Goal: Information Seeking & Learning: Understand process/instructions

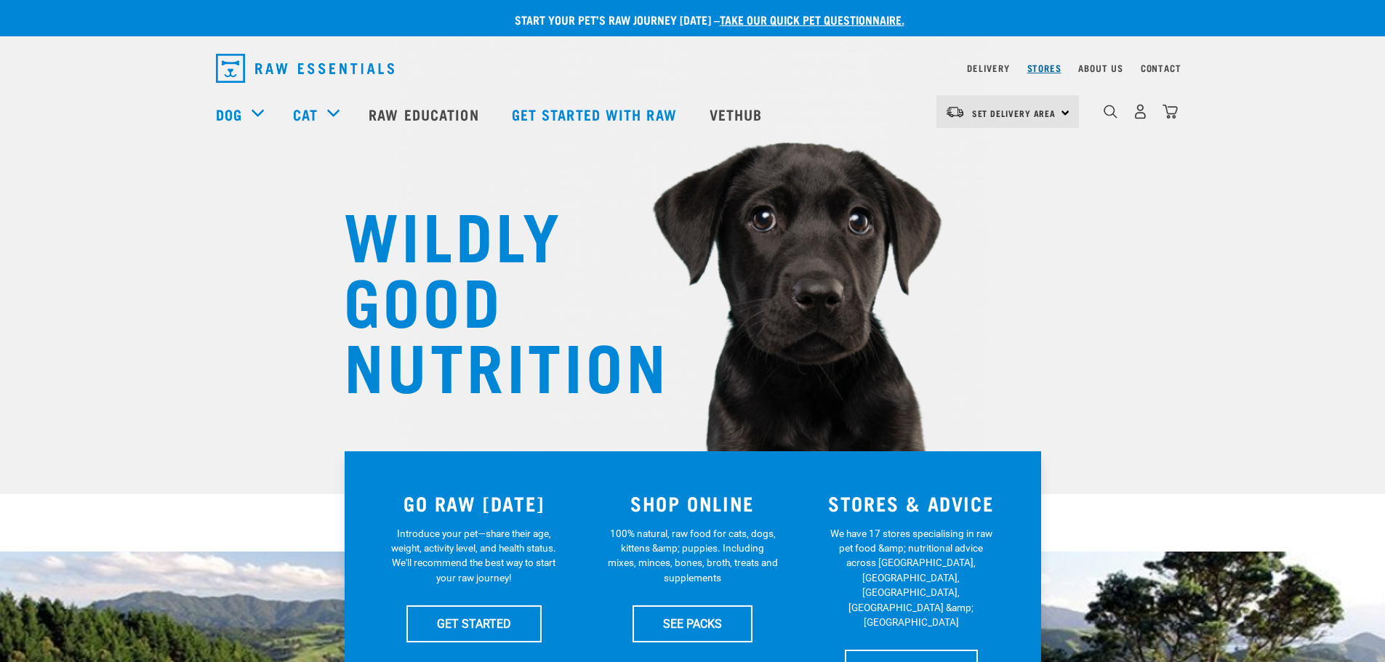
click at [1049, 71] on link "Stores" at bounding box center [1044, 67] width 34 height 5
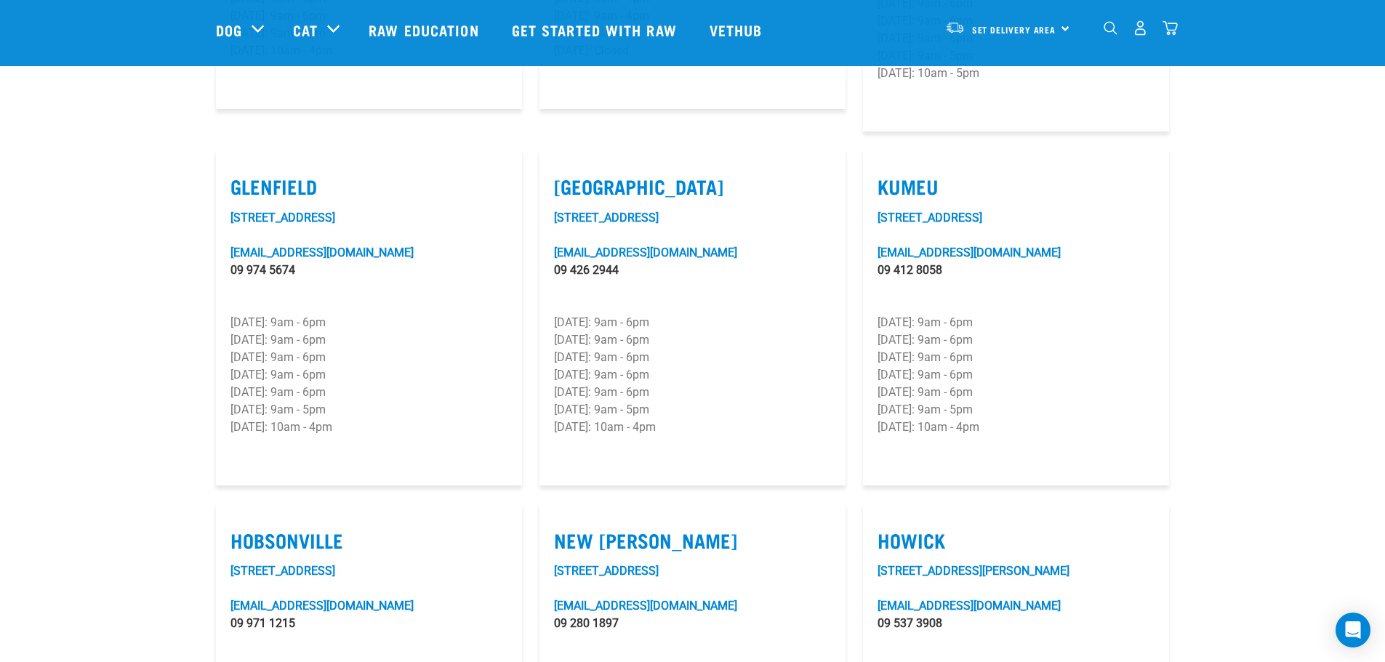
scroll to position [581, 0]
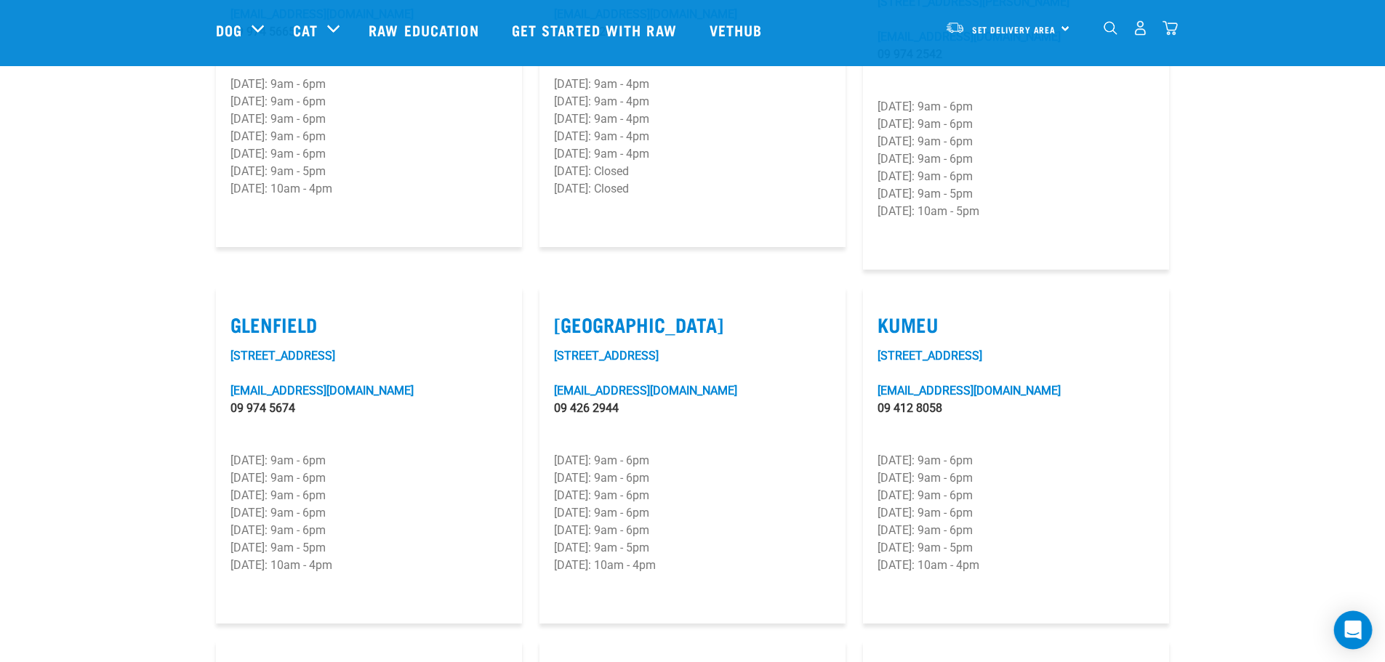
click at [1359, 629] on icon "Open Intercom Messenger" at bounding box center [1352, 630] width 17 height 19
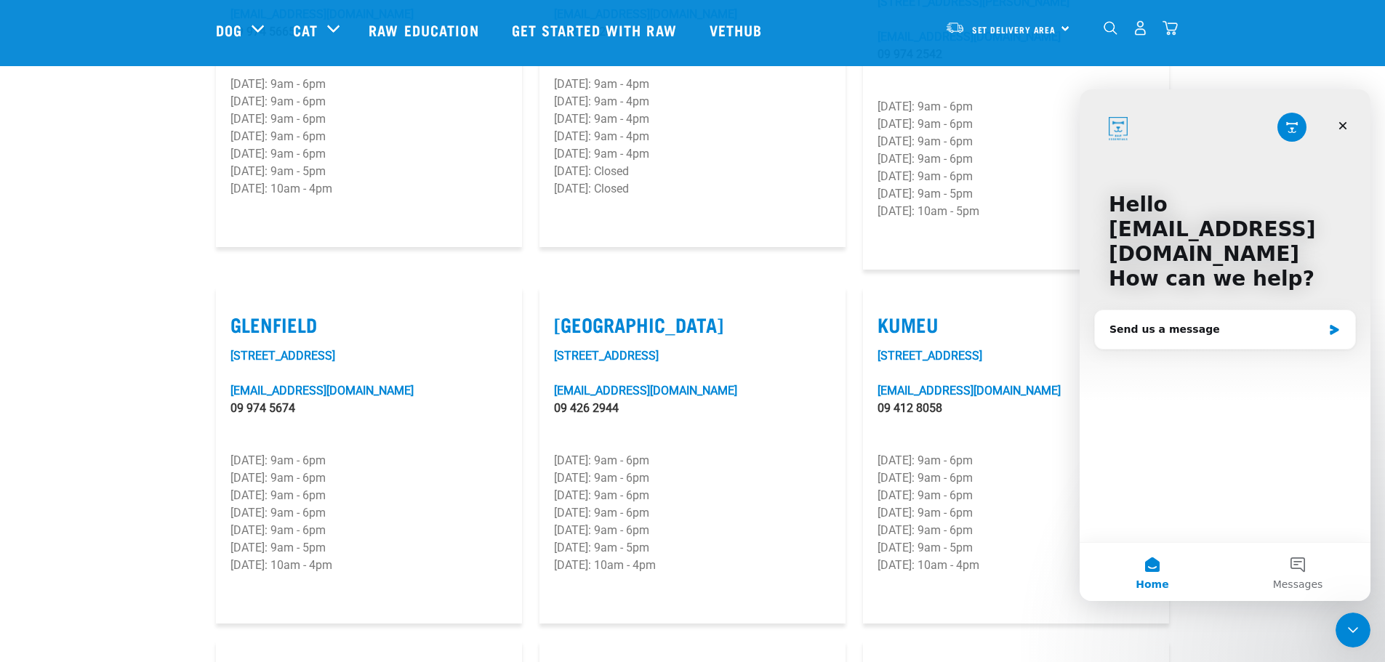
scroll to position [0, 0]
click at [1195, 329] on div "Send us a message" at bounding box center [1215, 329] width 213 height 15
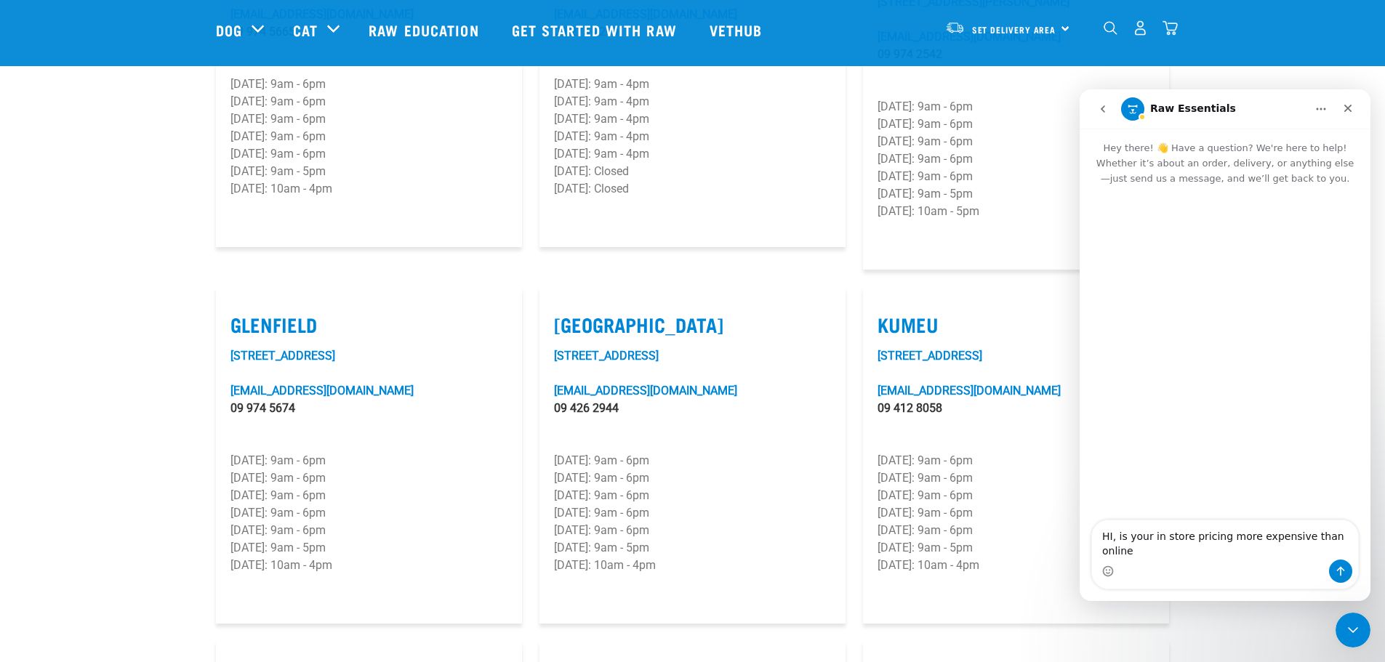
type textarea "HI, is your in store pricing more expensive than online?"
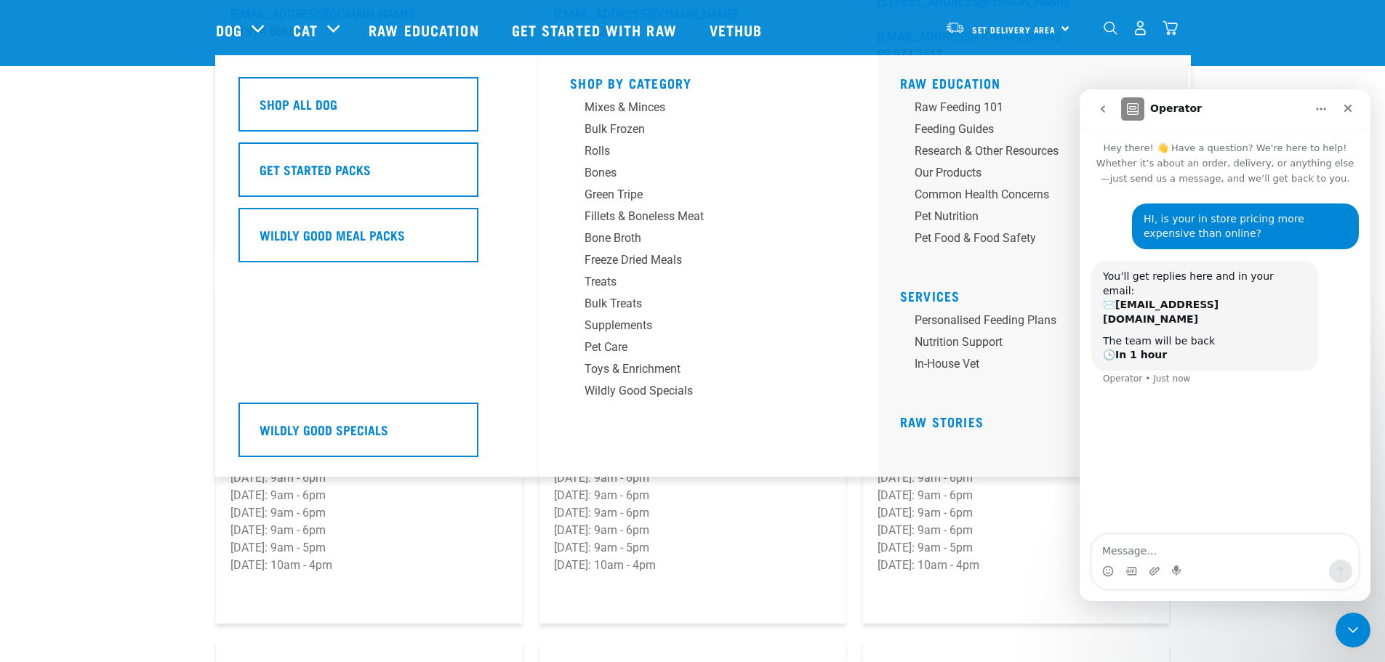
click at [243, 33] on div "Dog" at bounding box center [247, 30] width 63 height 58
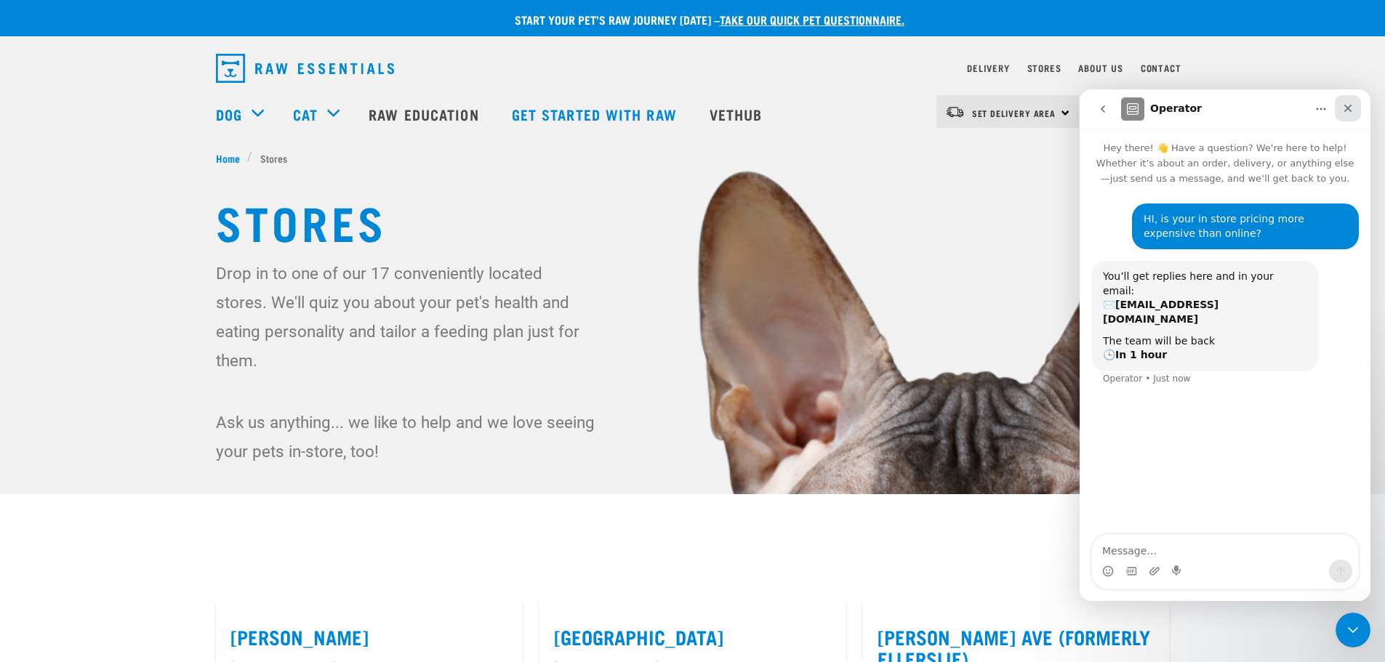
click at [1346, 110] on icon "Close" at bounding box center [1348, 109] width 8 height 8
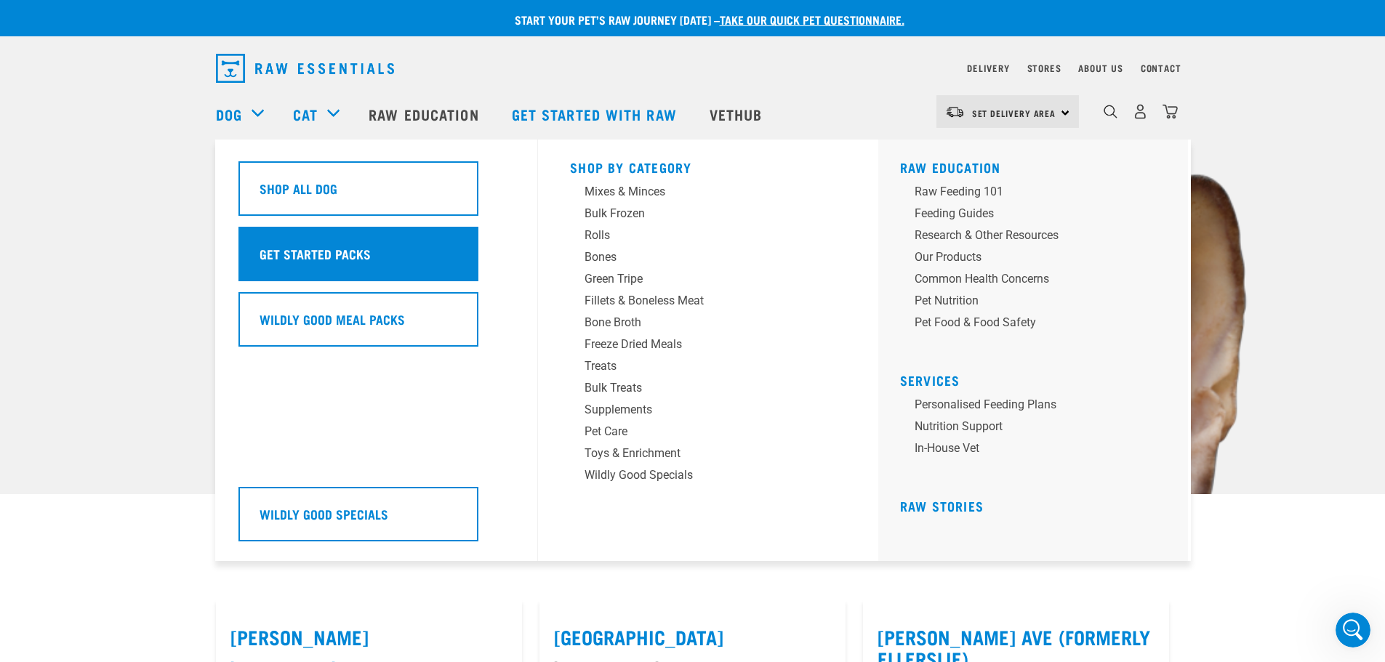
click at [302, 247] on h5 "Get Started Packs" at bounding box center [314, 253] width 111 height 19
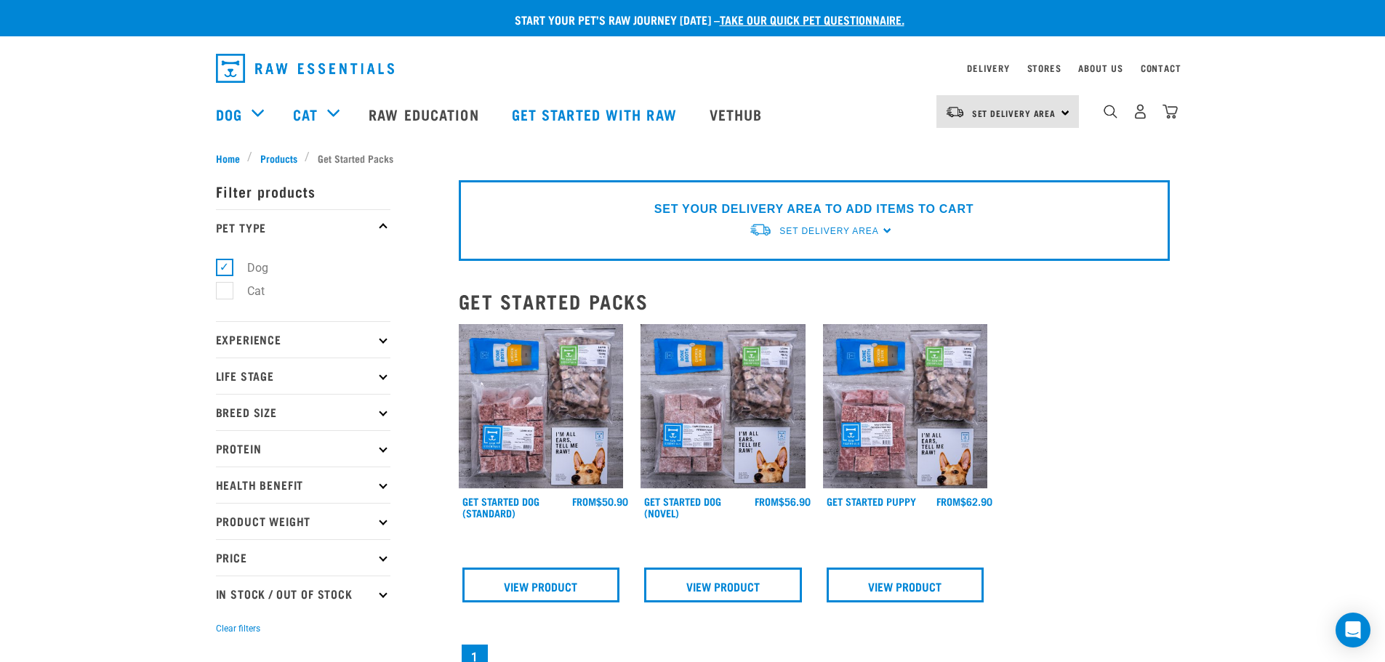
click at [263, 374] on p "Life Stage" at bounding box center [303, 376] width 174 height 36
click at [262, 465] on label "Puppy" at bounding box center [255, 463] width 62 height 18
click at [225, 465] on input "Puppy" at bounding box center [220, 460] width 9 height 9
checkbox input "true"
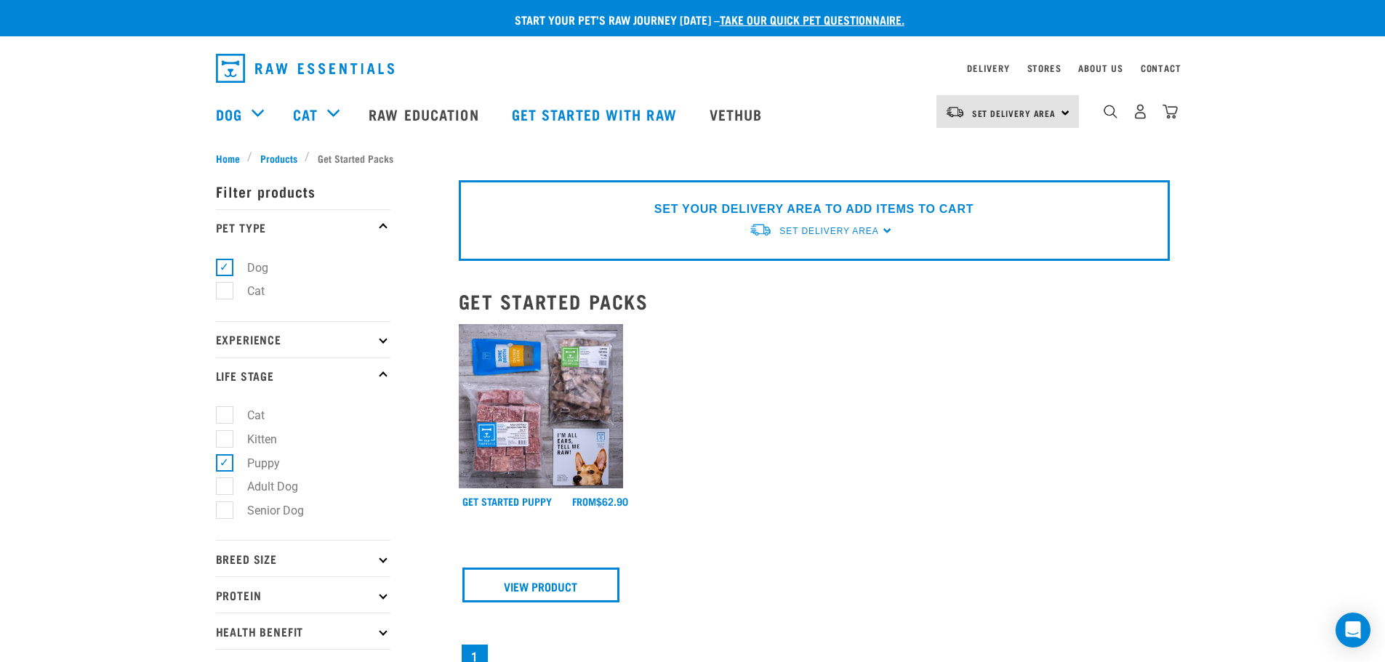
click at [542, 419] on img at bounding box center [541, 406] width 165 height 165
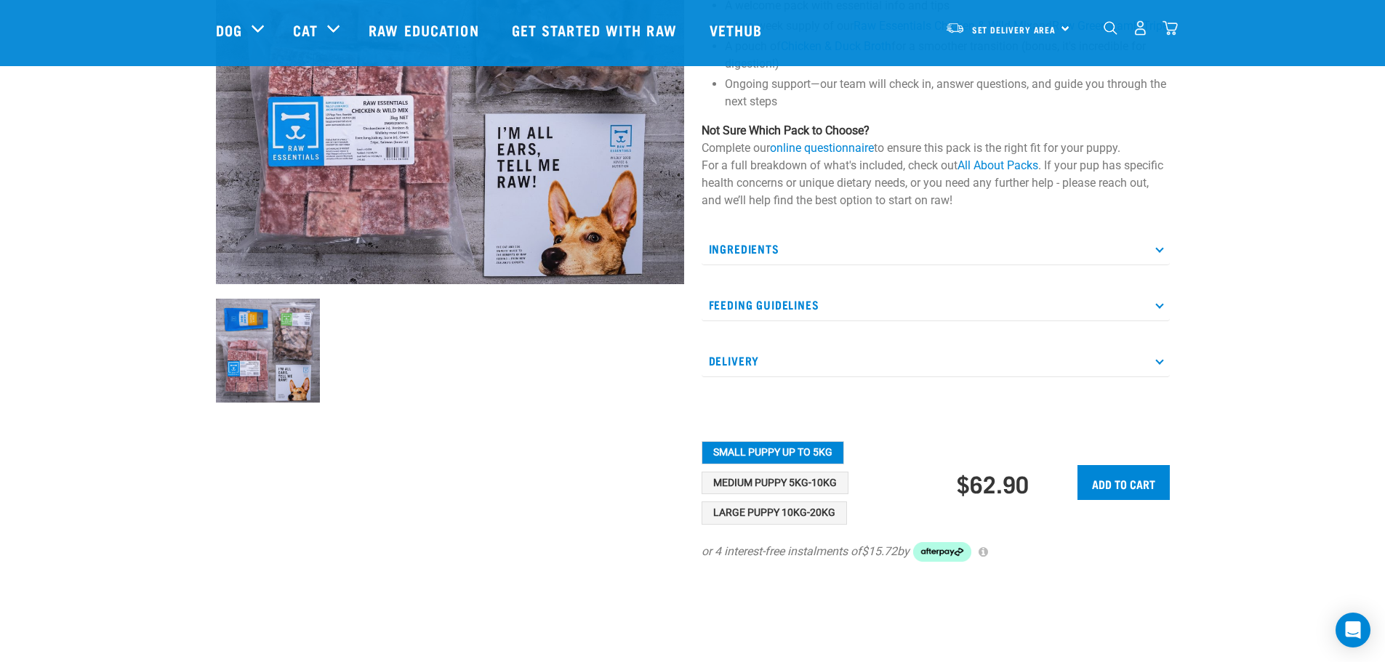
scroll to position [291, 0]
click at [791, 494] on button "Medium Puppy 5kg-10kg" at bounding box center [774, 482] width 147 height 23
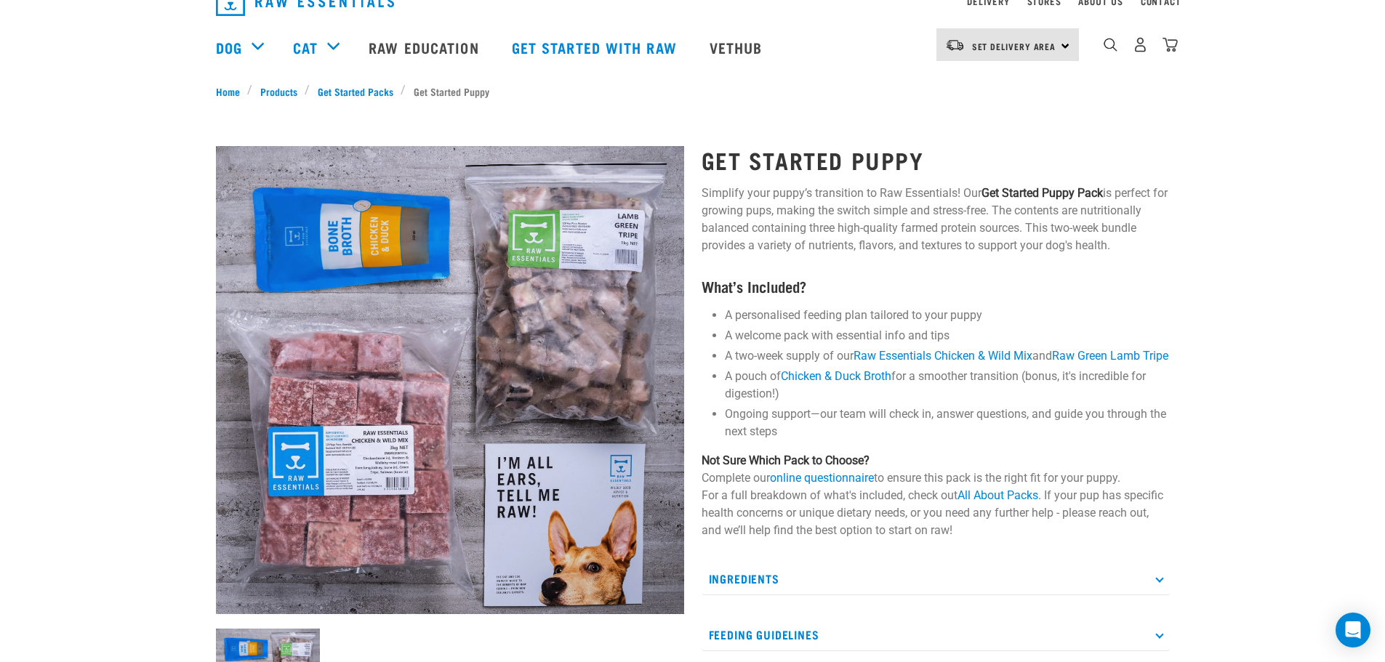
scroll to position [0, 0]
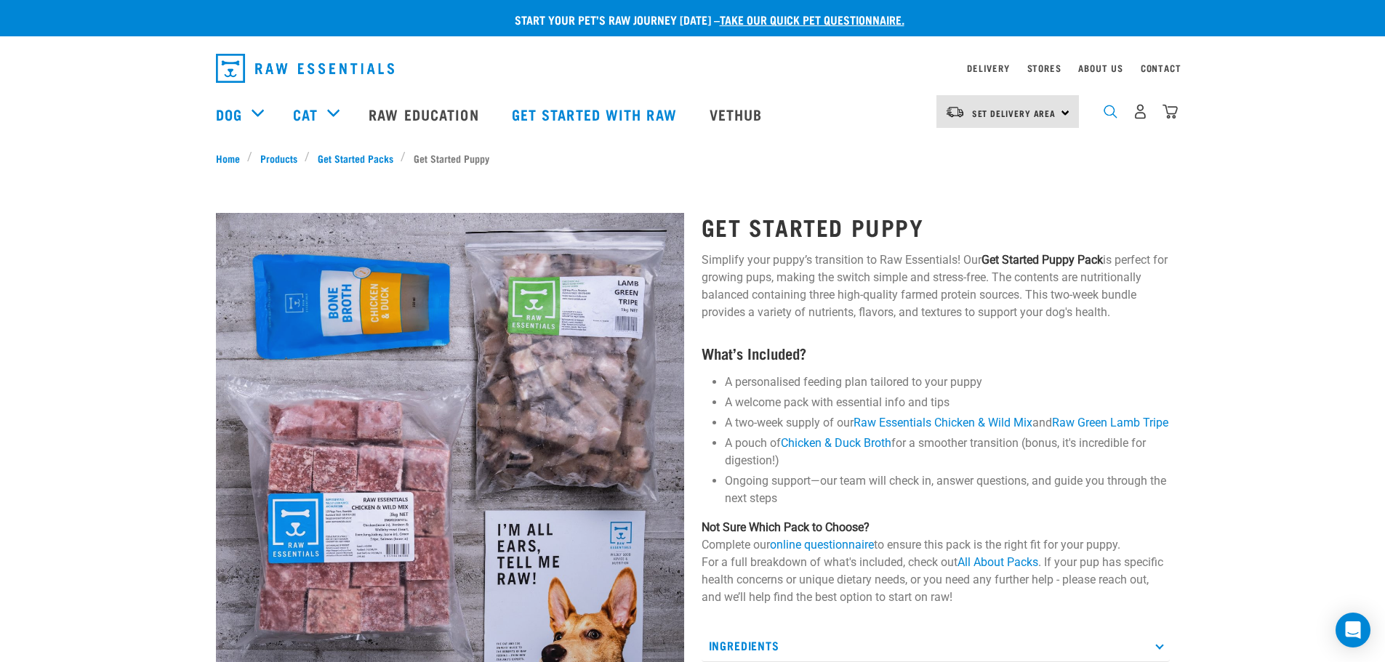
click at [1106, 116] on img "dropdown navigation" at bounding box center [1110, 112] width 14 height 14
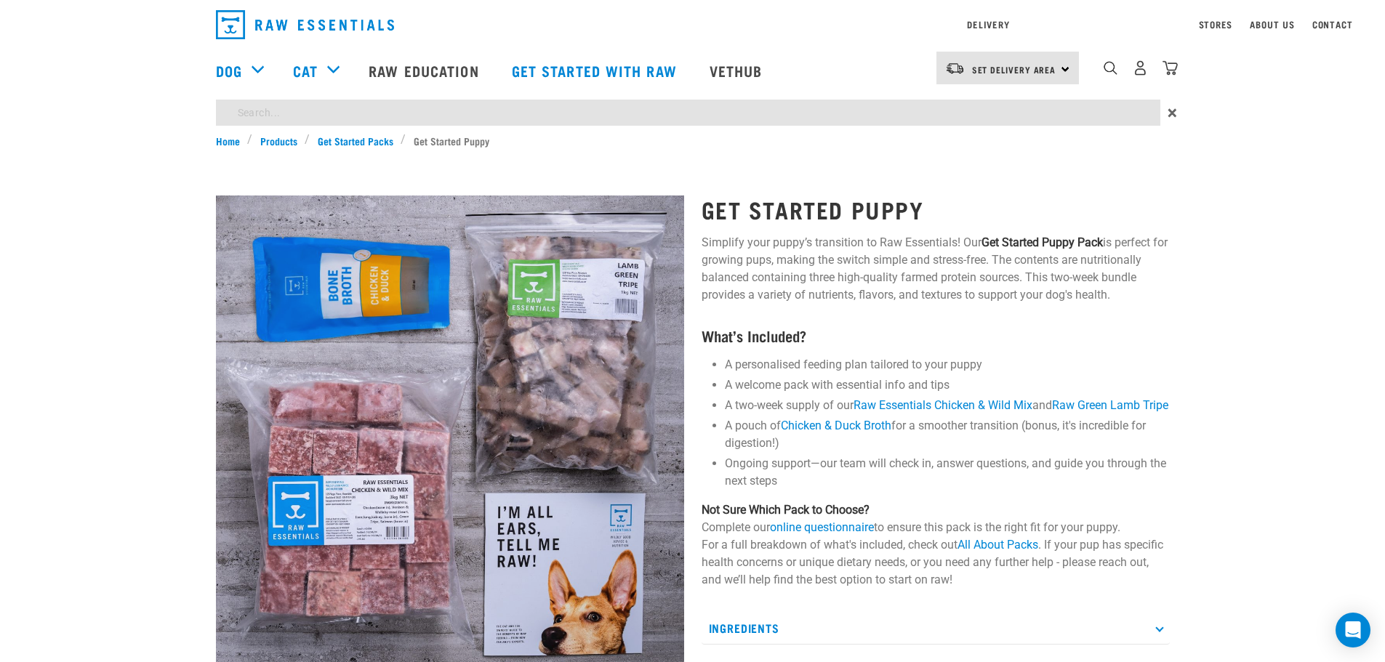
click at [973, 157] on div "Start your pet’s raw journey today – take our quick pet questionnaire. Delivery…" at bounding box center [692, 499] width 1385 height 999
click at [355, 114] on input "search" at bounding box center [688, 113] width 944 height 26
type input "Two Weeks GSP Dog Novel"
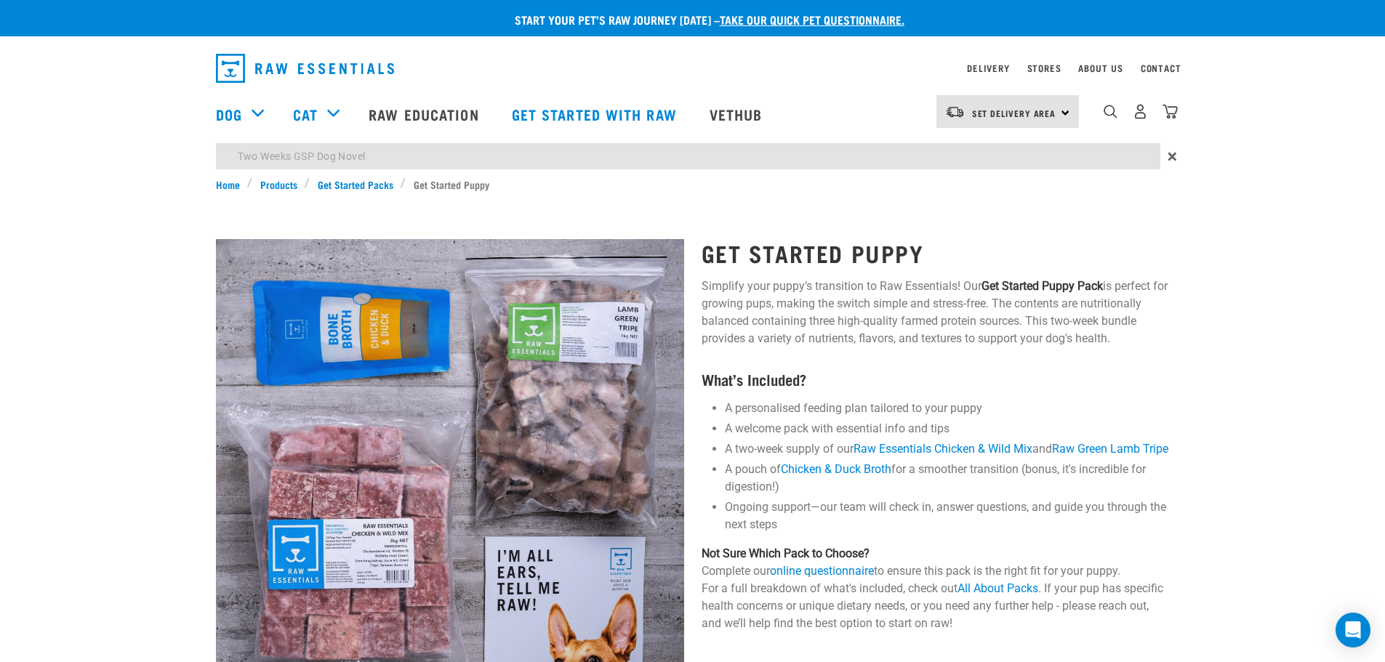
click at [323, 145] on div "Start your pet’s raw journey today – take our quick pet questionnaire. Delivery…" at bounding box center [692, 521] width 1385 height 1043
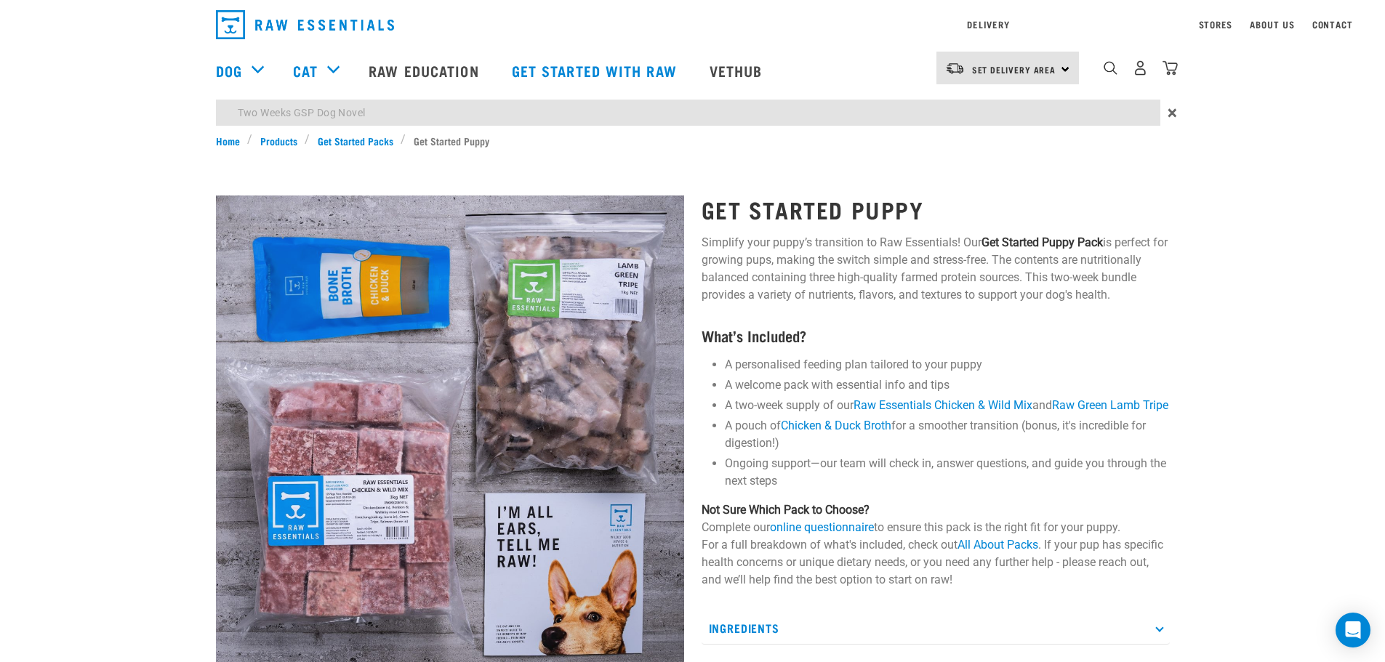
click at [363, 156] on div "Start your pet’s raw journey today – take our quick pet questionnaire. Delivery…" at bounding box center [692, 499] width 1385 height 999
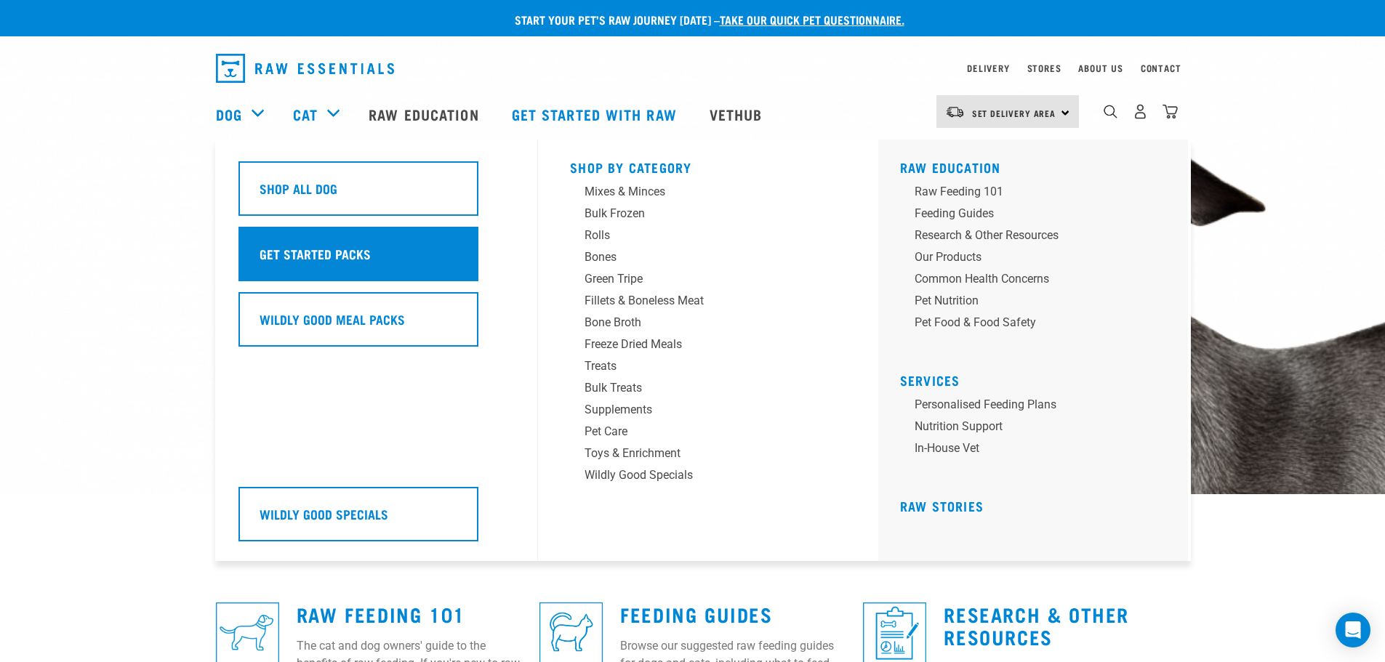
click at [291, 233] on div "Get Started Packs" at bounding box center [358, 254] width 240 height 55
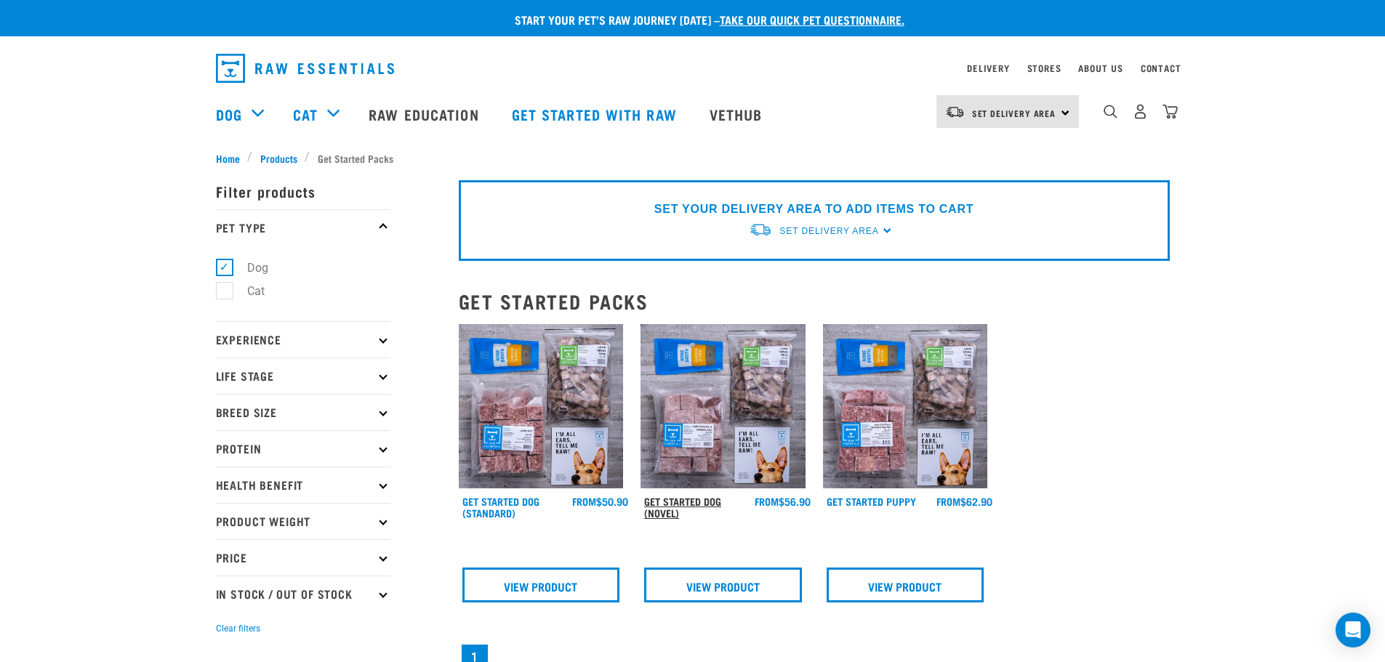
click at [688, 504] on link "Get Started Dog (Novel)" at bounding box center [682, 507] width 77 height 17
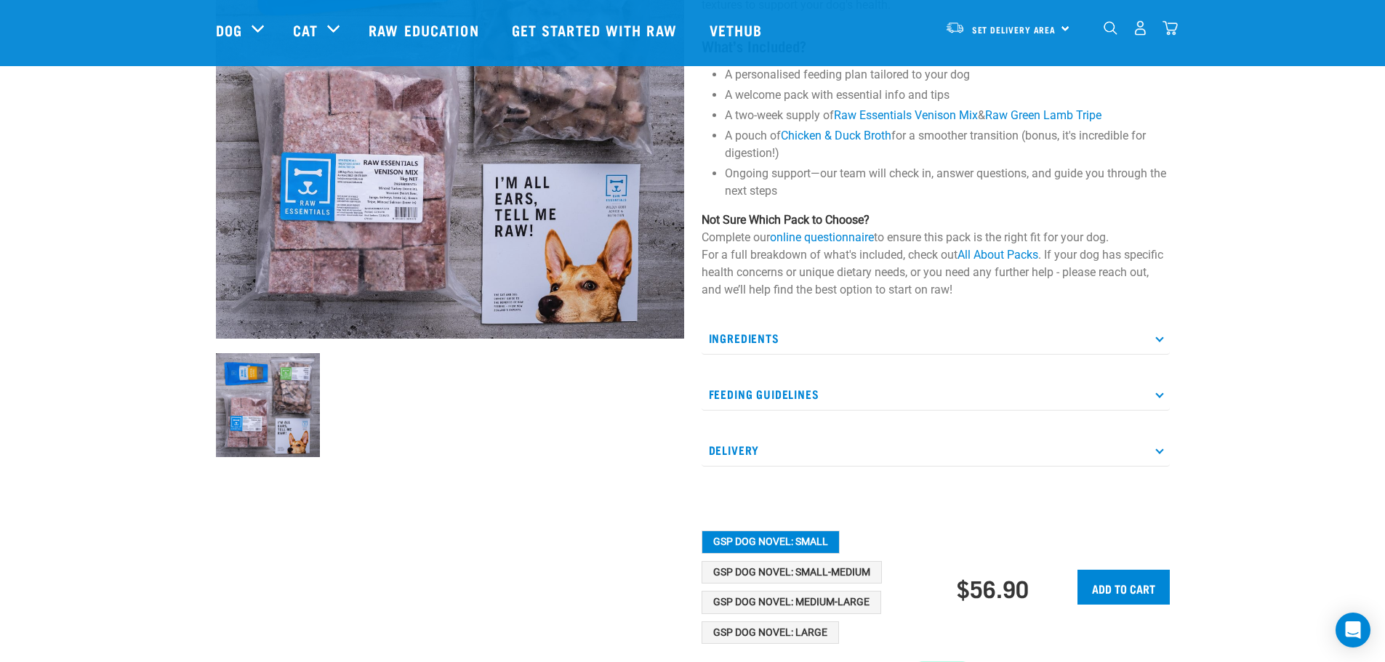
scroll to position [291, 0]
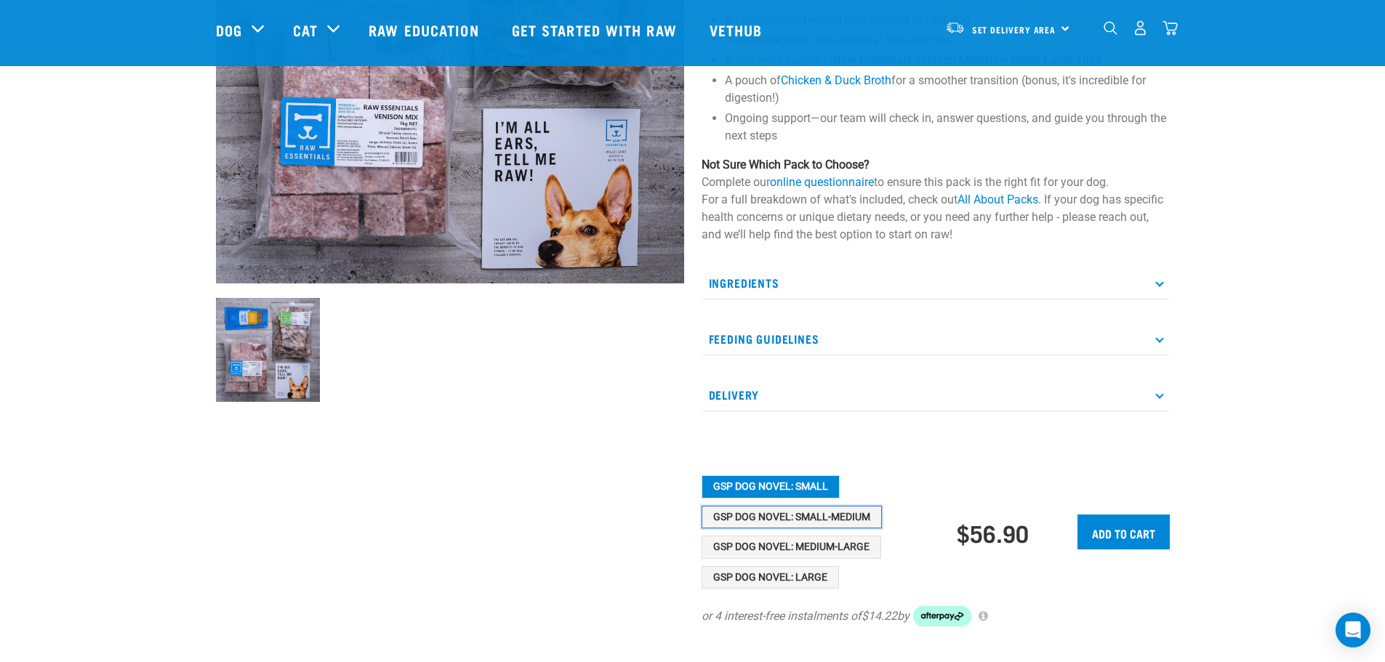
click at [778, 519] on button "GSP Dog Novel: Small-Medium" at bounding box center [791, 517] width 180 height 23
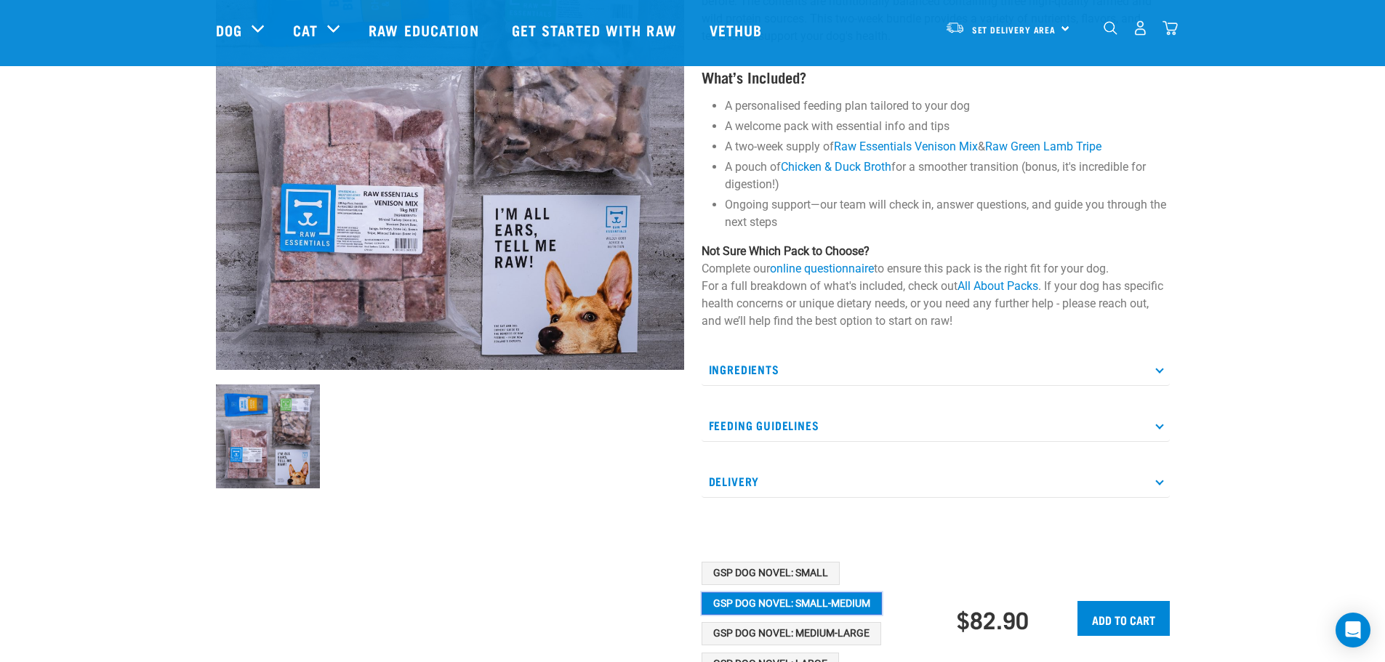
scroll to position [145, 0]
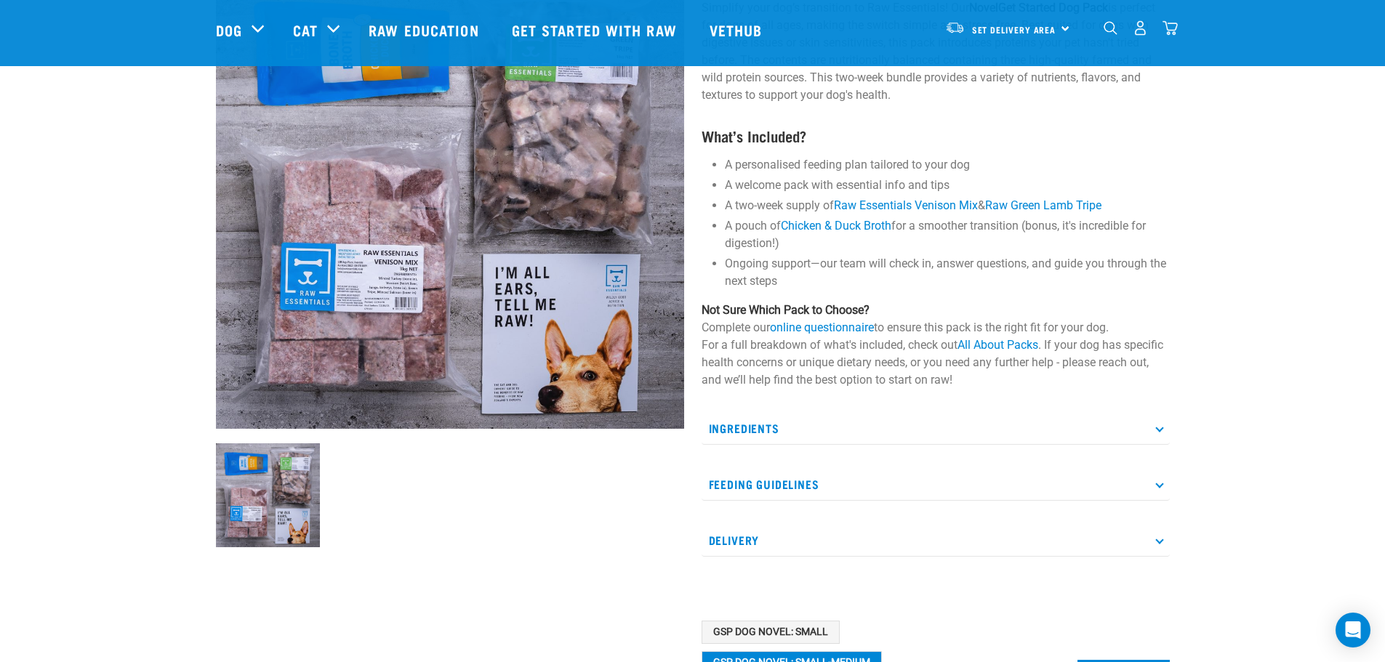
click at [813, 423] on p "Ingredients" at bounding box center [935, 428] width 468 height 33
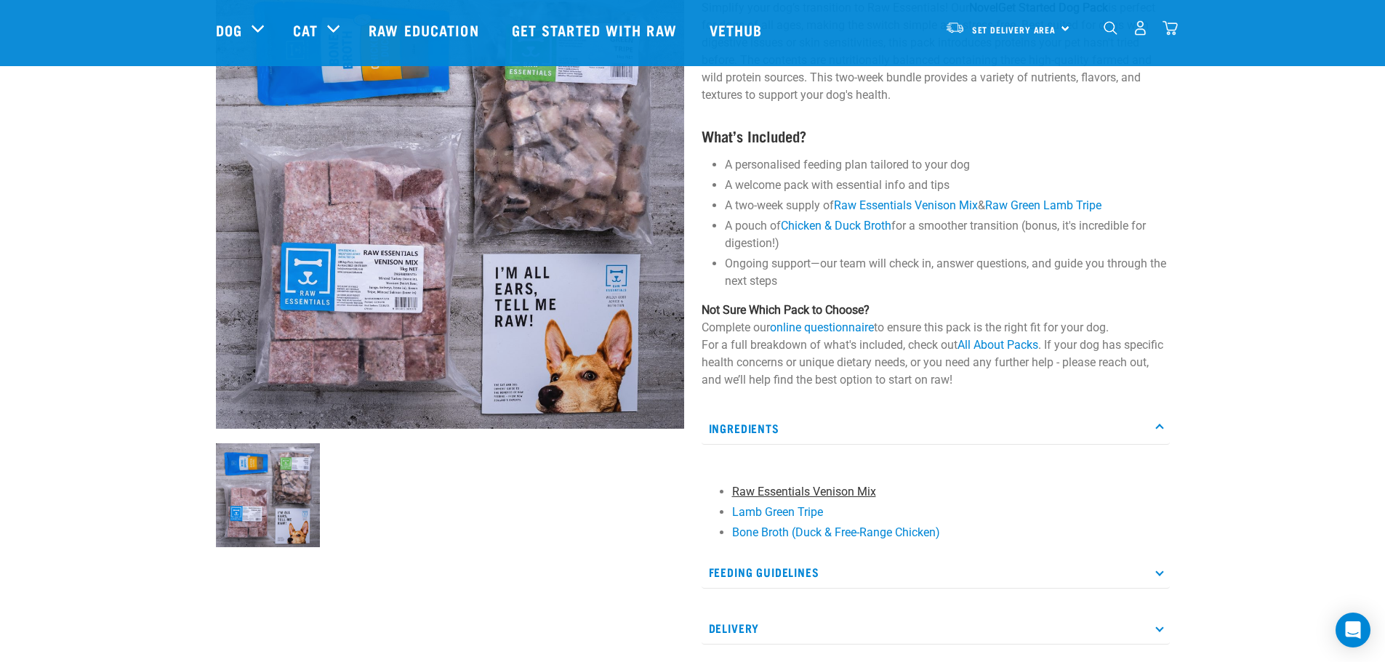
click at [786, 492] on link "Raw Essentials Venison Mix" at bounding box center [804, 492] width 144 height 14
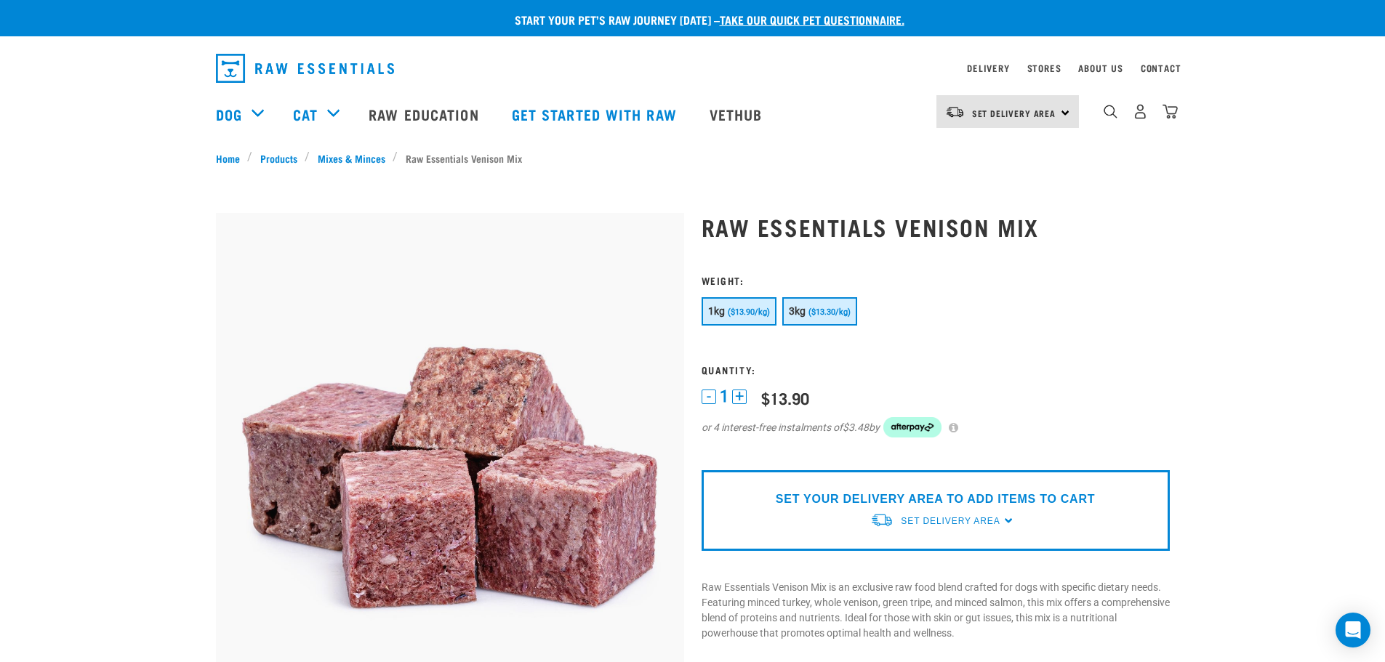
click at [840, 310] on span "($13.30/kg)" at bounding box center [829, 311] width 42 height 9
click at [757, 309] on span "($13.90/kg)" at bounding box center [749, 311] width 42 height 9
click at [828, 315] on span "($13.30/kg)" at bounding box center [829, 311] width 42 height 9
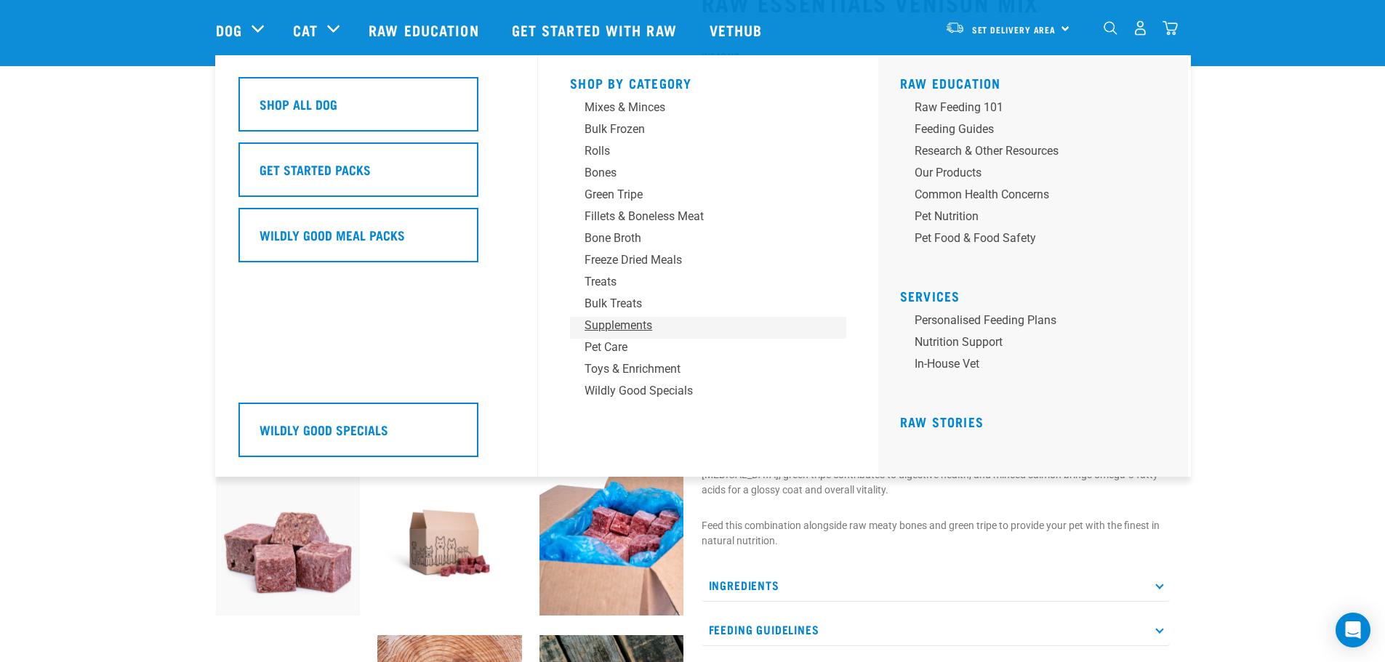
scroll to position [73, 0]
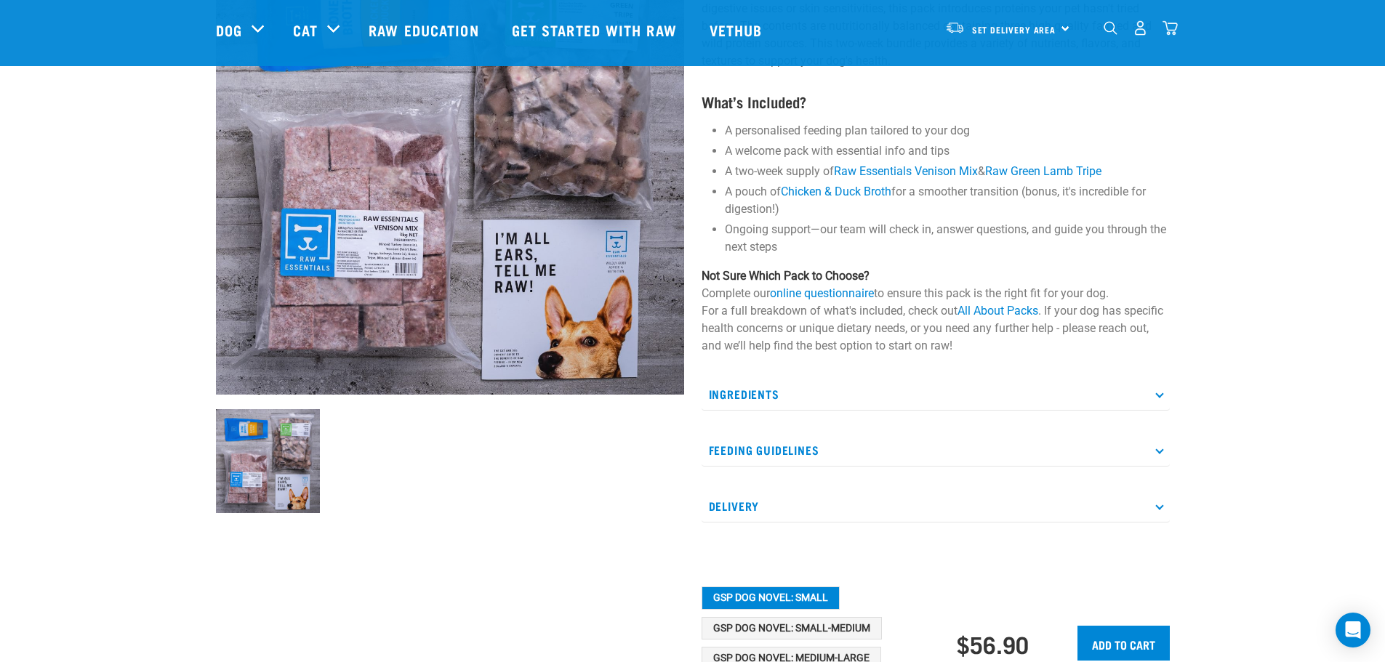
scroll to position [325, 0]
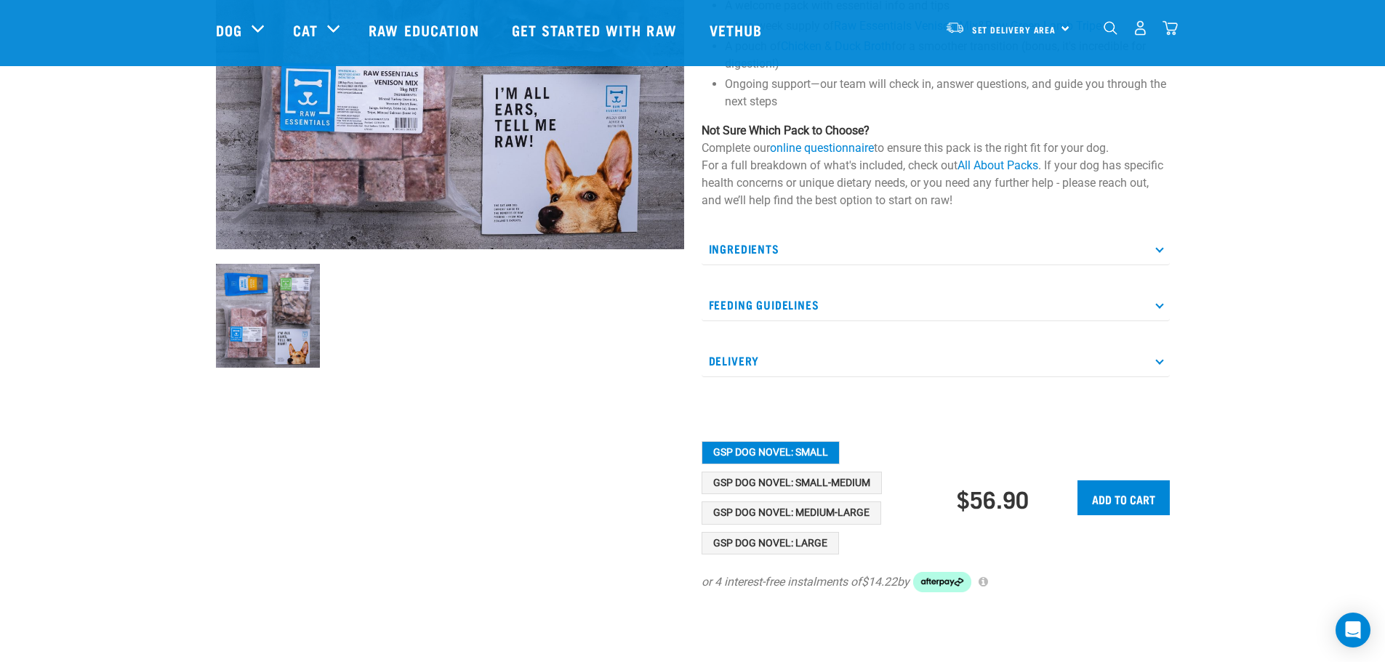
click at [1154, 249] on p "Ingredients" at bounding box center [935, 249] width 468 height 33
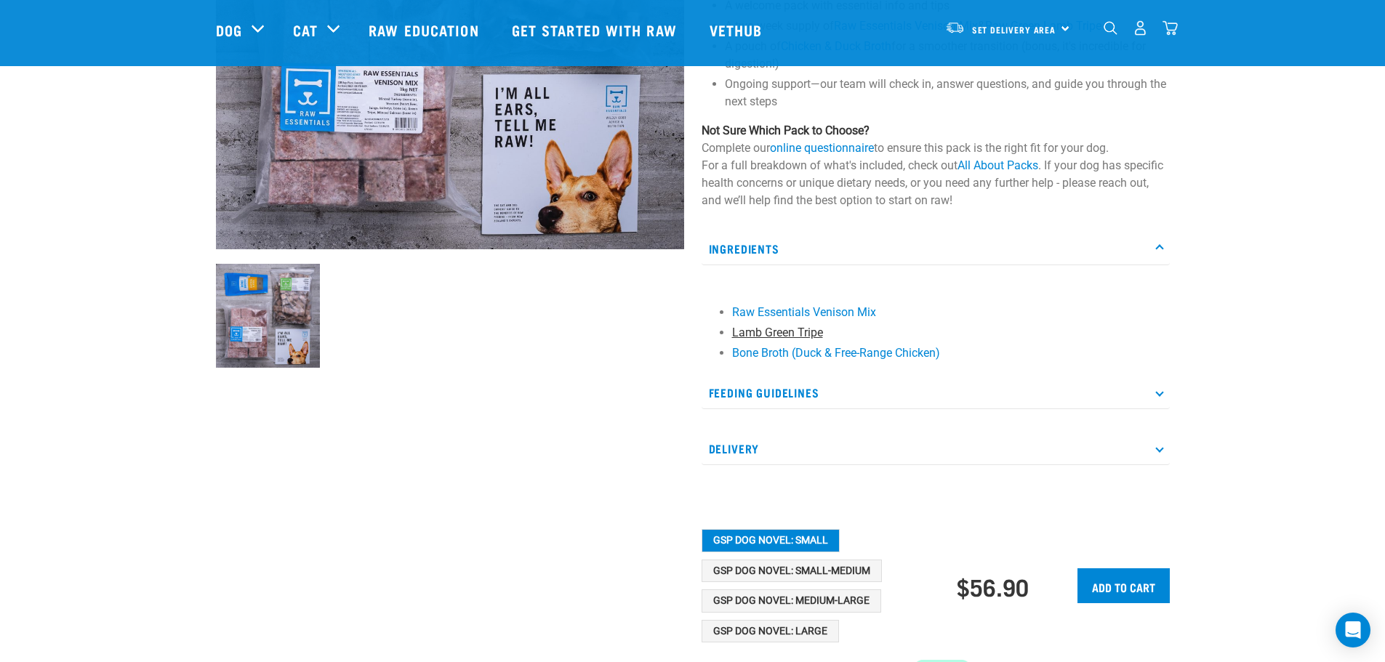
click at [795, 334] on link "Lamb Green Tripe" at bounding box center [777, 333] width 91 height 14
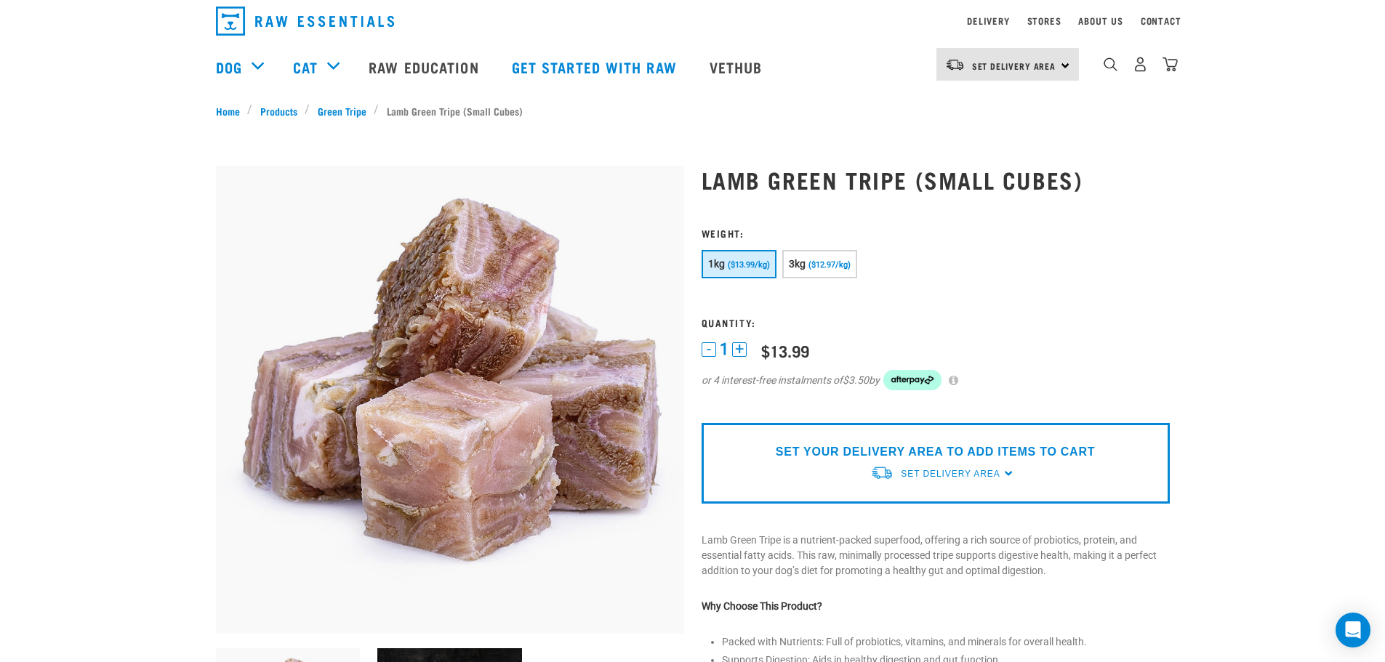
scroll to position [73, 0]
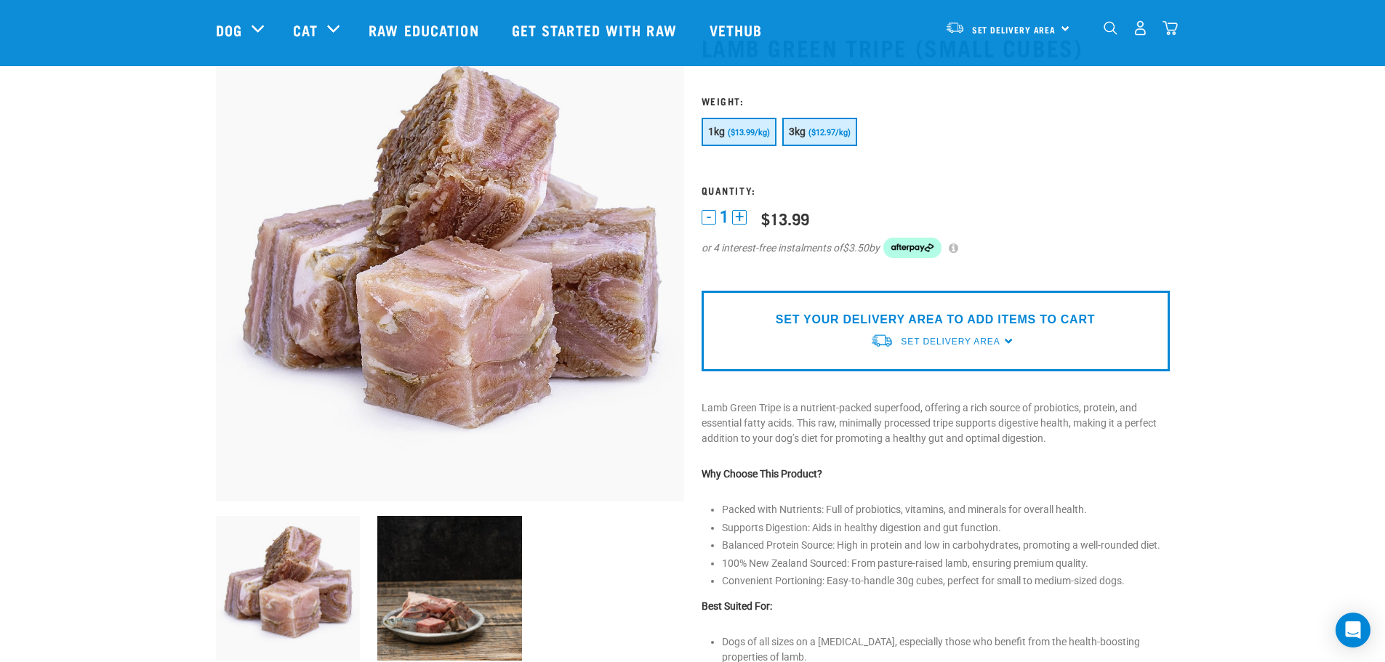
click at [839, 135] on span "($12.97/kg)" at bounding box center [829, 132] width 42 height 9
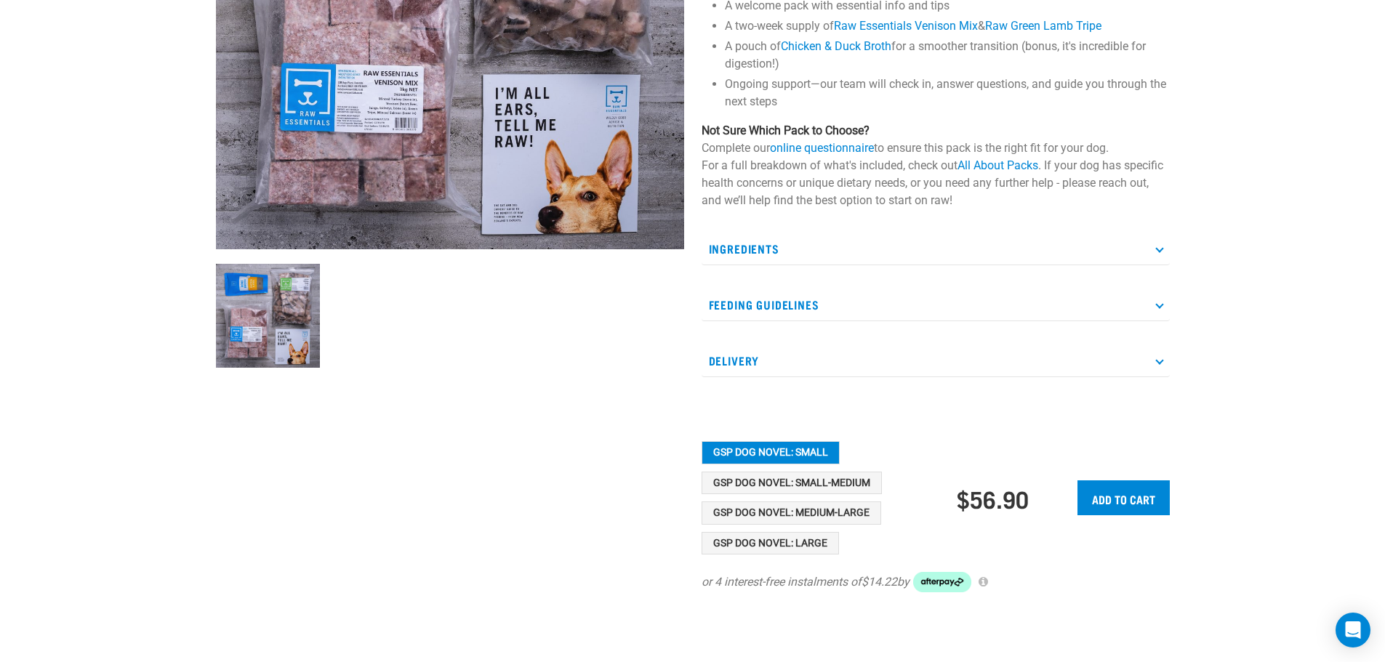
click at [754, 251] on p "Ingredients" at bounding box center [935, 249] width 468 height 33
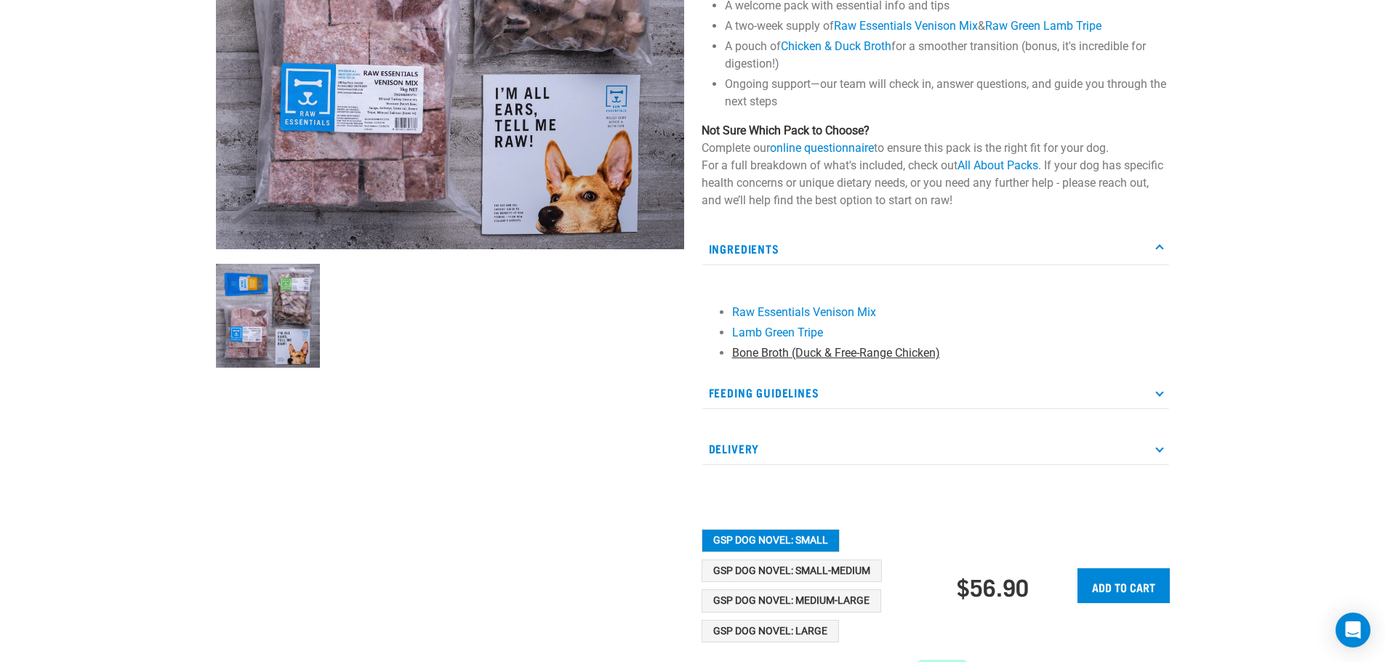
click at [760, 350] on link "Bone Broth (Duck & Free-Range Chicken)" at bounding box center [836, 353] width 208 height 14
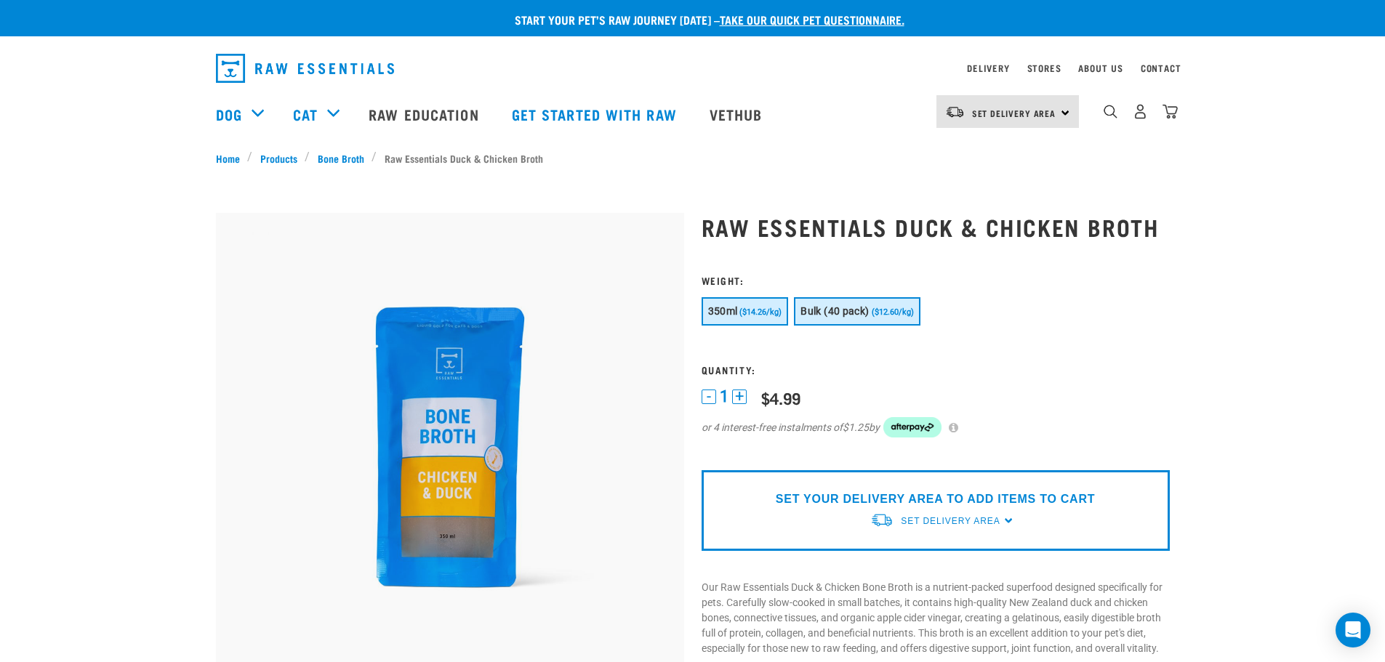
click at [837, 321] on button "Bulk (40 pack) ($12.60/kg)" at bounding box center [857, 311] width 126 height 28
click at [748, 316] on span "($14.26/kg)" at bounding box center [760, 311] width 42 height 9
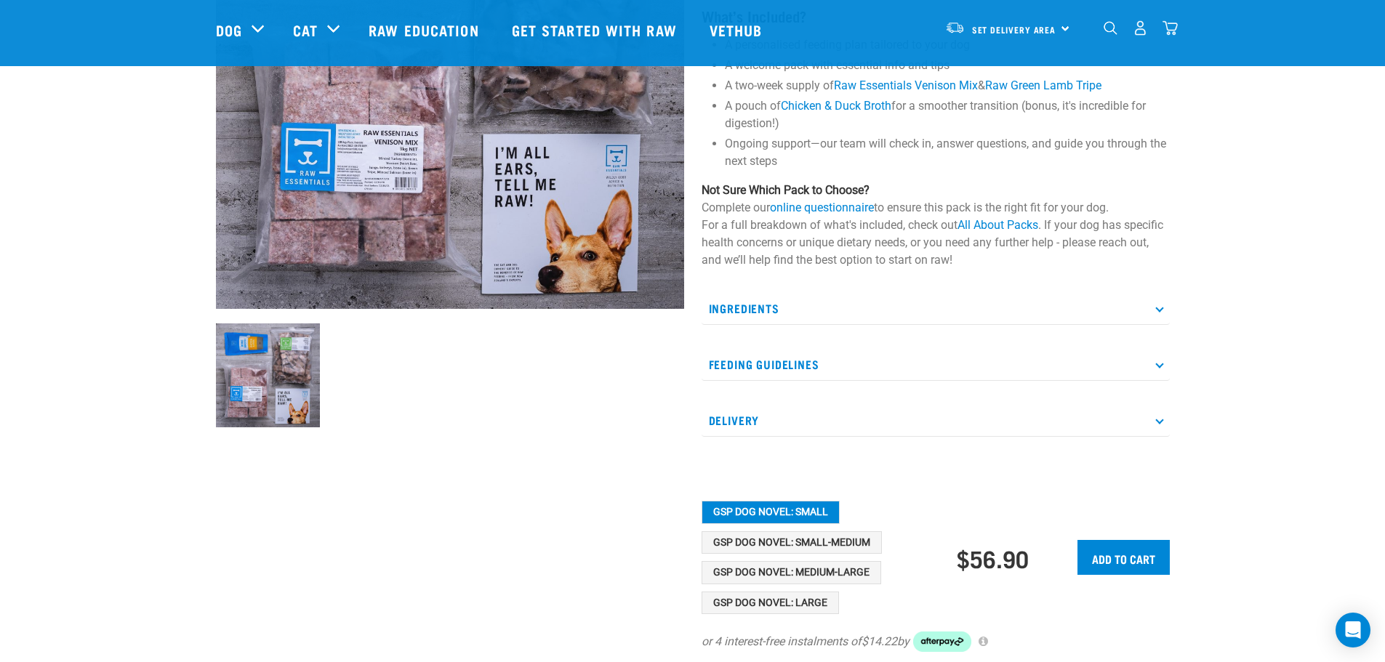
scroll to position [214, 0]
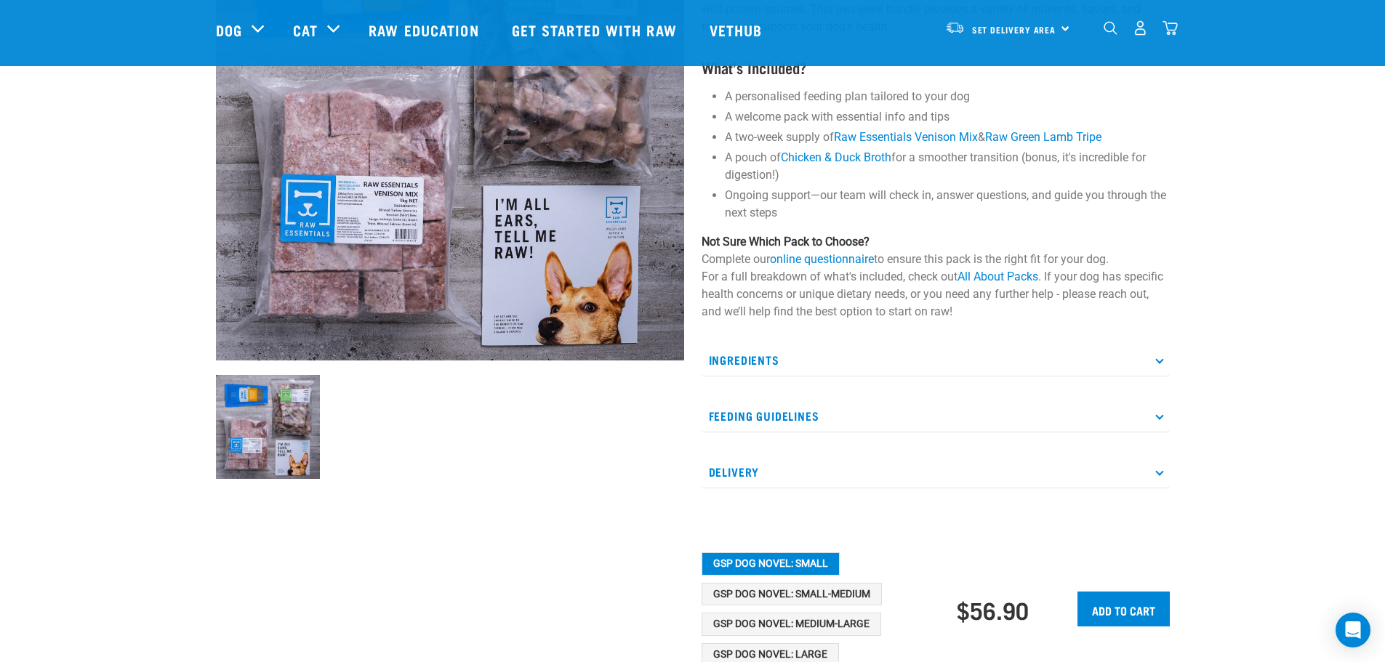
click at [756, 416] on p "Feeding Guidelines" at bounding box center [935, 416] width 468 height 33
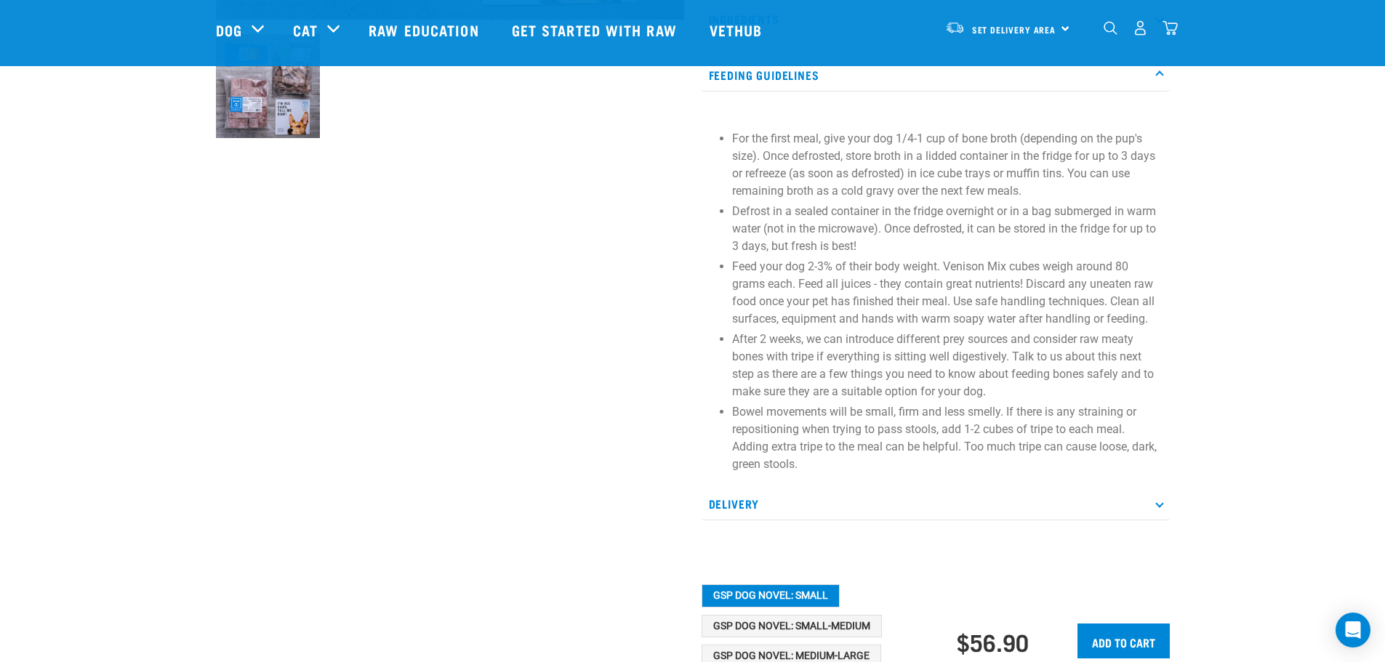
scroll to position [577, 0]
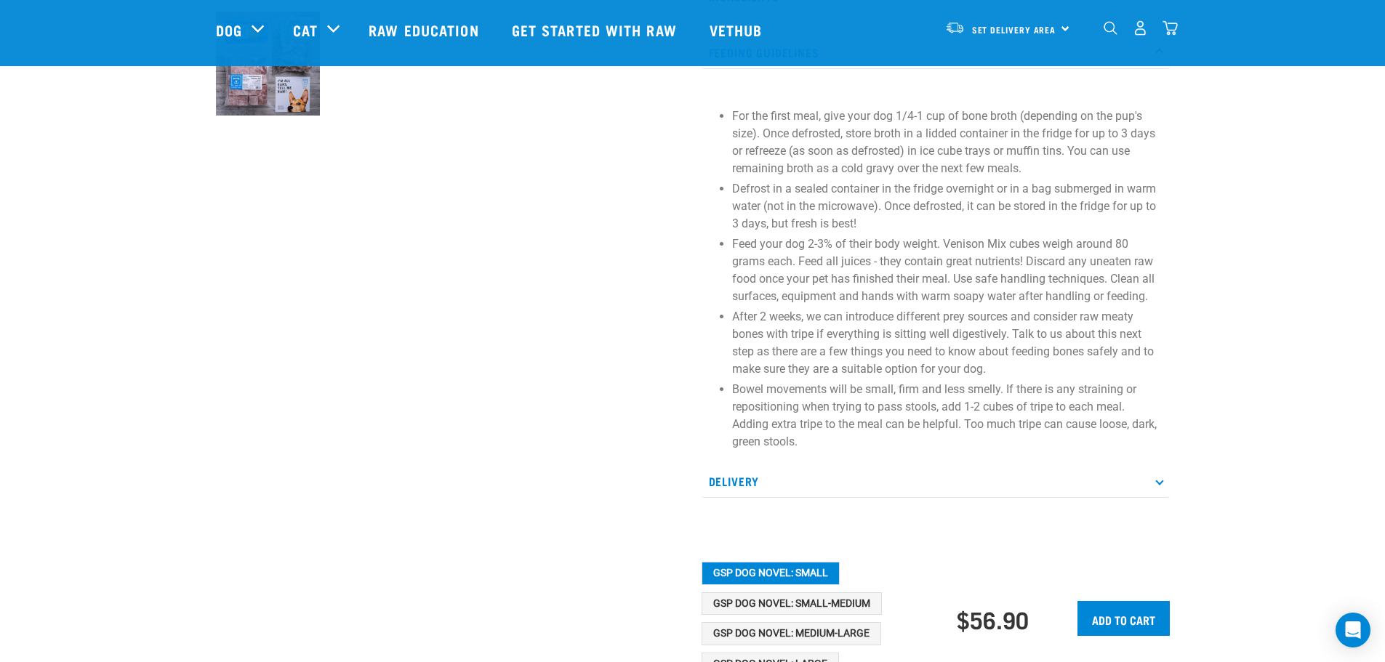
click at [810, 474] on p "Delivery" at bounding box center [935, 481] width 468 height 33
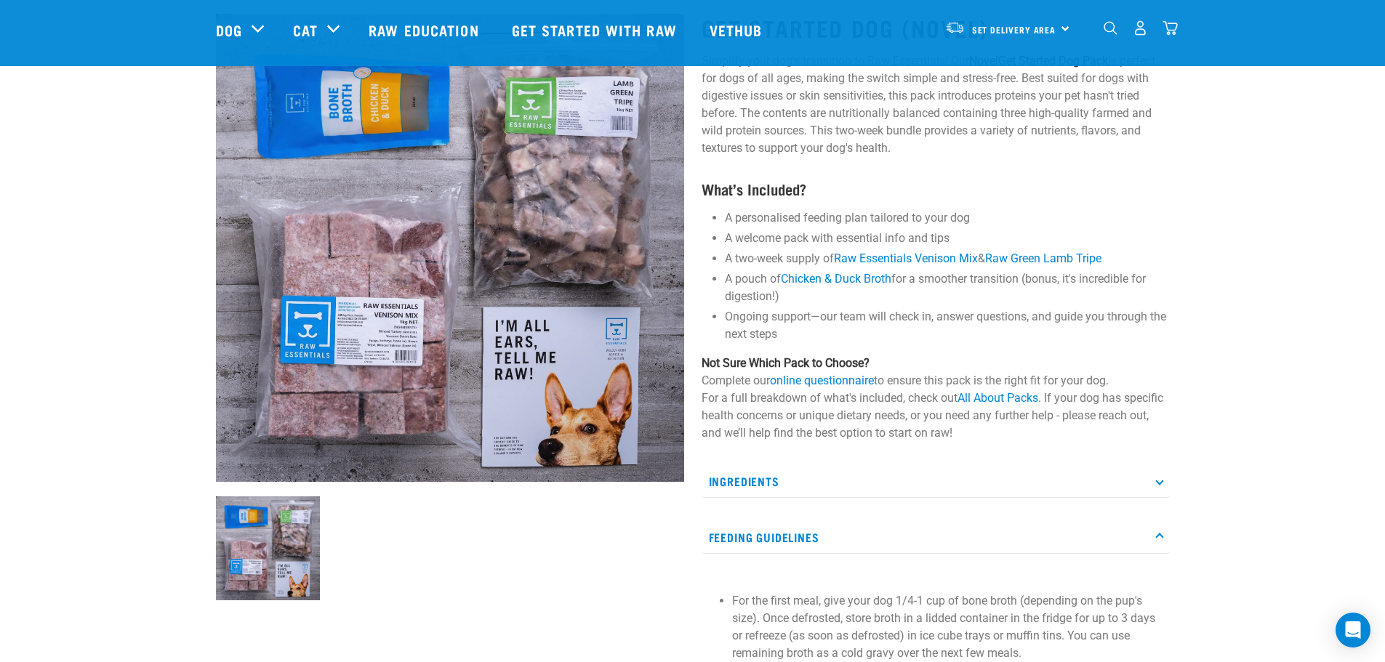
scroll to position [68, 0]
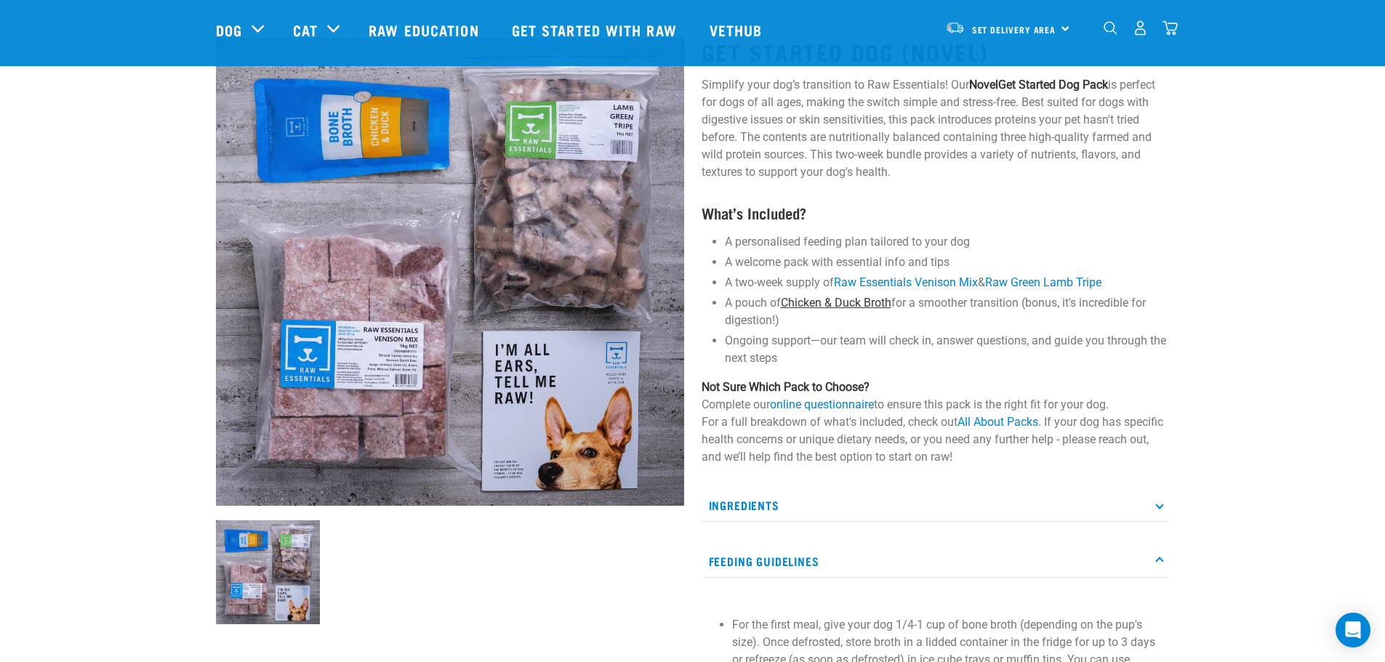
click at [870, 305] on link "Chicken & Duck Broth" at bounding box center [836, 303] width 110 height 14
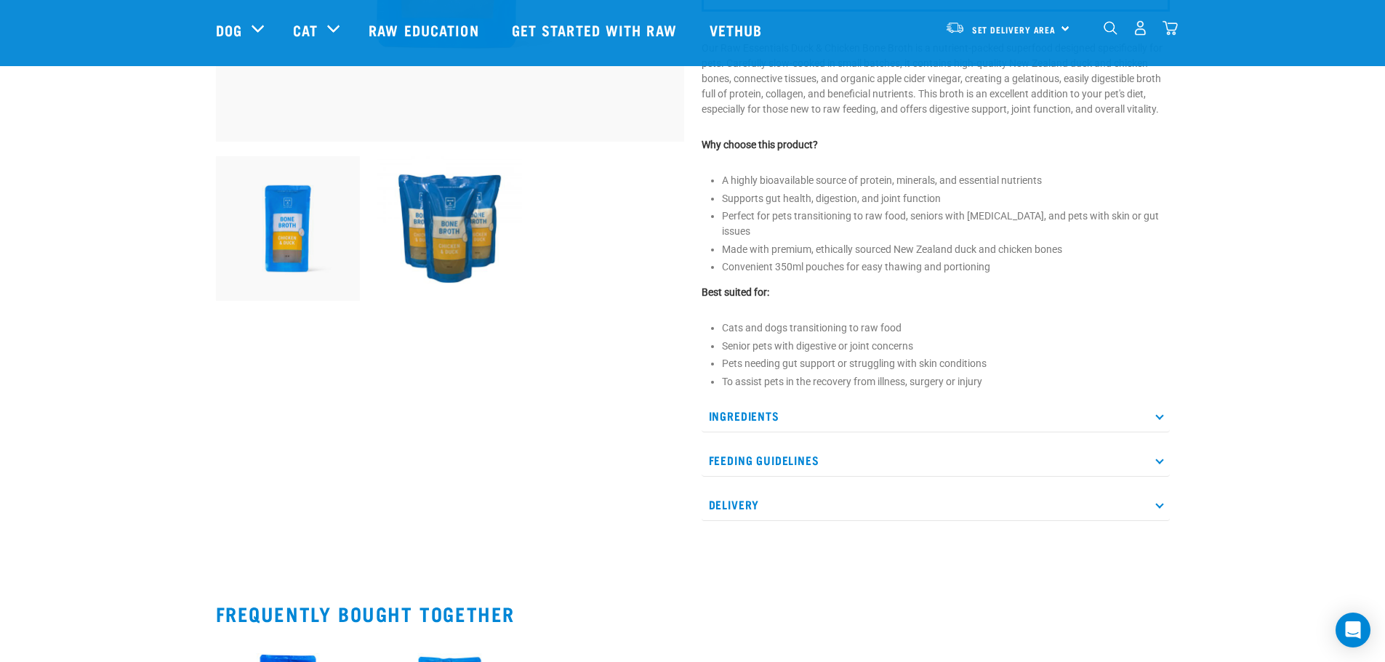
scroll to position [436, 0]
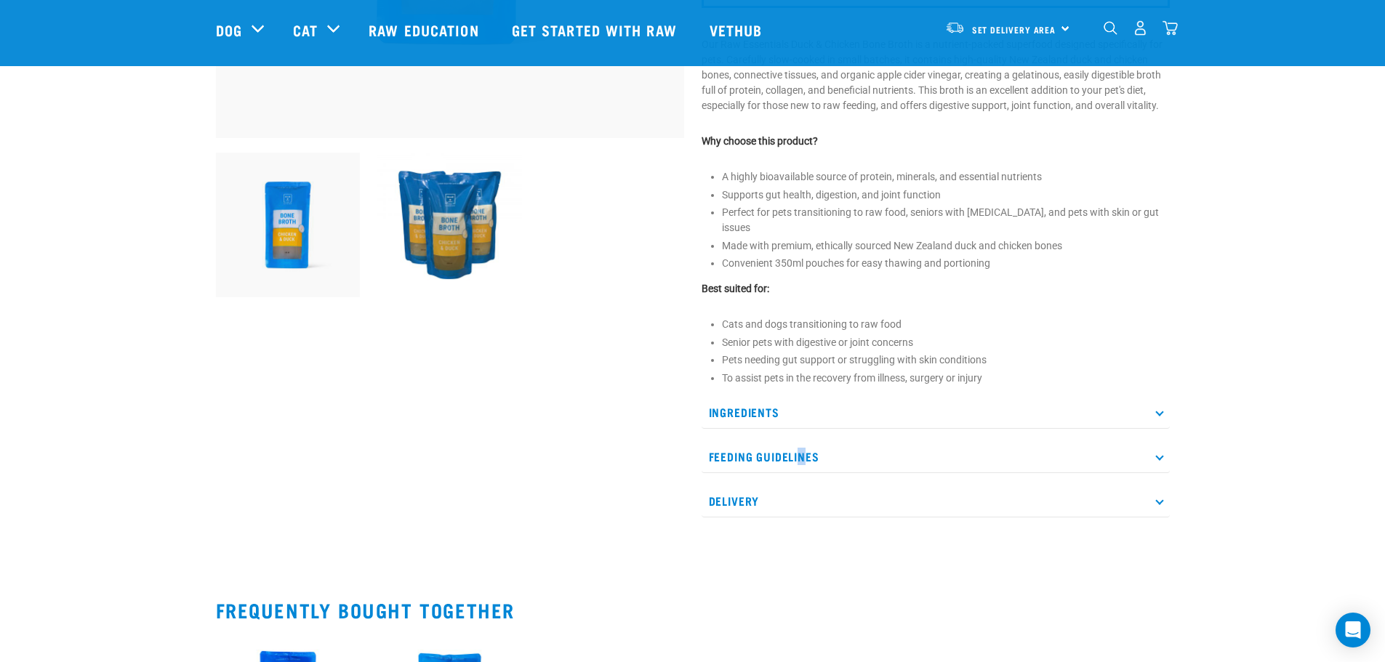
click at [801, 440] on p "Feeding Guidelines" at bounding box center [935, 456] width 468 height 33
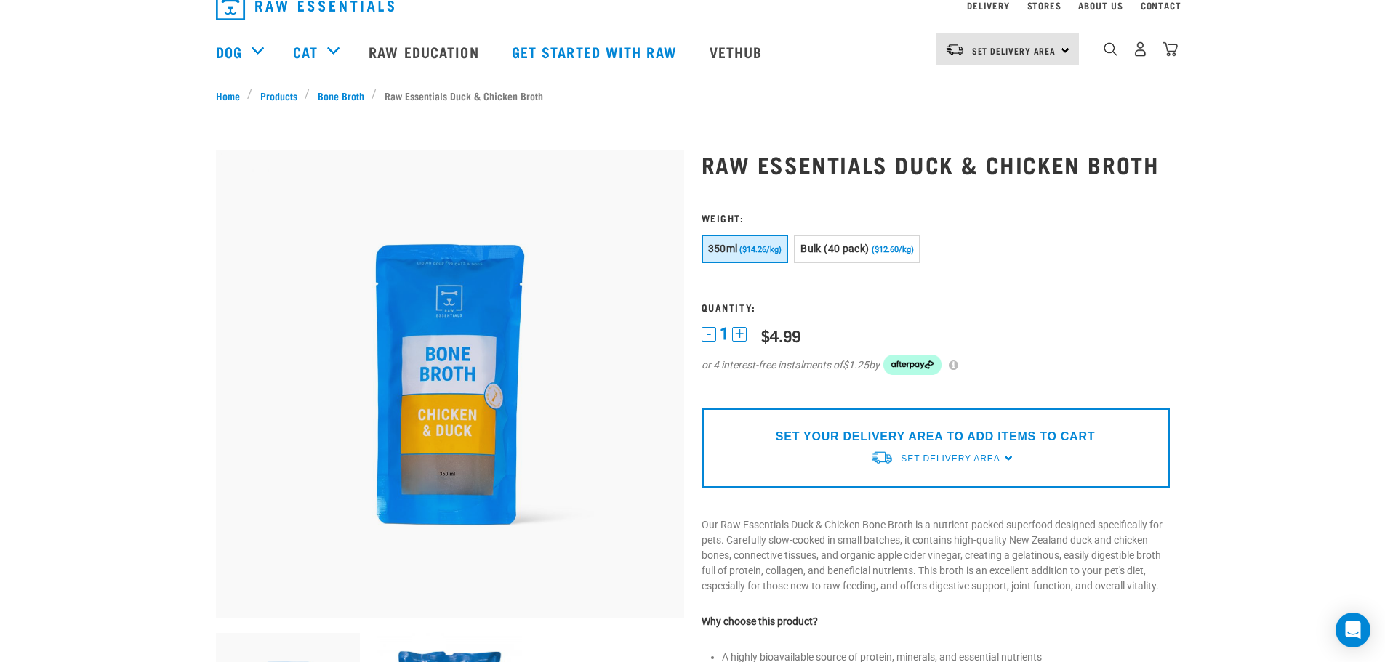
scroll to position [0, 0]
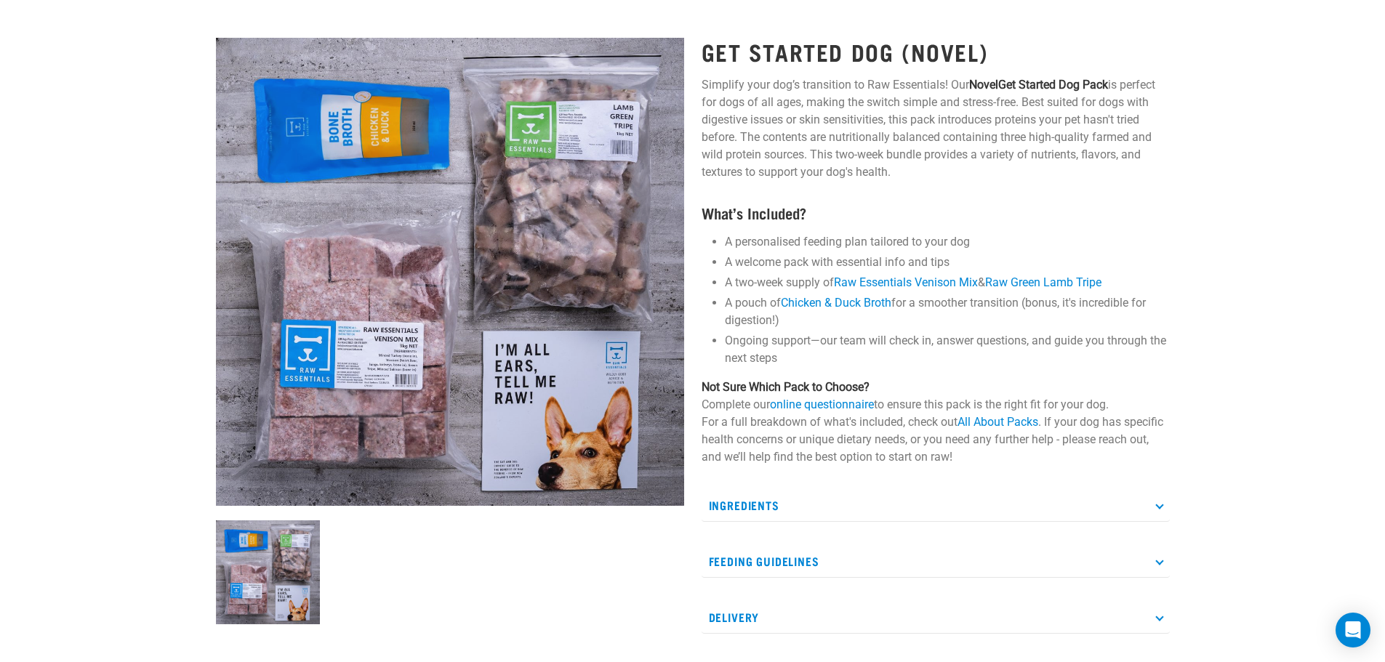
click at [792, 507] on p "Ingredients" at bounding box center [935, 505] width 468 height 33
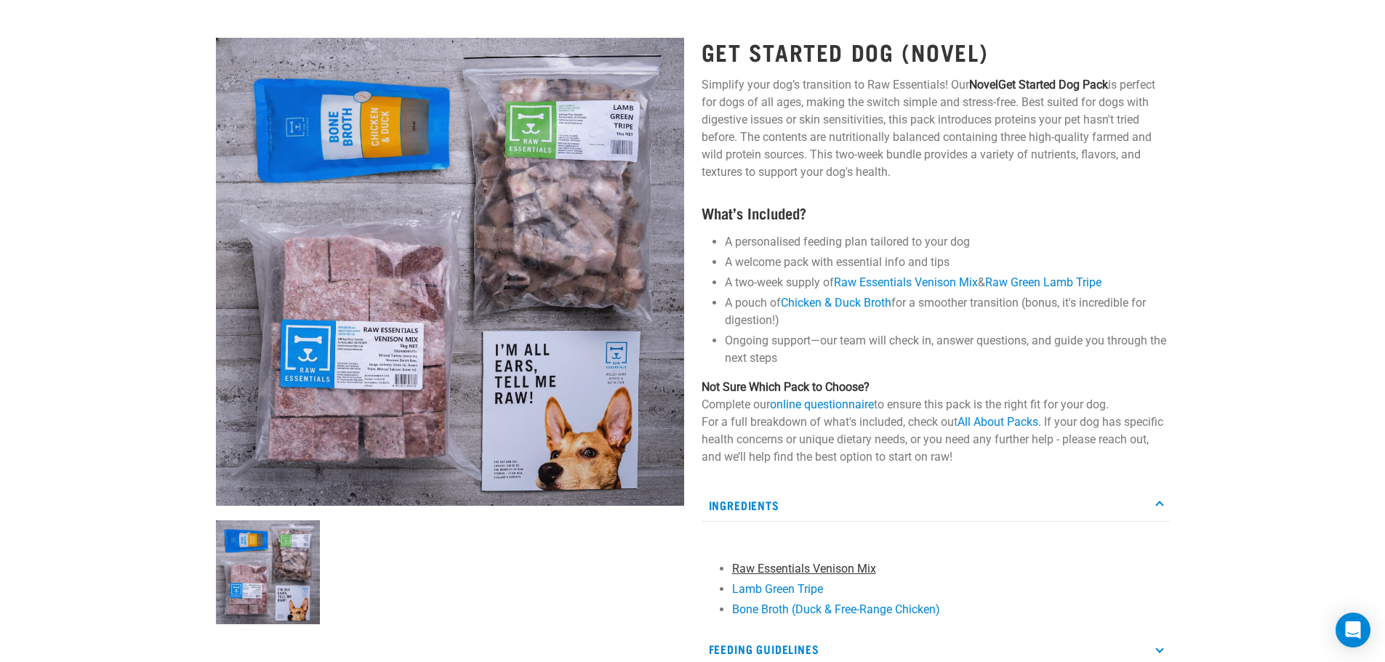
click at [799, 571] on link "Raw Essentials Venison Mix" at bounding box center [804, 569] width 144 height 14
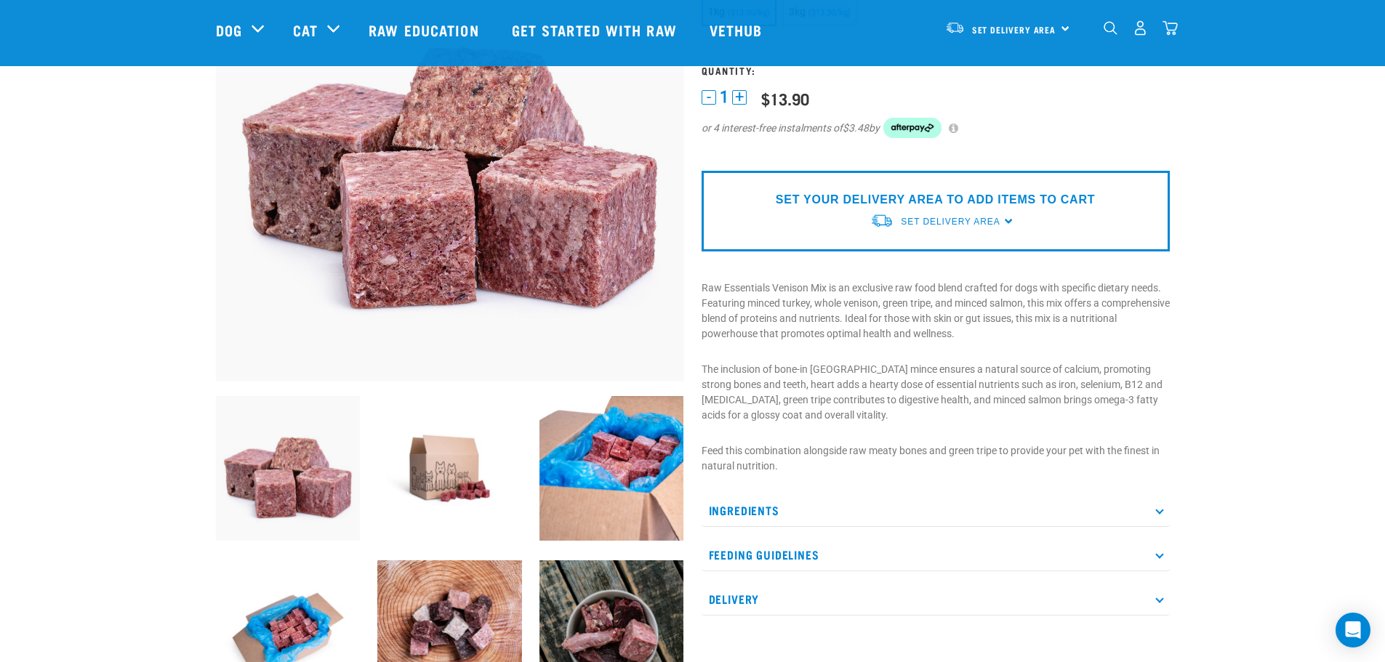
scroll to position [218, 0]
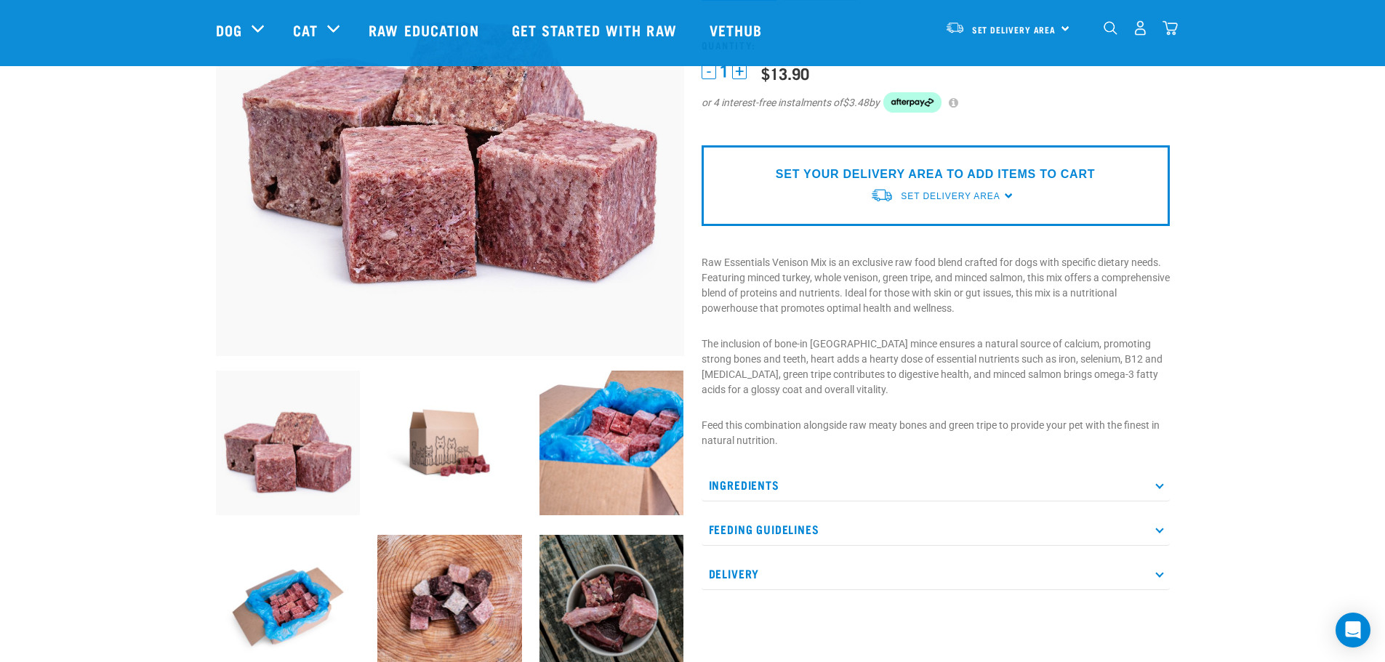
click at [1158, 489] on p "Ingredients" at bounding box center [935, 485] width 468 height 33
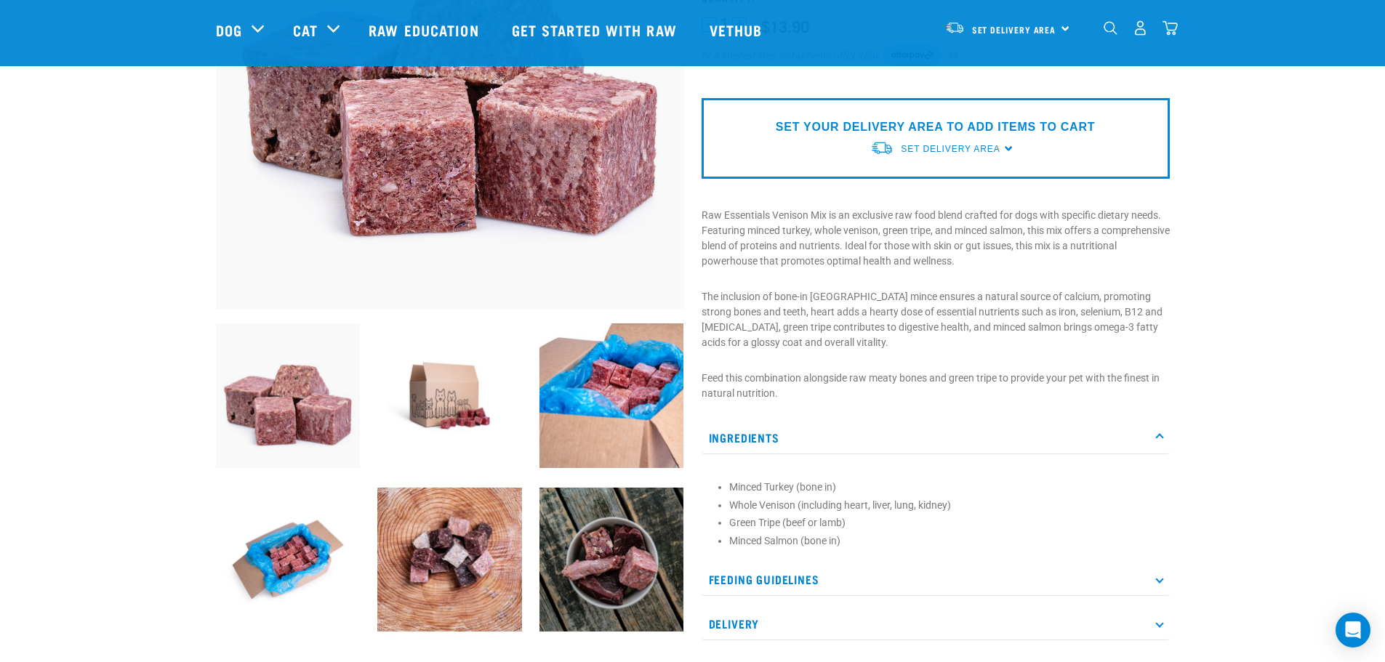
scroll to position [291, 0]
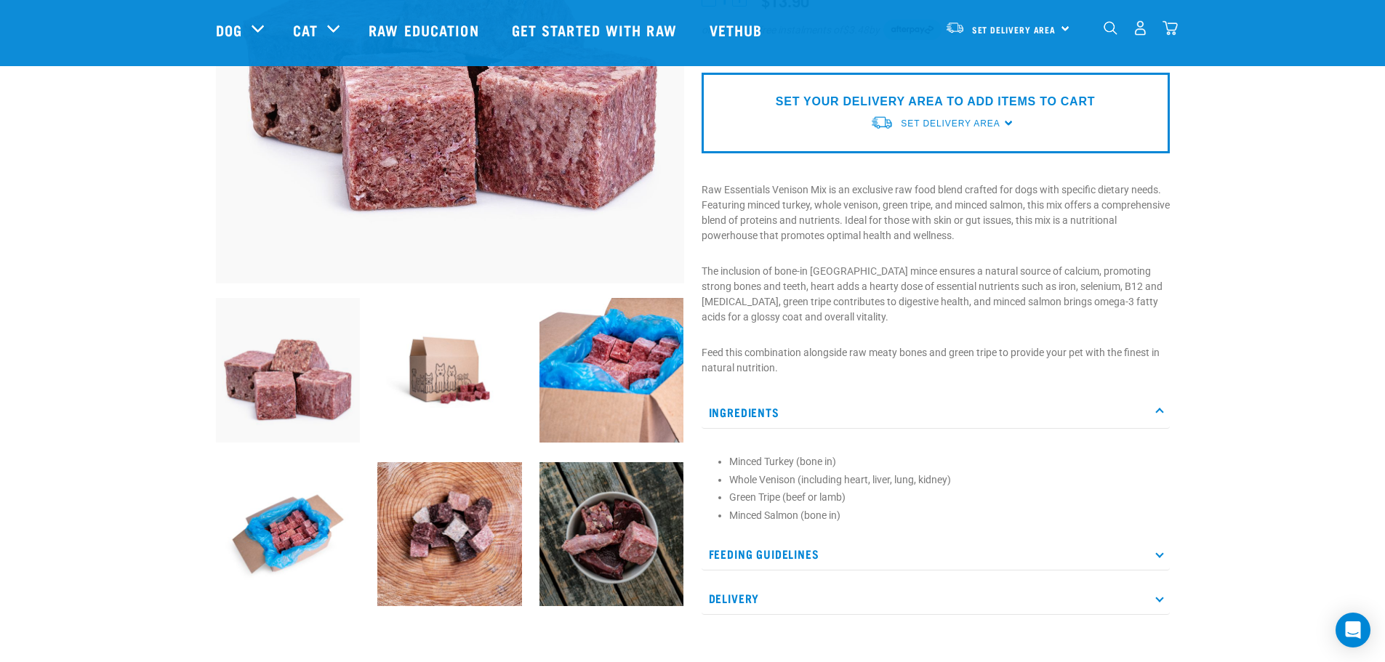
click at [1156, 555] on icon at bounding box center [1159, 554] width 8 height 8
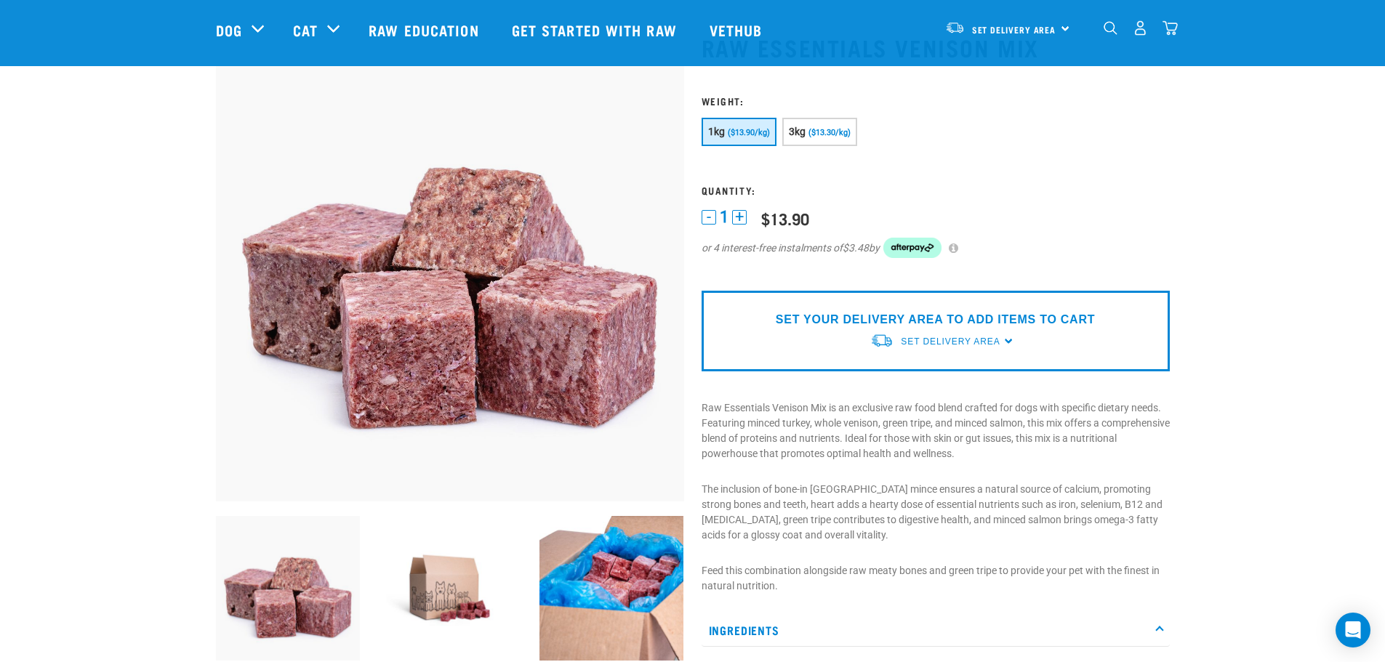
scroll to position [0, 0]
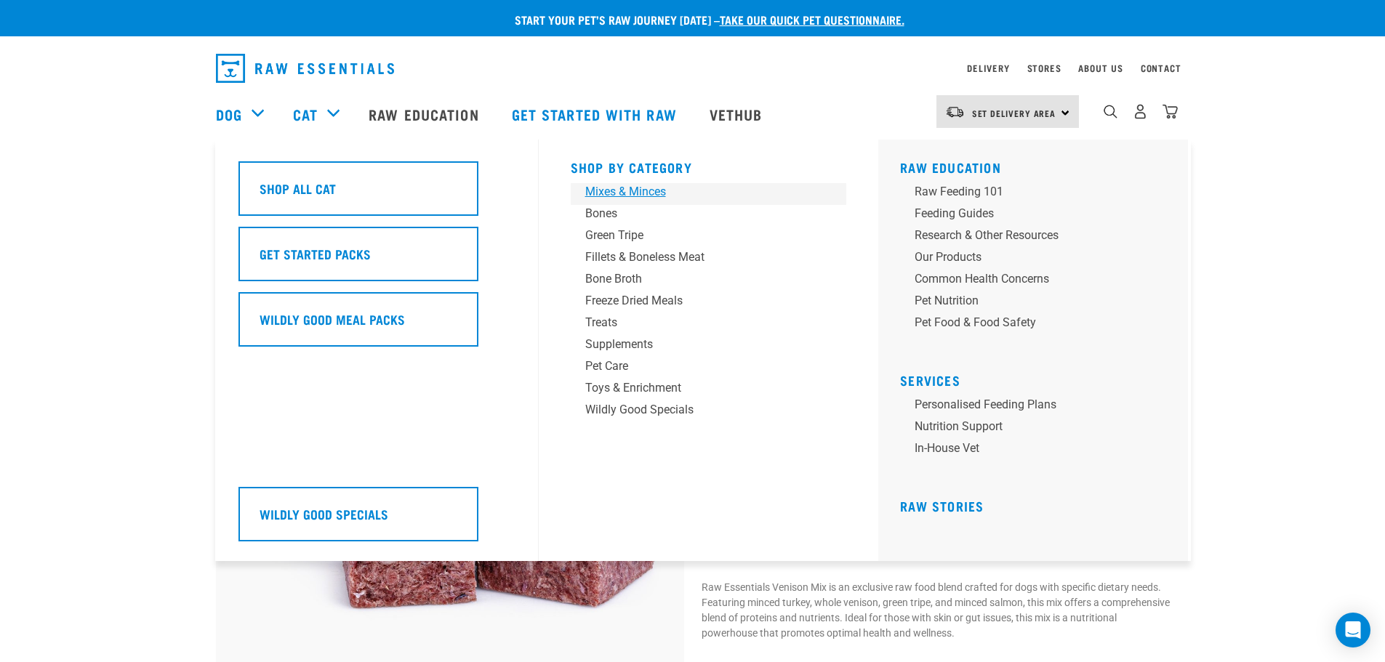
click at [632, 192] on div "Mixes & Minces" at bounding box center [698, 191] width 227 height 17
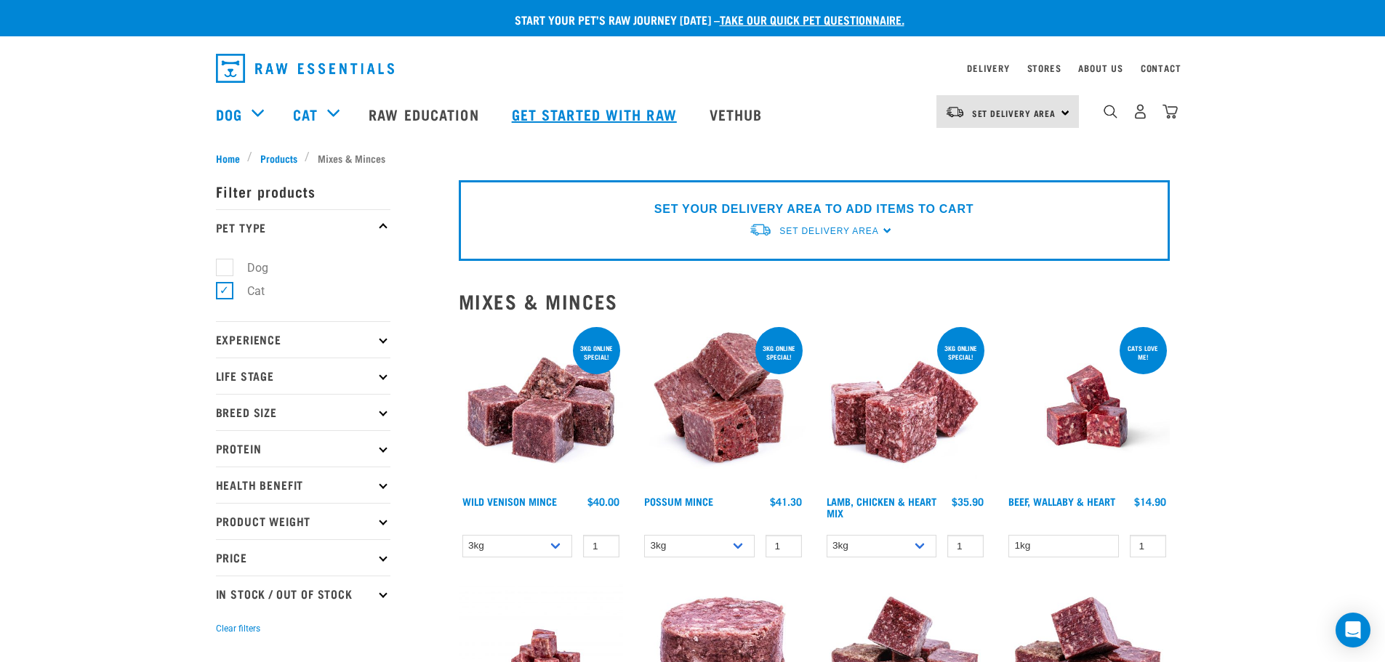
click at [567, 128] on link "Get started with Raw" at bounding box center [596, 114] width 198 height 58
click at [564, 110] on link "Get started with Raw" at bounding box center [596, 114] width 198 height 58
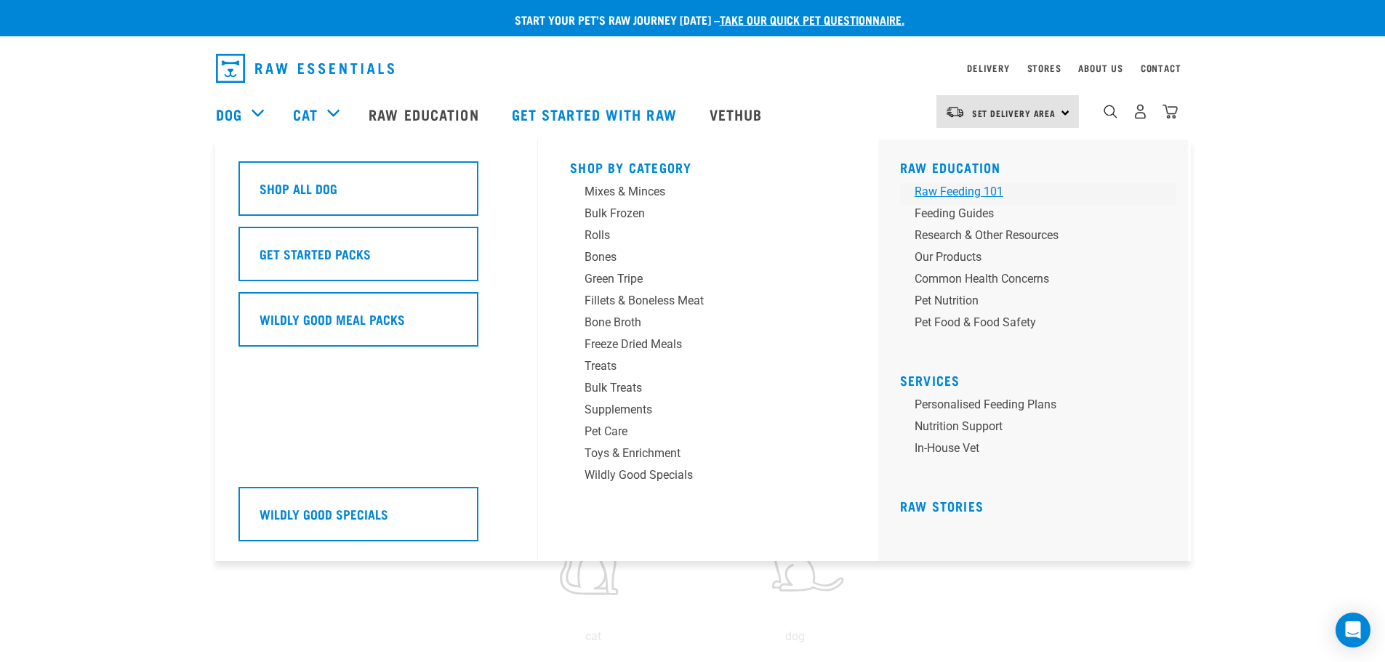
click at [970, 186] on div "Raw Feeding 101" at bounding box center [1027, 191] width 227 height 17
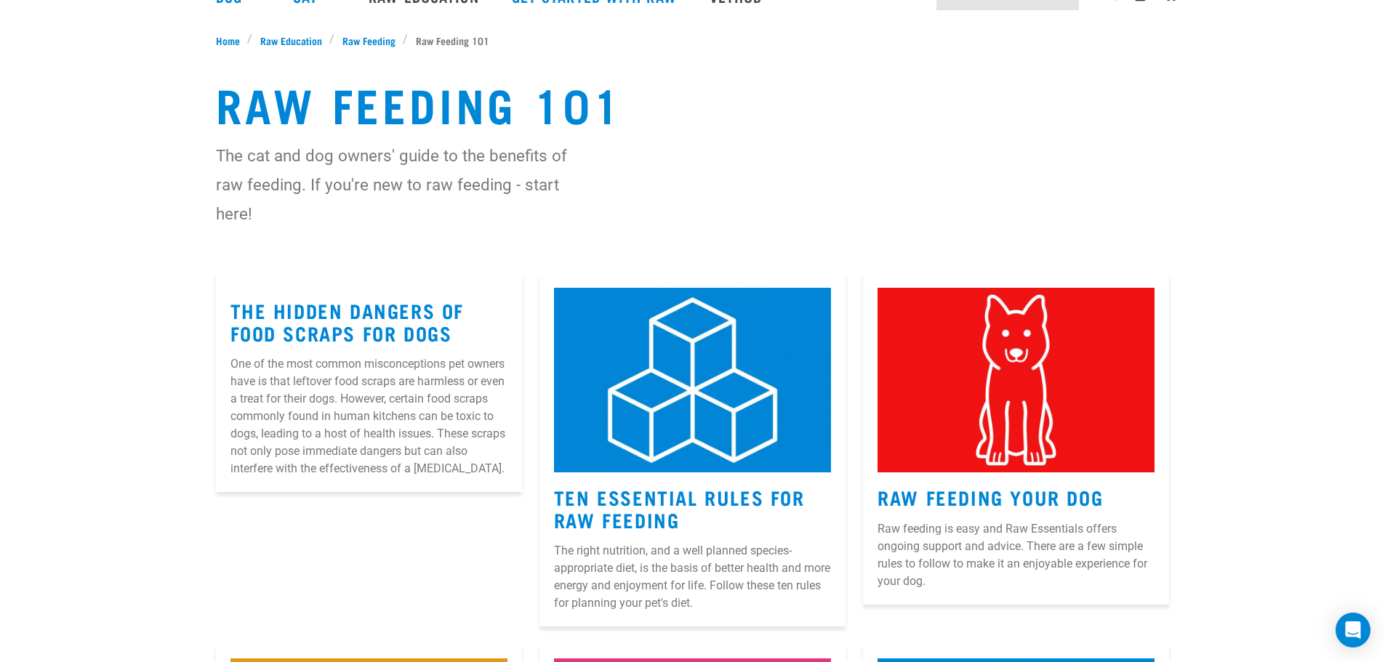
scroll to position [218, 0]
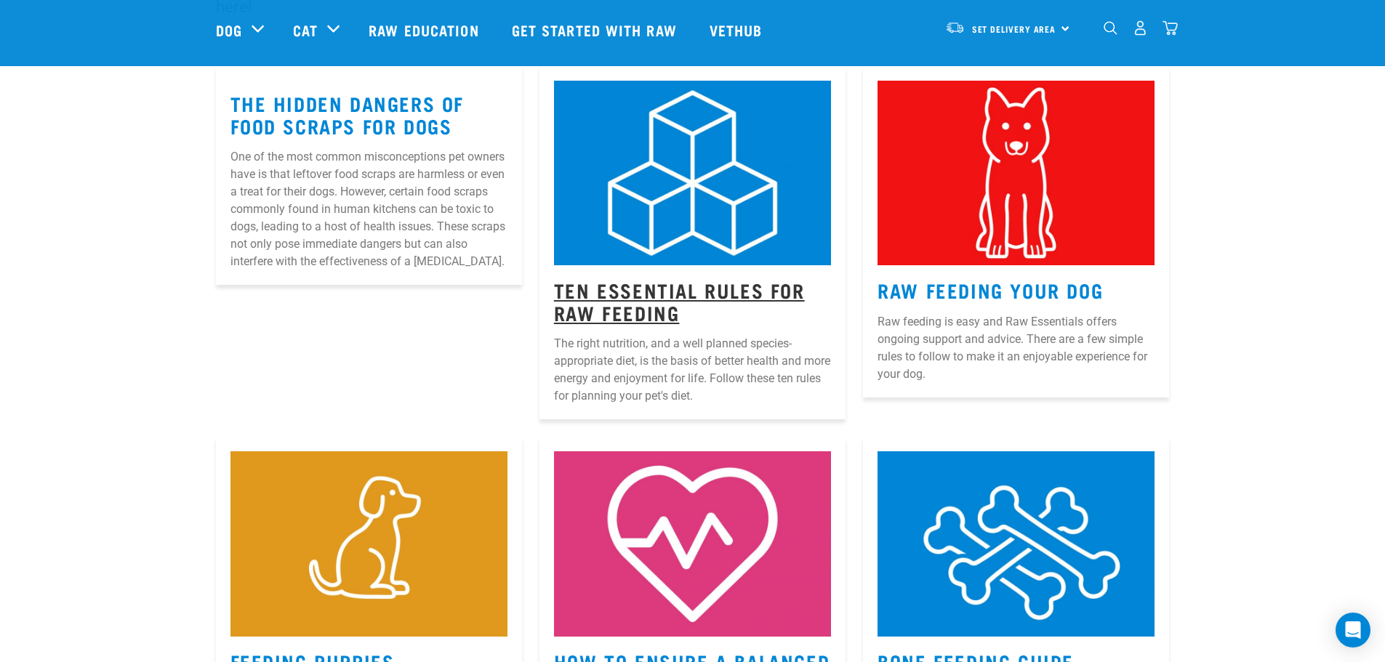
click at [736, 295] on link "Ten Essential Rules for Raw Feeding" at bounding box center [679, 300] width 251 height 33
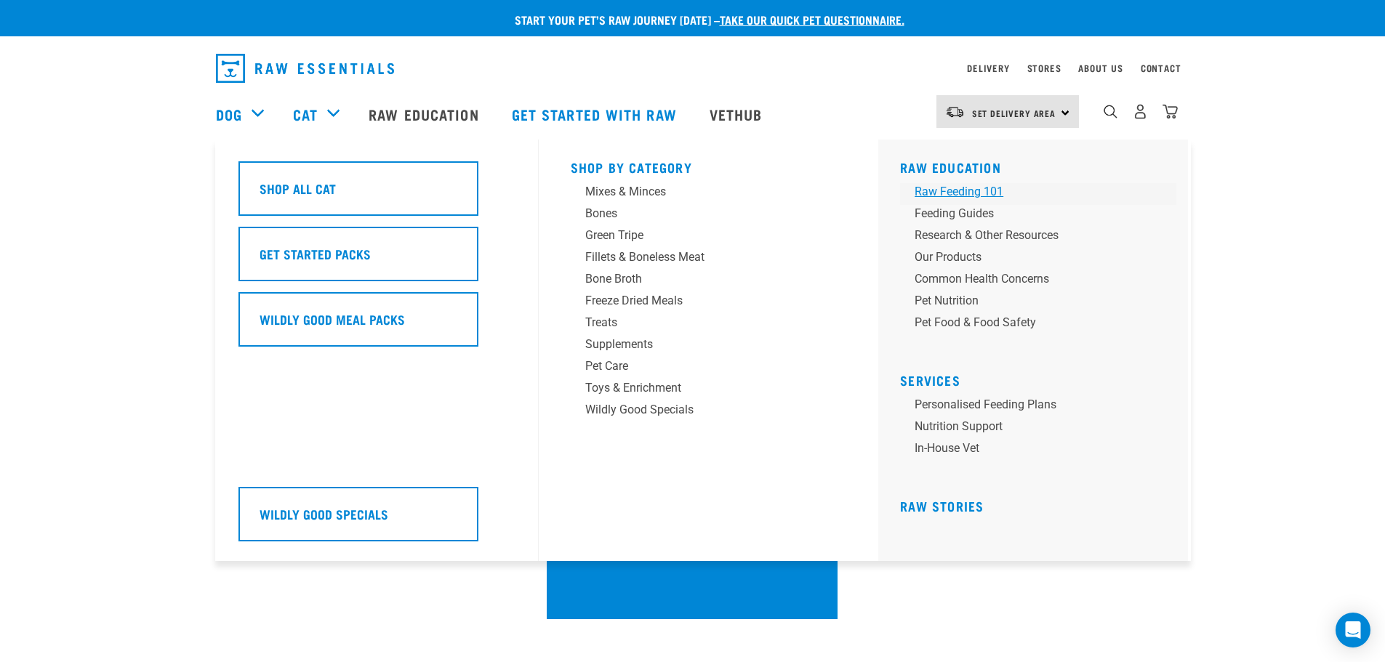
click at [965, 186] on div "Raw Feeding 101" at bounding box center [1027, 191] width 227 height 17
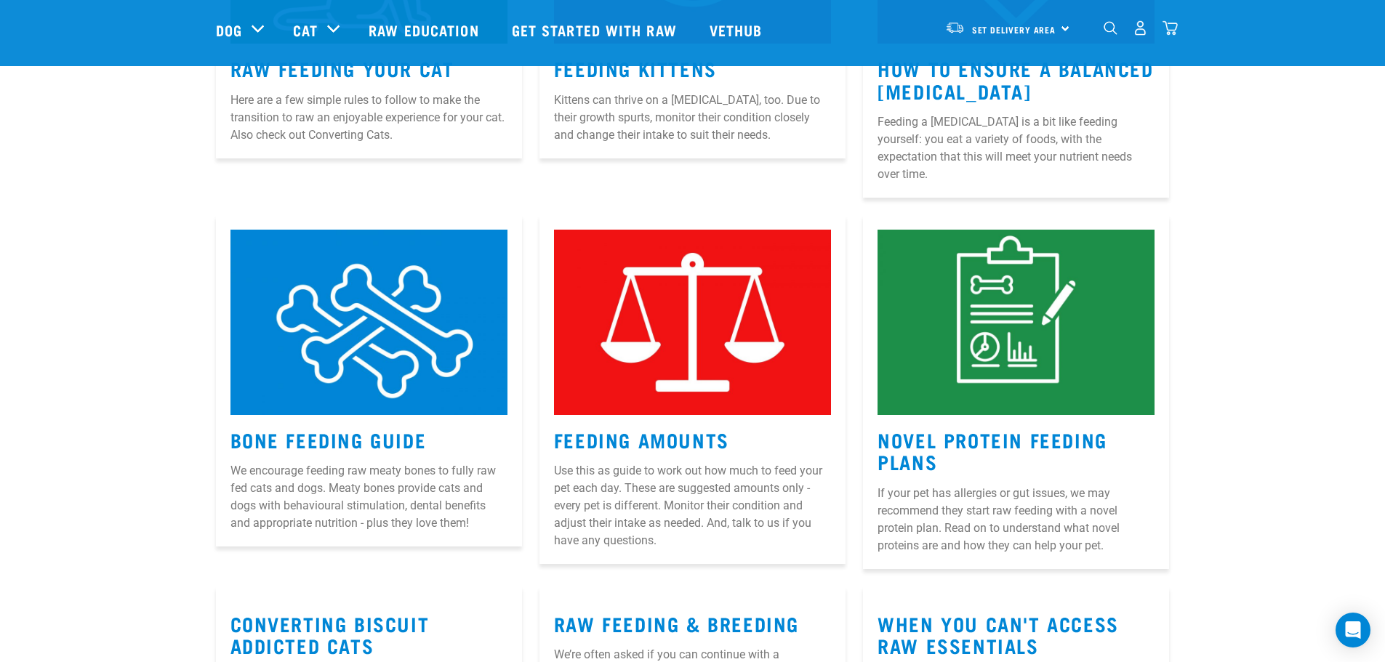
scroll to position [872, 0]
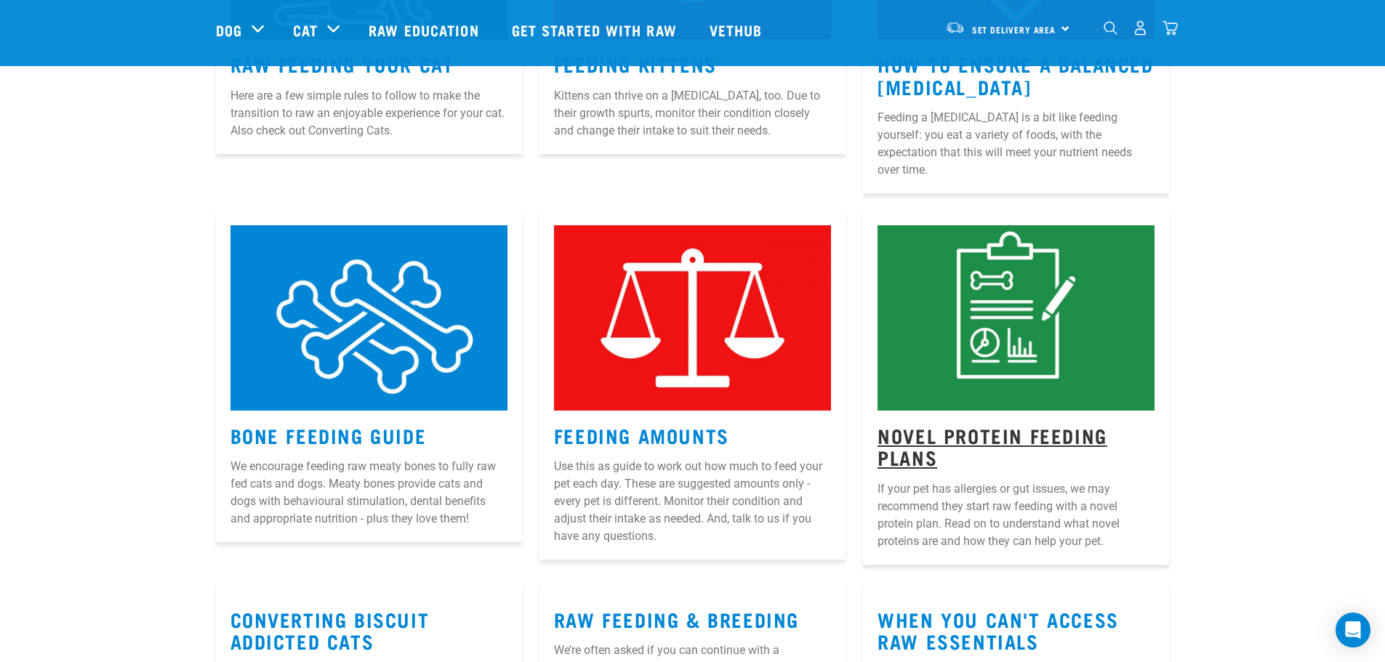
click at [996, 430] on link "Novel Protein Feeding Plans" at bounding box center [992, 446] width 230 height 33
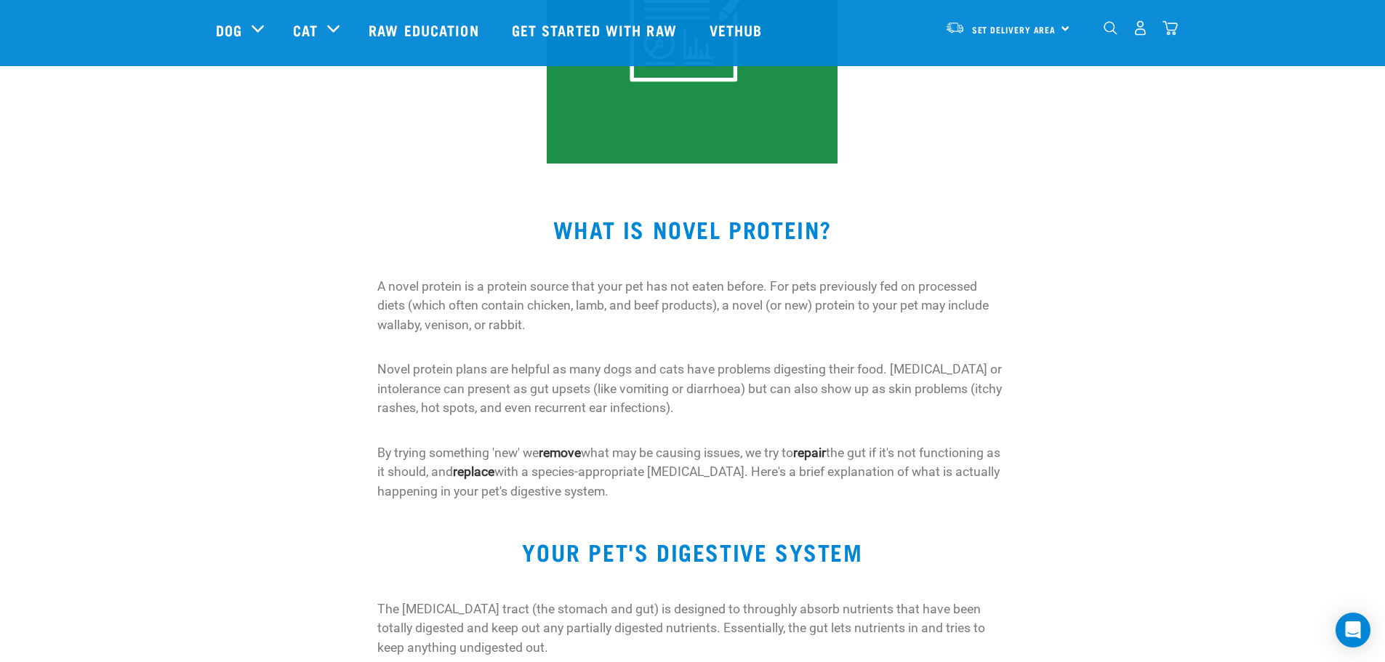
scroll to position [286, 0]
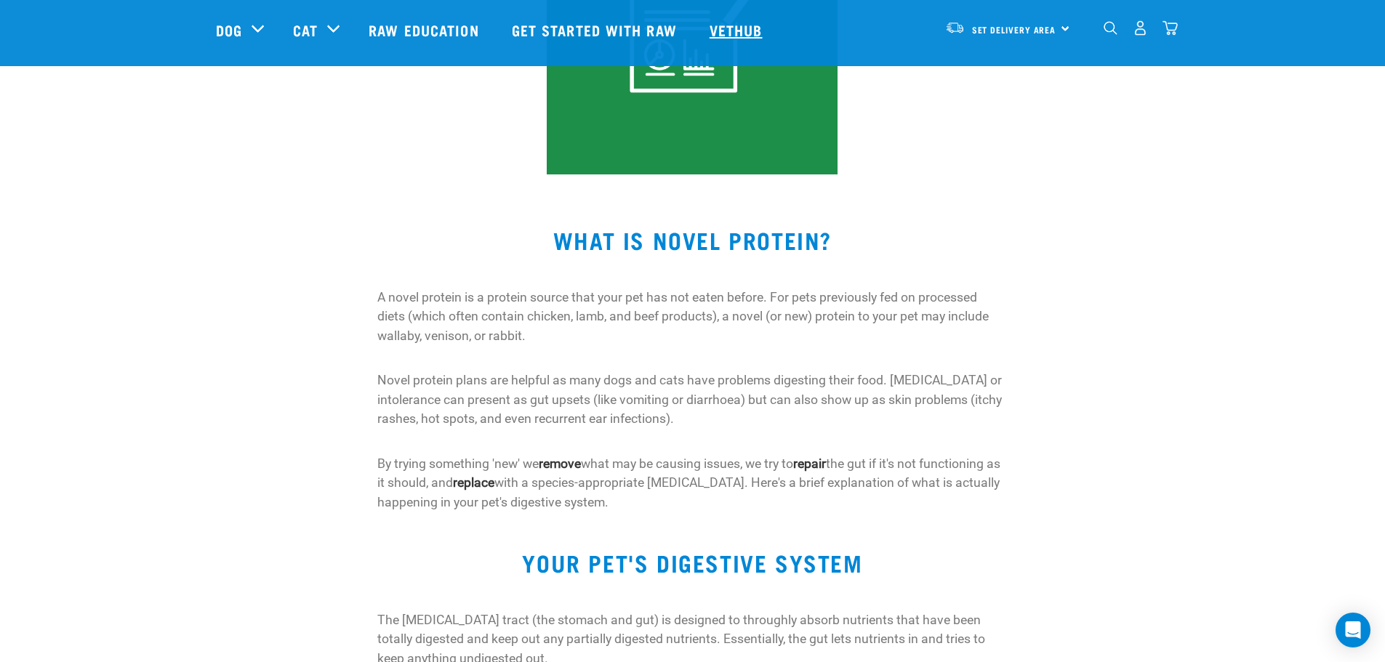
click at [718, 36] on link "Vethub" at bounding box center [738, 30] width 86 height 58
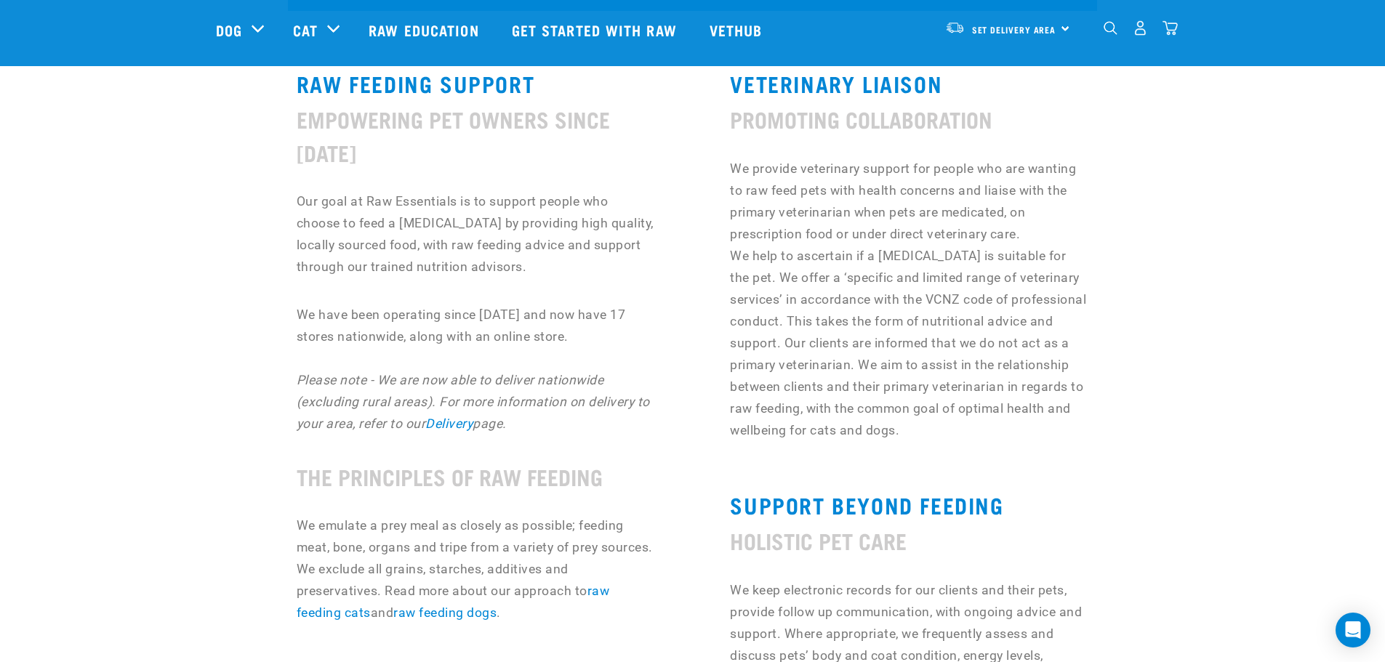
scroll to position [363, 0]
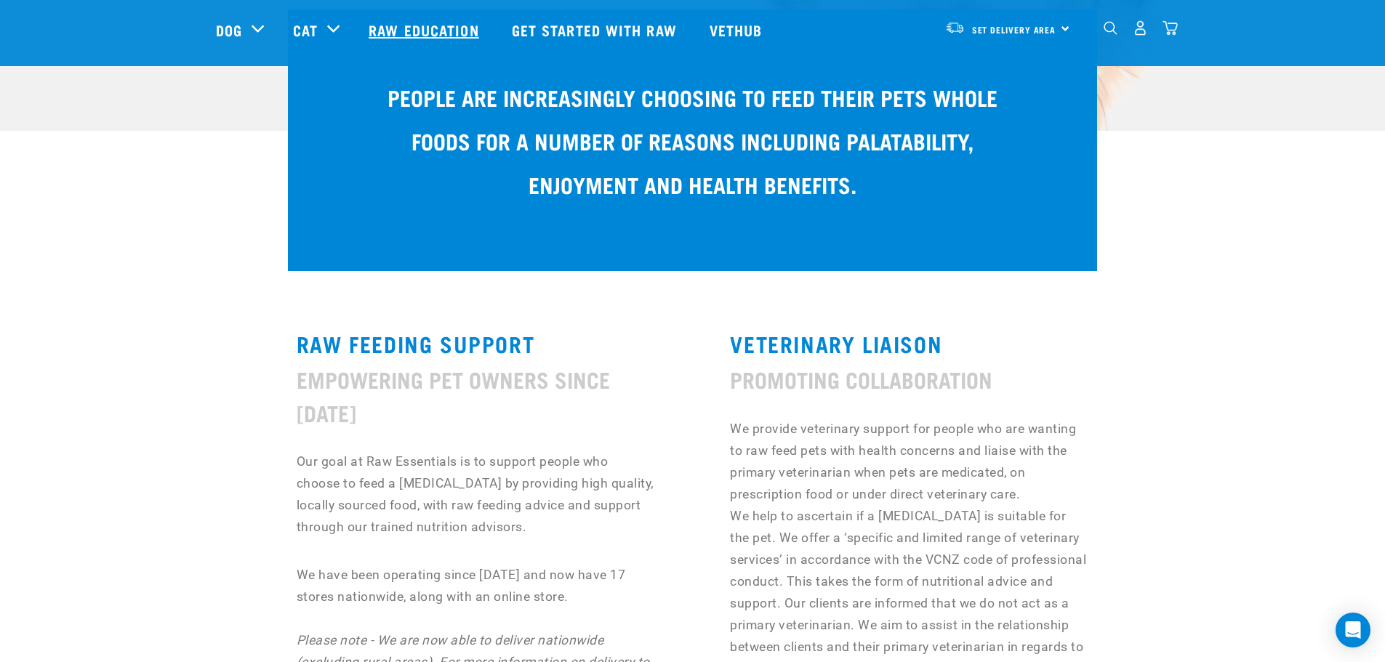
click at [457, 25] on link "Raw Education" at bounding box center [425, 30] width 142 height 58
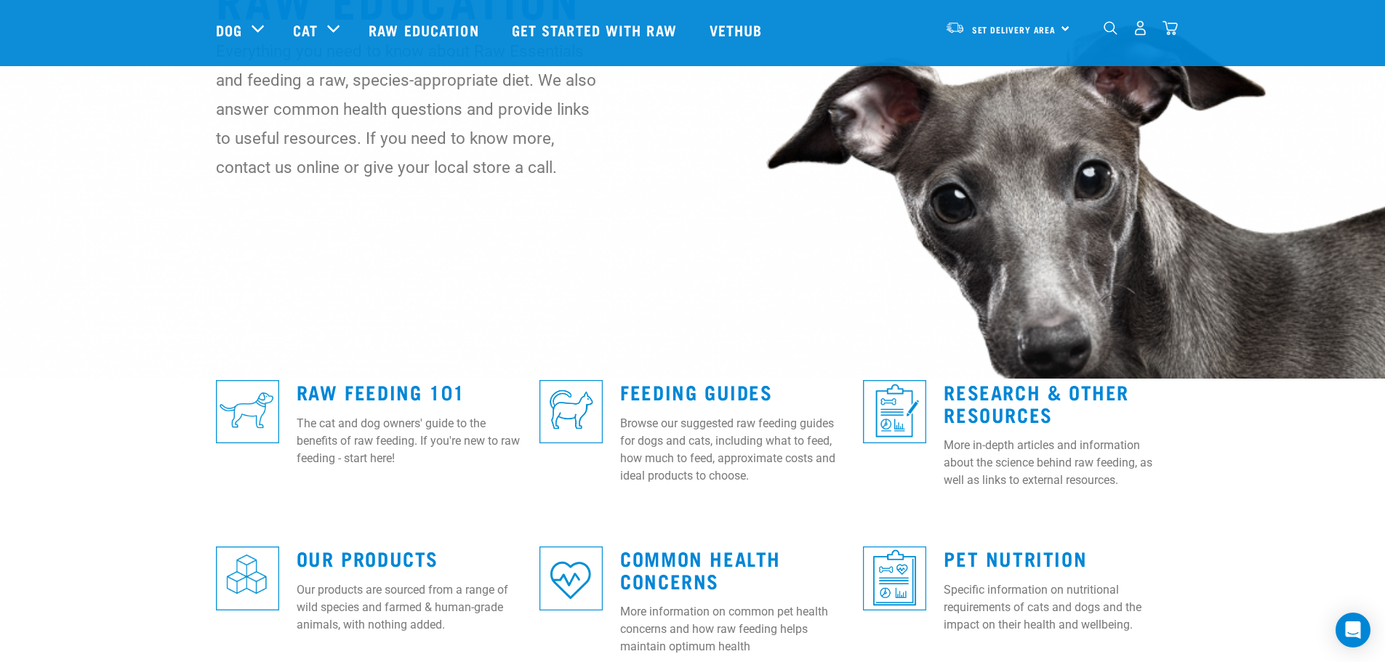
scroll to position [145, 0]
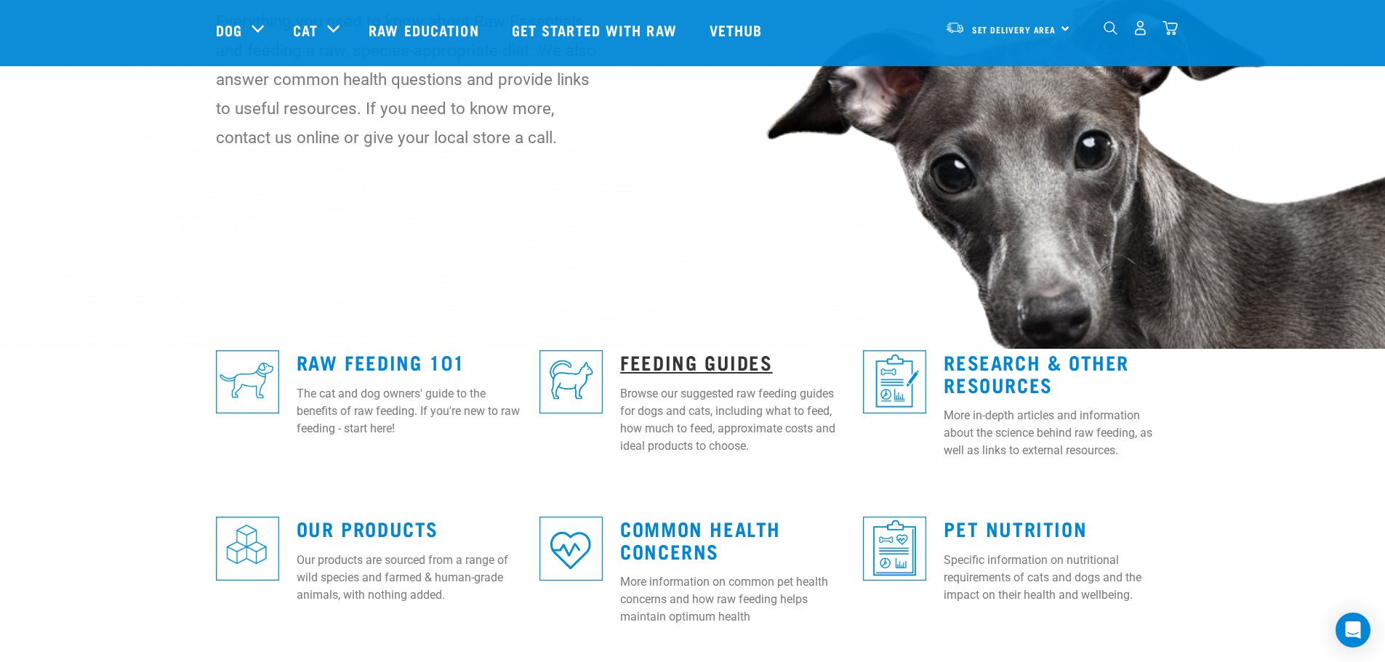
click at [682, 362] on link "Feeding Guides" at bounding box center [696, 361] width 152 height 11
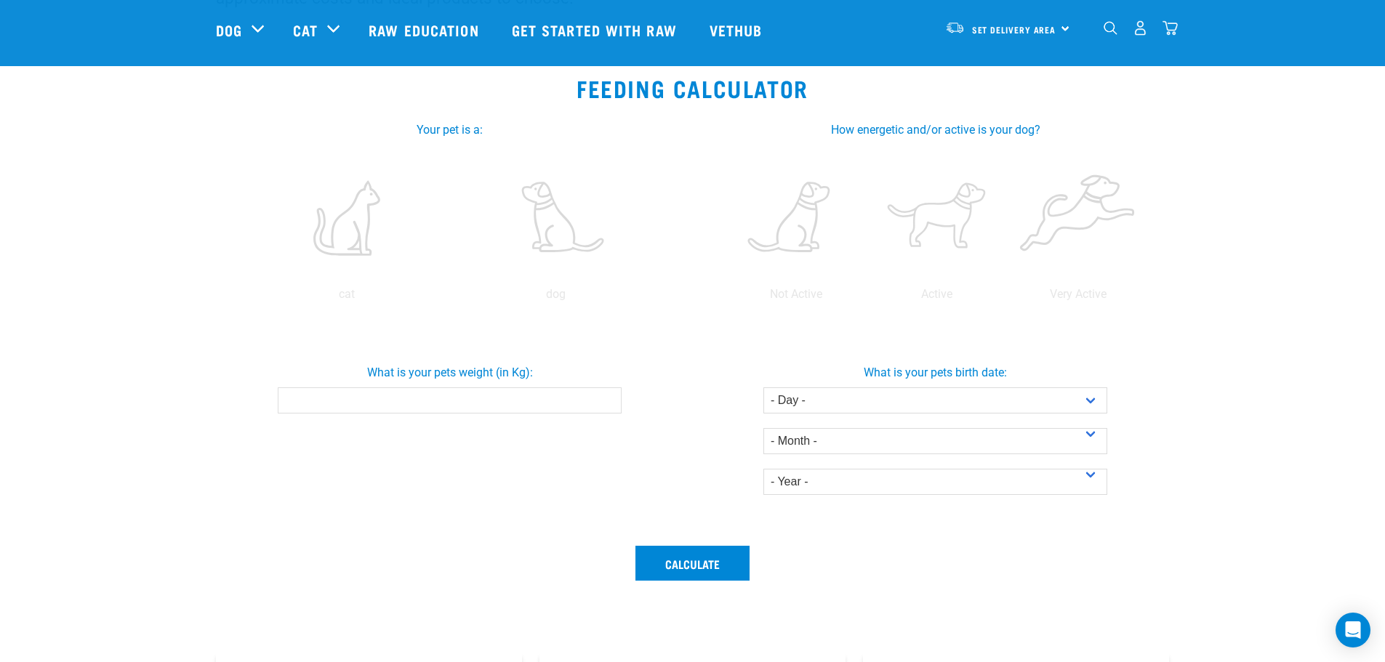
scroll to position [218, 0]
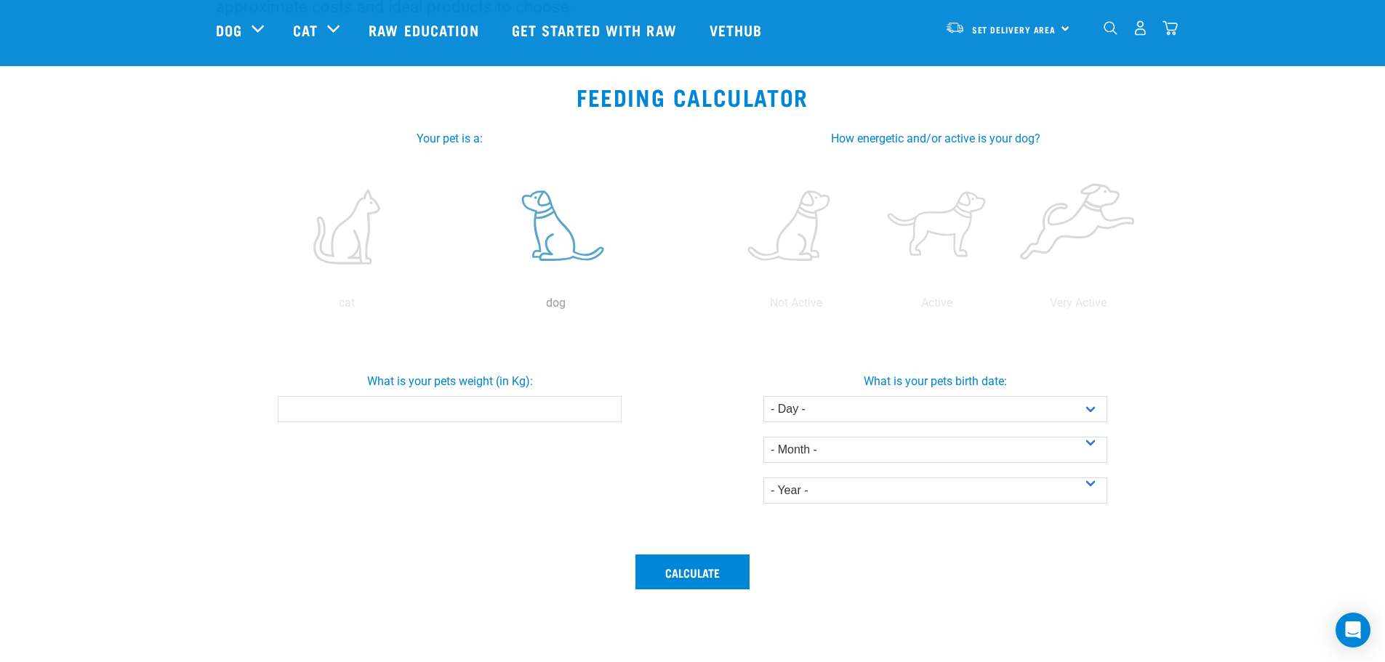
click at [556, 231] on label at bounding box center [555, 227] width 203 height 124
click at [451, 307] on input "radio" at bounding box center [451, 307] width 0 height 0
click at [922, 223] on label at bounding box center [936, 227] width 135 height 124
click at [866, 307] on input "radio" at bounding box center [866, 307] width 0 height 0
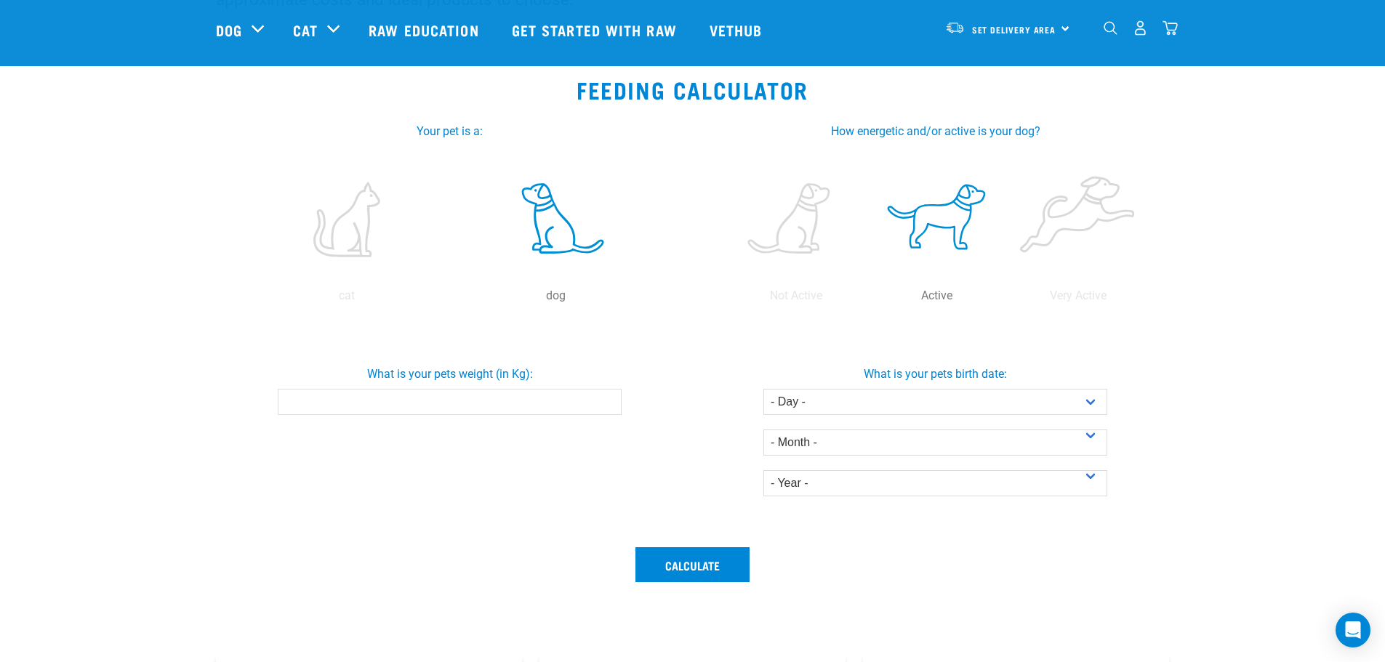
scroll to position [291, 0]
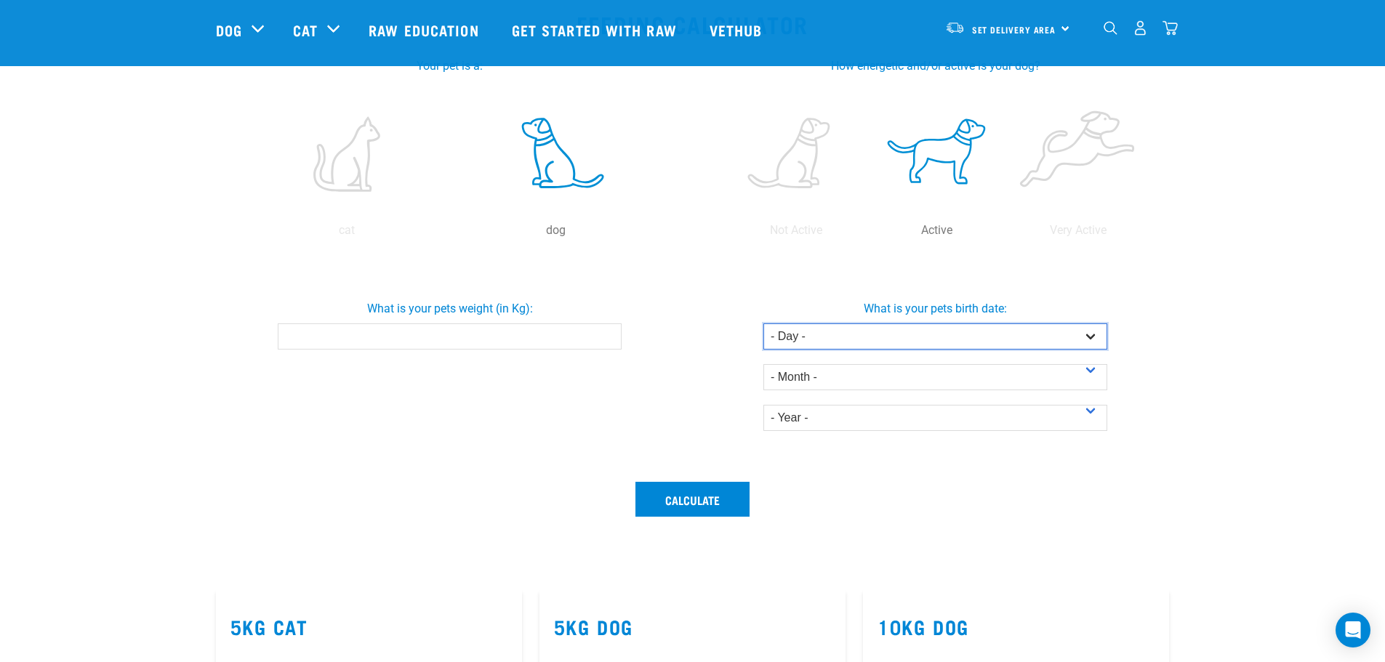
click at [845, 329] on select "- Day - 1 2 3 4 5 6 7 8 9 10 11 12 13 14 15 16 17 18 19 20 21 22 23 24 25 26 27" at bounding box center [935, 336] width 344 height 26
select select "4"
click at [763, 323] on select "- Day - 1 2 3 4 5 6 7 8 9 10 11 12 13 14 15 16 17 18 19 20 21 22 23 24 25 26 27" at bounding box center [935, 336] width 344 height 26
click at [806, 374] on select "- Month - January February March April May June July August September October N…" at bounding box center [935, 377] width 344 height 26
select select "February"
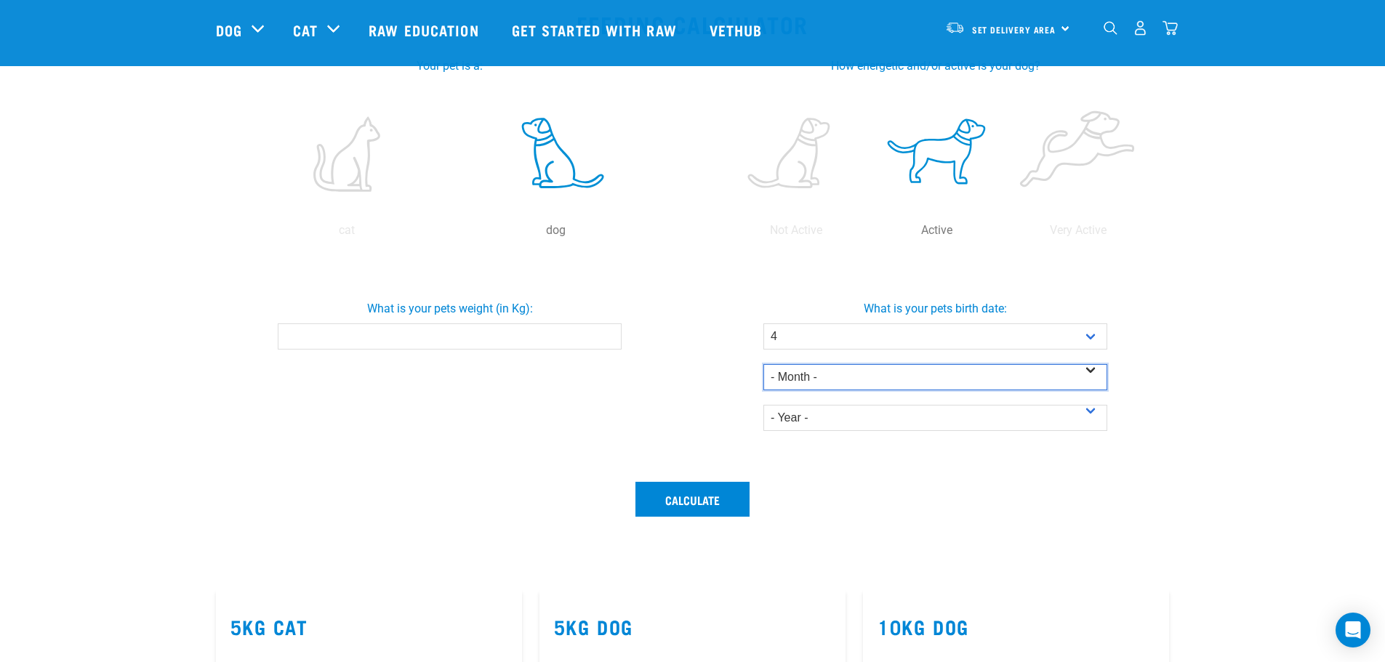
click at [763, 364] on select "- Month - January February March April May June July August September October N…" at bounding box center [935, 377] width 344 height 26
click at [805, 424] on select "- Year - 2025 2024 2023 2022 2021 2020 2019 2018 2017 2016 2015 2014" at bounding box center [935, 418] width 344 height 26
select select "2025"
click at [763, 405] on select "- Year - 2025 2024 2023 2022 2021 2020 2019 2018 2017 2016 2015 2014" at bounding box center [935, 418] width 344 height 26
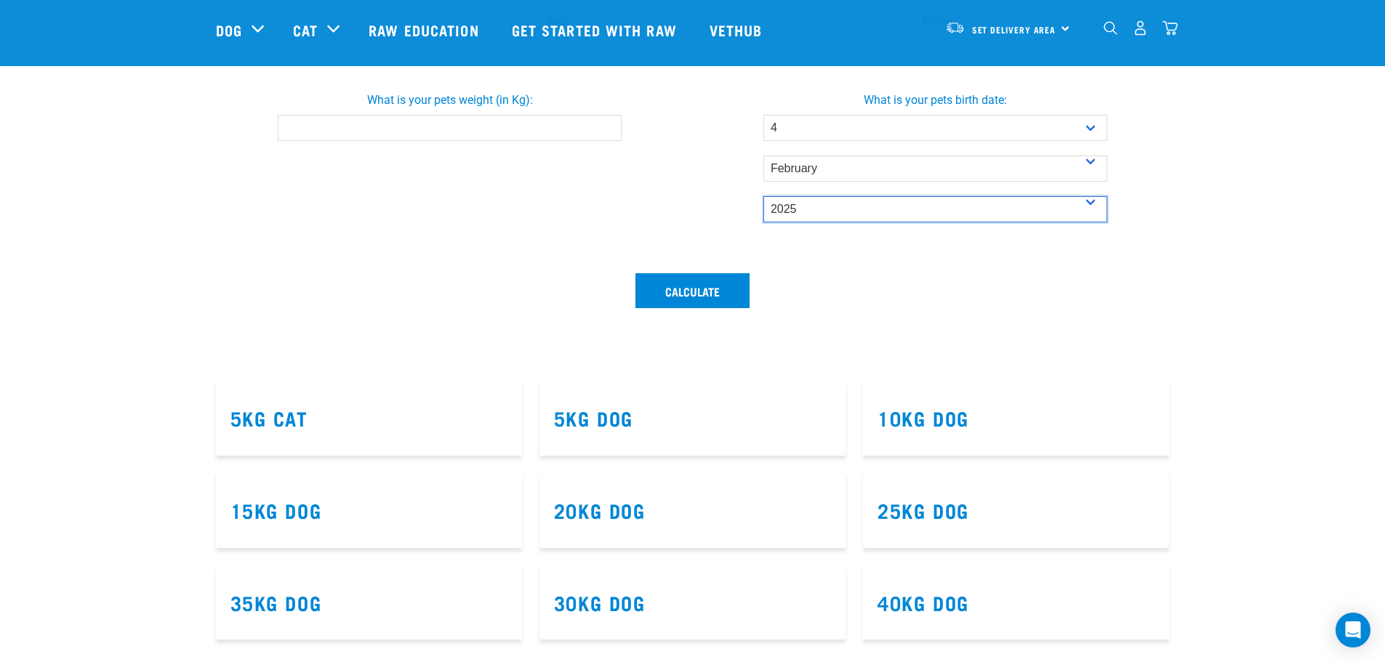
scroll to position [509, 0]
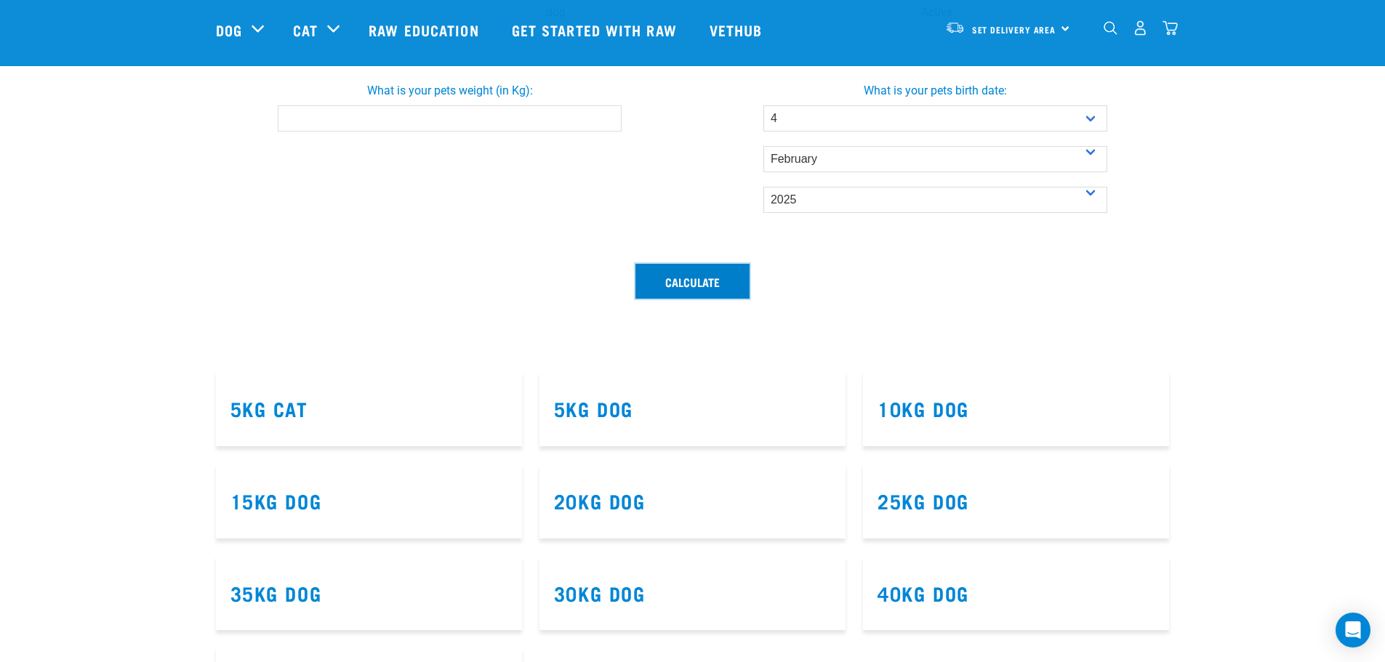
click at [705, 278] on button "Calculate" at bounding box center [692, 281] width 114 height 35
click at [361, 108] on input "What is your pets weight (in Kg):" at bounding box center [450, 118] width 344 height 26
type input "6.4"
click at [709, 286] on button "Calculate" at bounding box center [692, 281] width 114 height 35
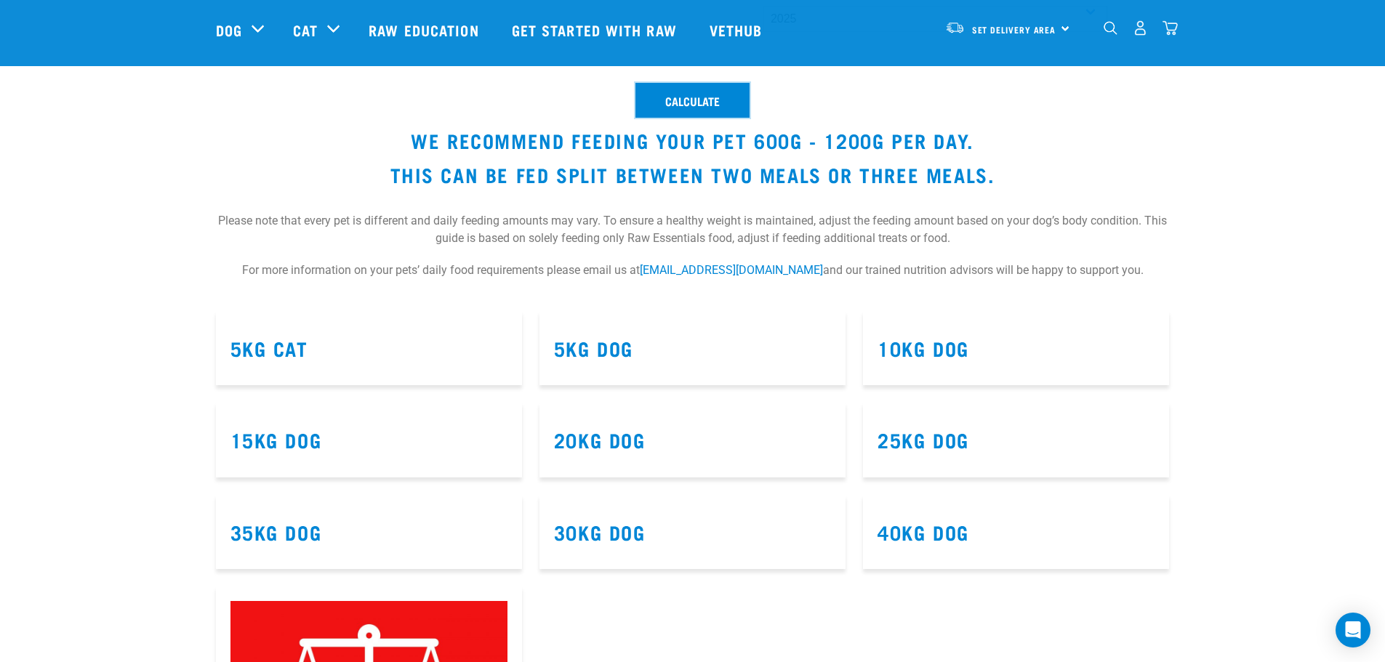
scroll to position [727, 0]
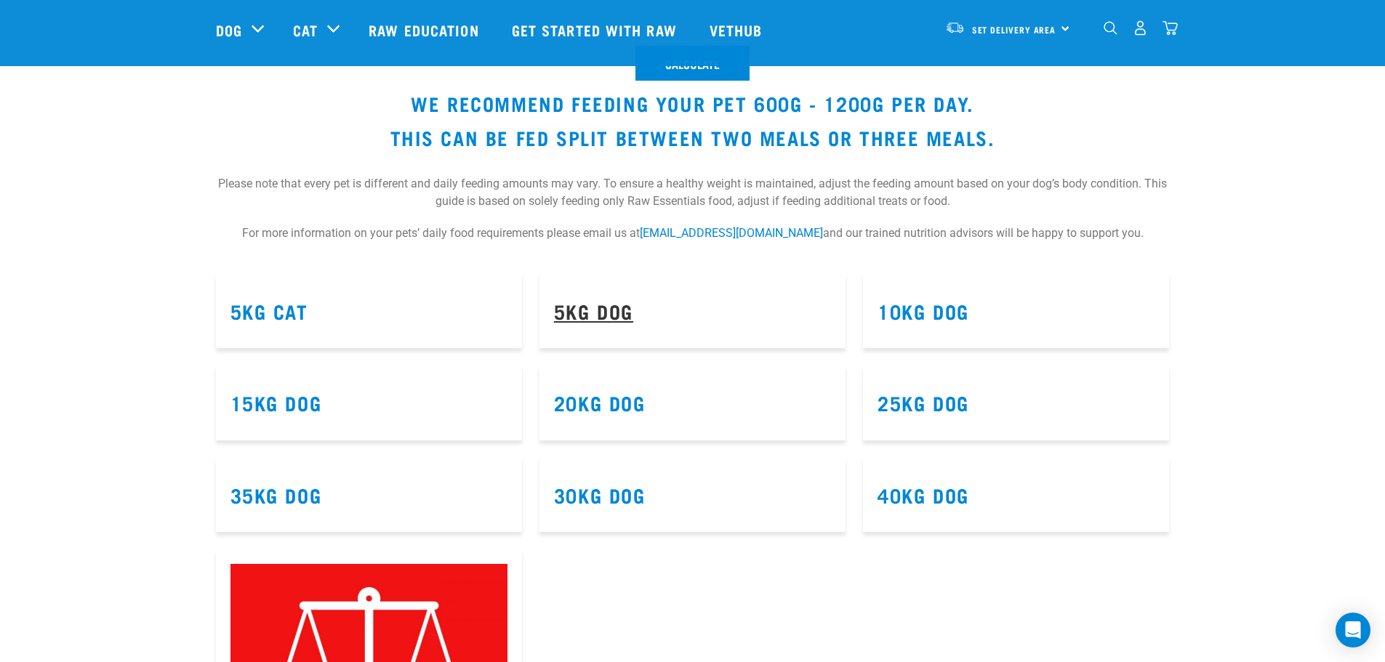
click at [592, 305] on link "5kg Dog" at bounding box center [593, 310] width 79 height 11
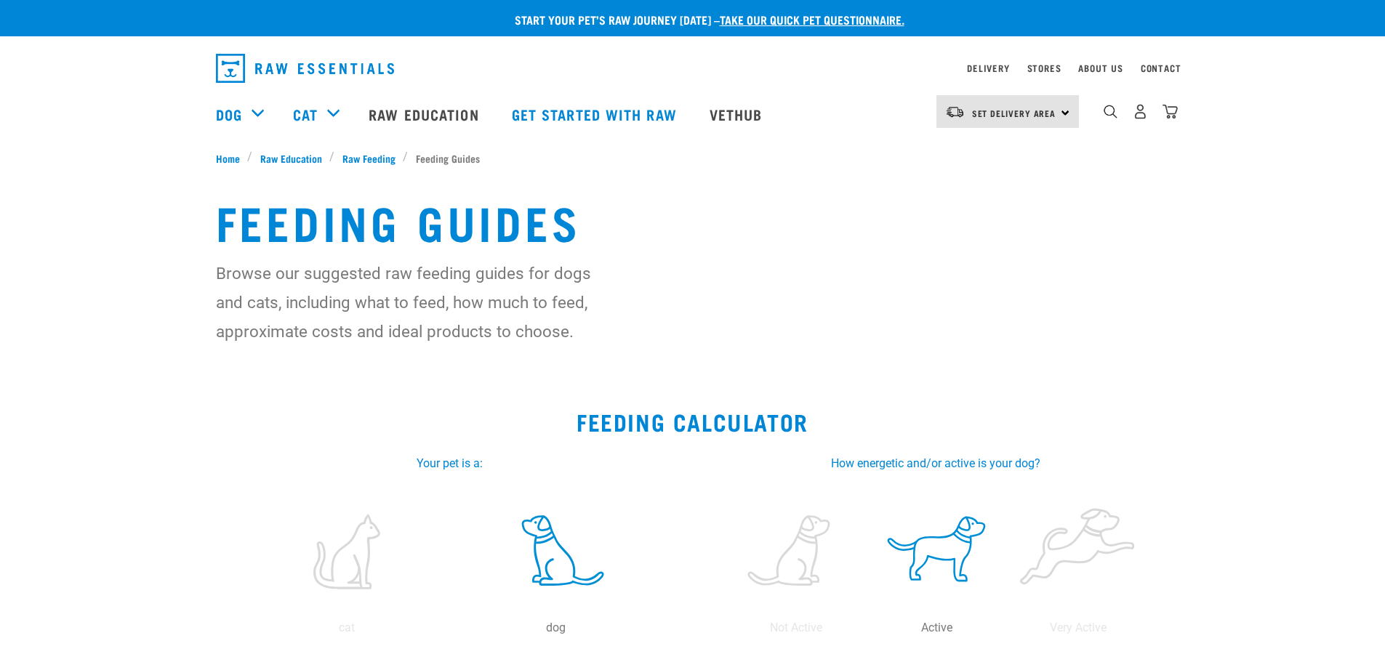
select select "4"
select select "February"
select select "2025"
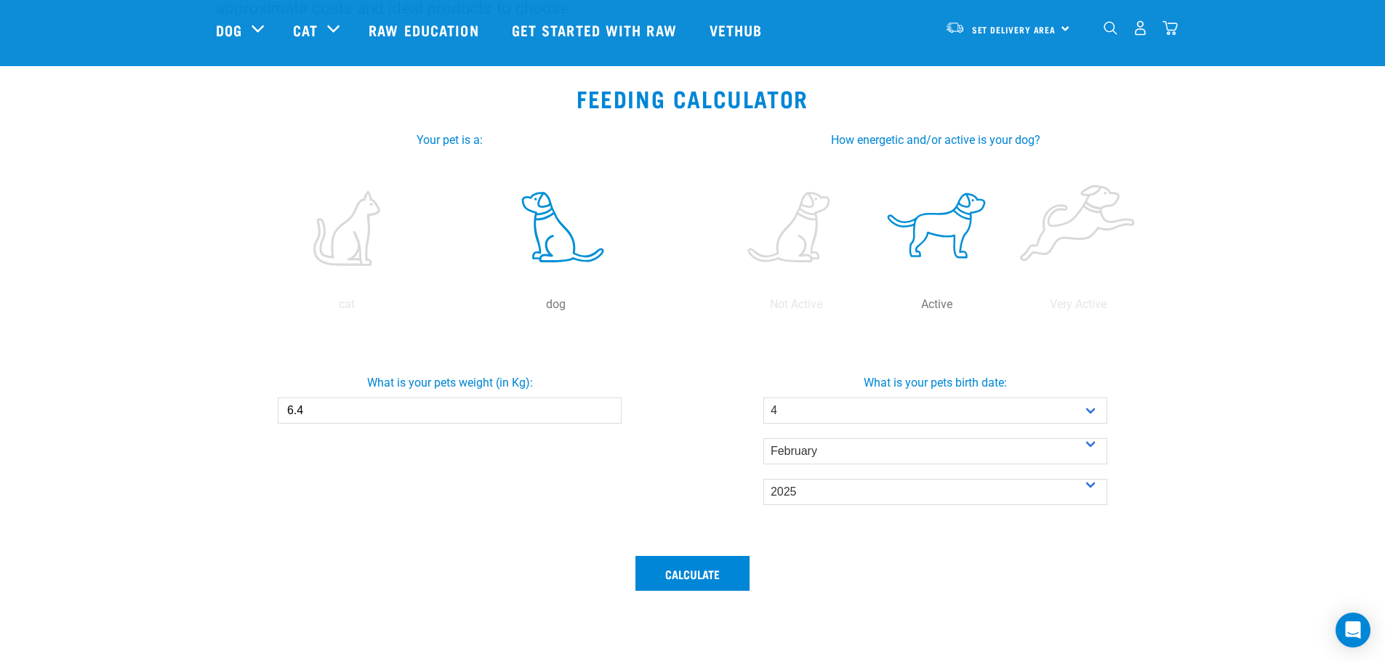
scroll to position [218, 0]
click at [718, 569] on button "Calculate" at bounding box center [692, 572] width 114 height 35
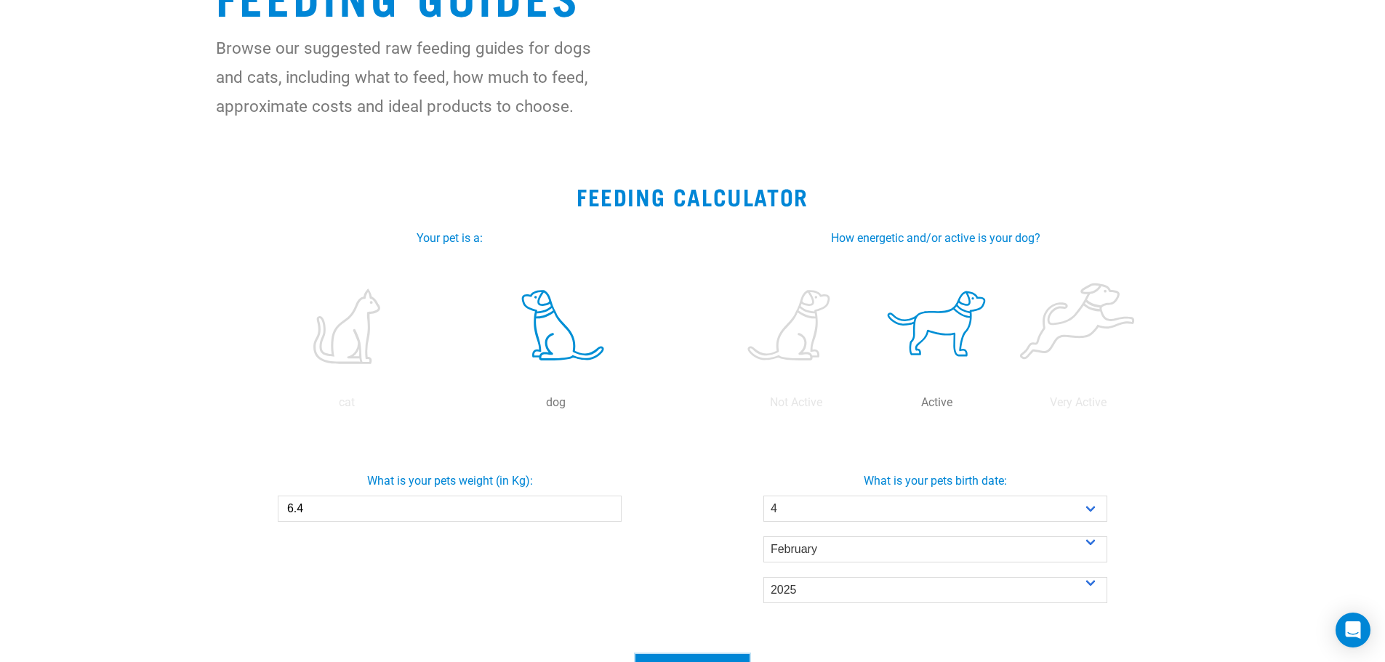
scroll to position [0, 0]
